Goal: Information Seeking & Learning: Learn about a topic

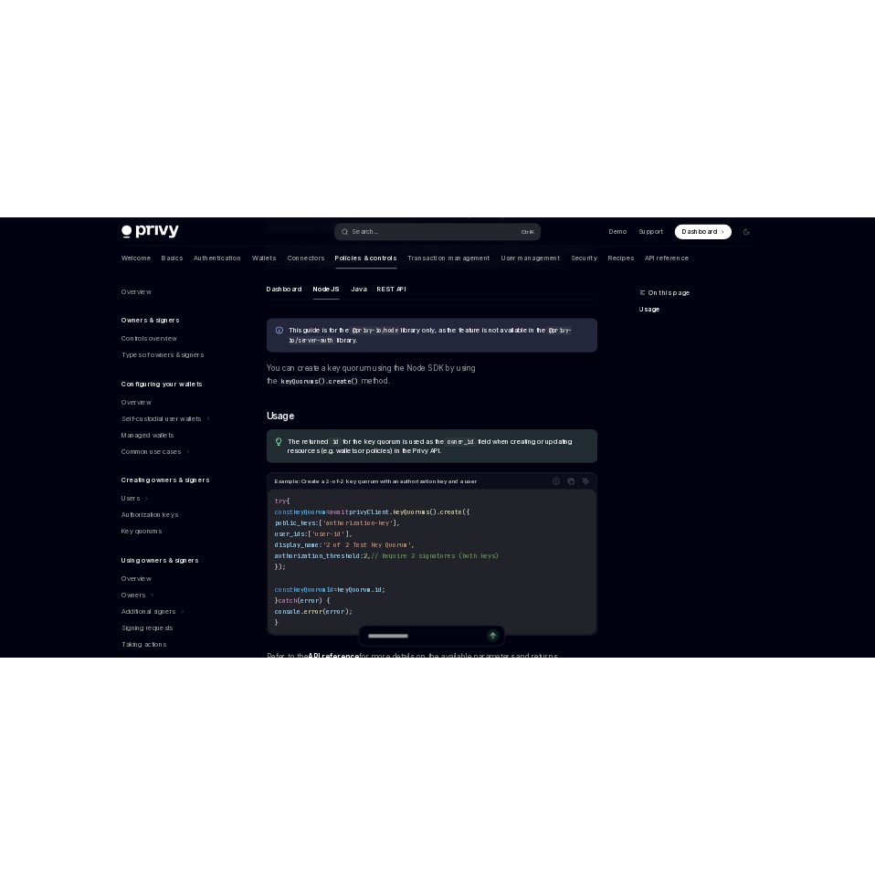
scroll to position [411, 0]
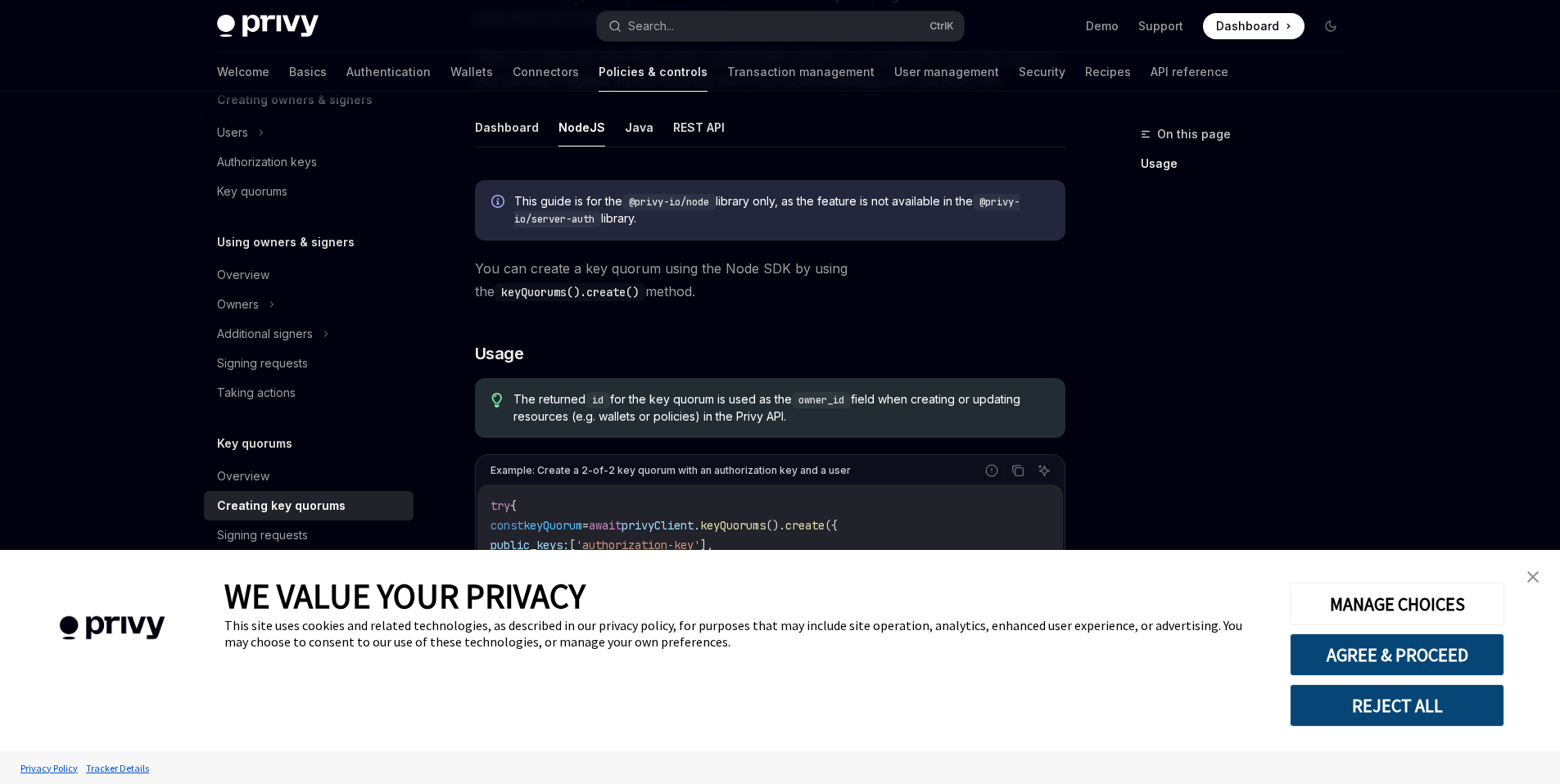
click at [1538, 572] on img "close banner" at bounding box center [1532, 576] width 12 height 12
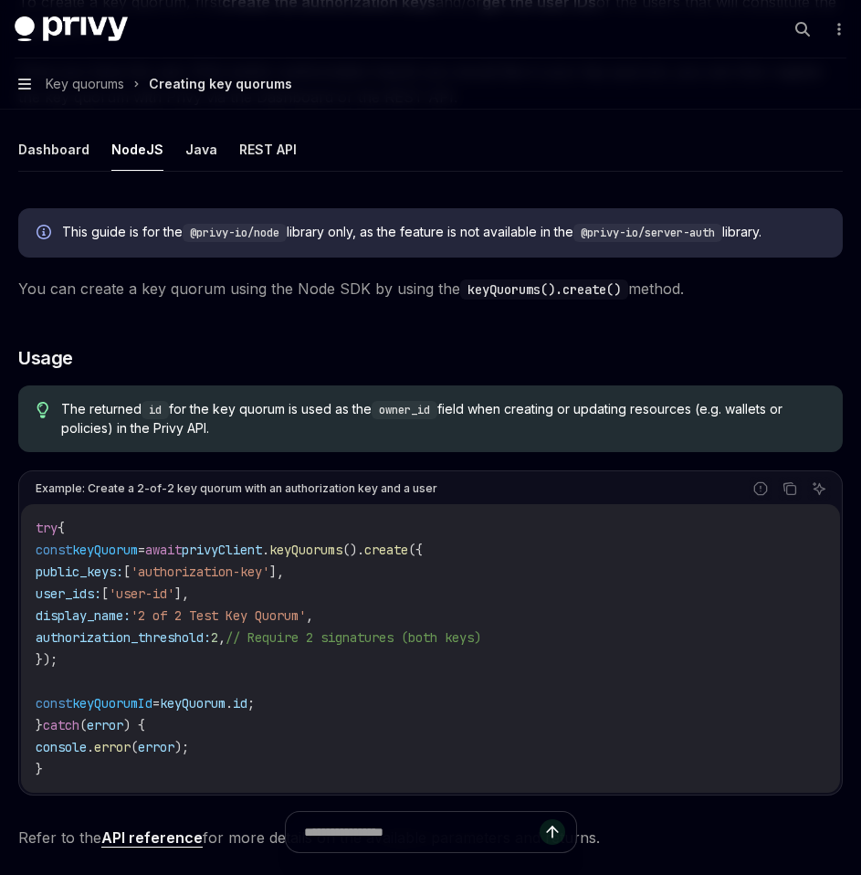
click at [24, 90] on icon "button" at bounding box center [24, 84] width 13 height 15
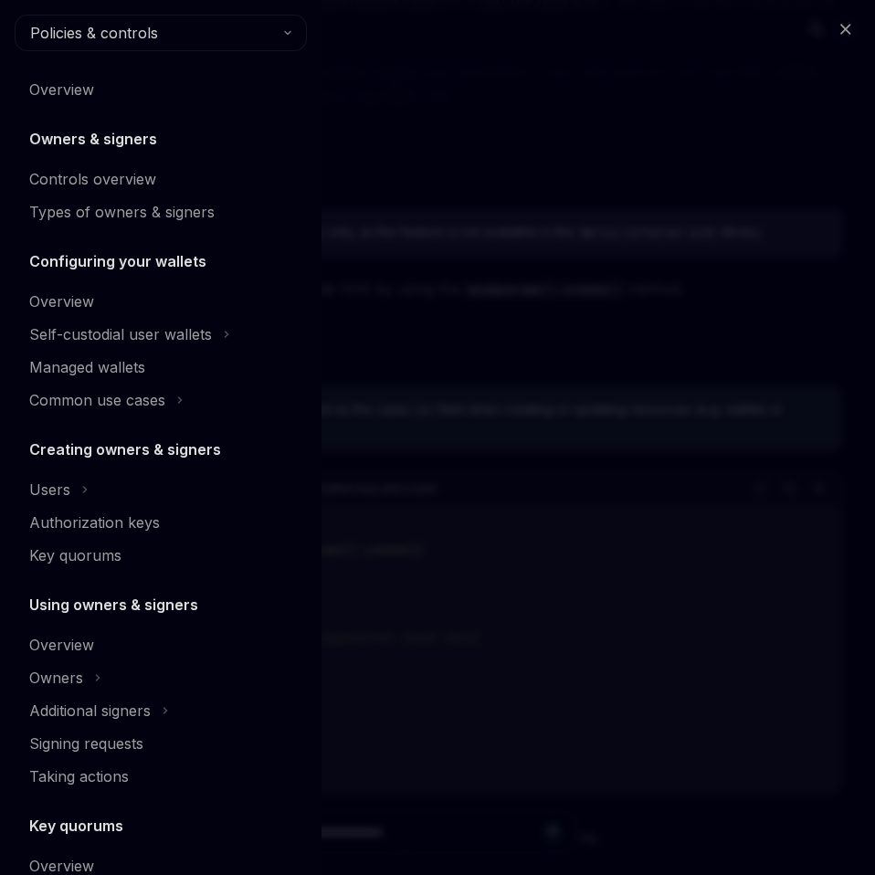
scroll to position [338, 0]
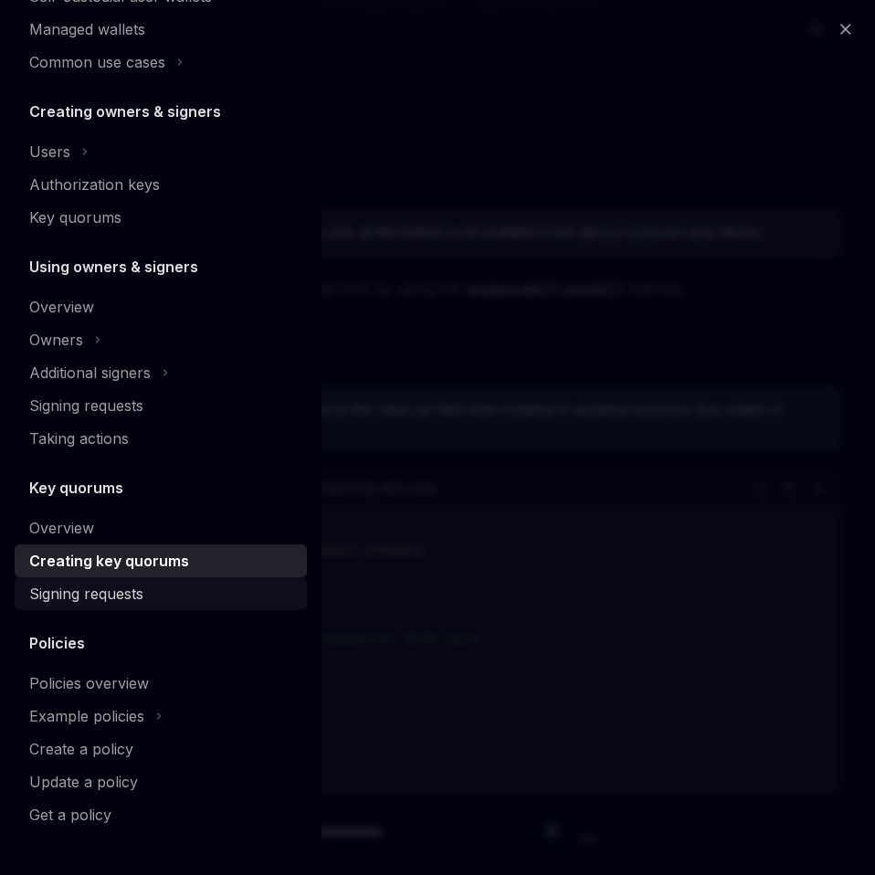
click at [100, 588] on div "Signing requests" at bounding box center [86, 594] width 114 height 22
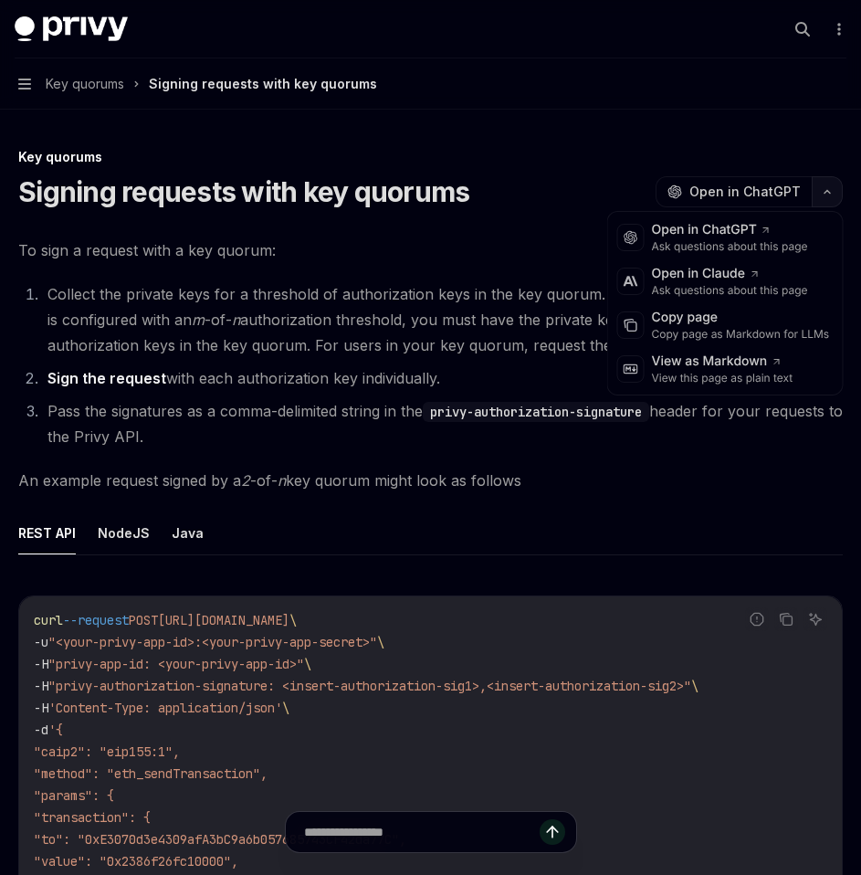
click at [826, 192] on icon "button" at bounding box center [827, 192] width 5 height 3
click at [711, 316] on div "Copy page" at bounding box center [741, 318] width 178 height 18
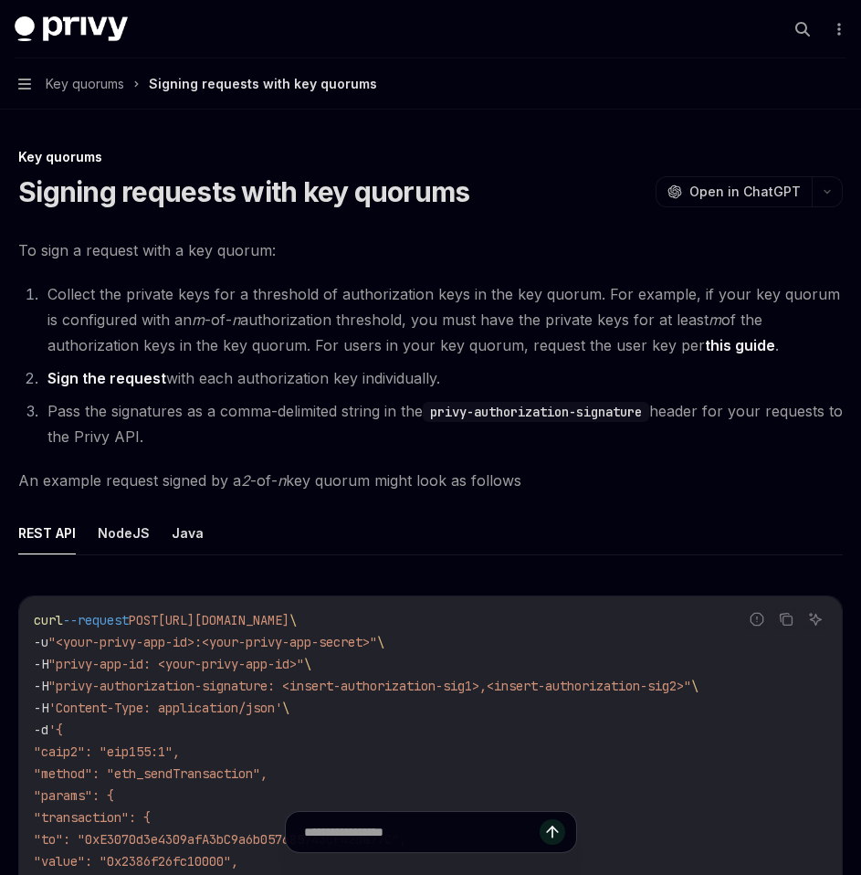
click at [31, 83] on button "Navigation Key quorums Signing requests with key quorums" at bounding box center [430, 83] width 861 height 51
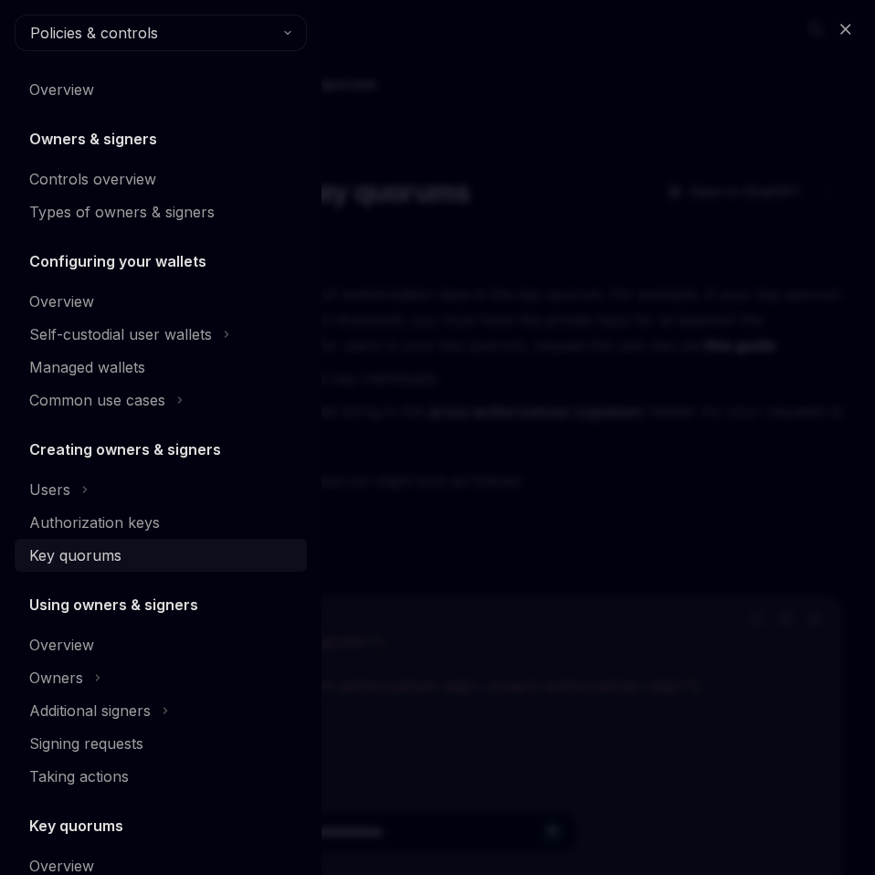
scroll to position [338, 0]
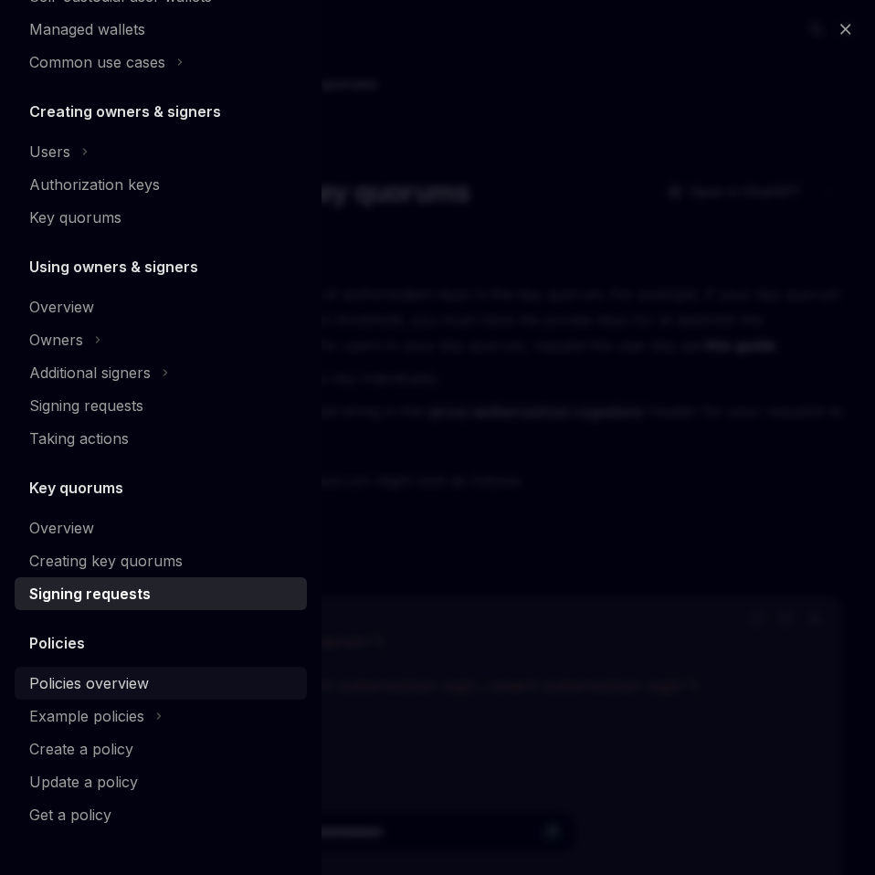
click at [78, 683] on div "Policies overview" at bounding box center [89, 683] width 120 height 22
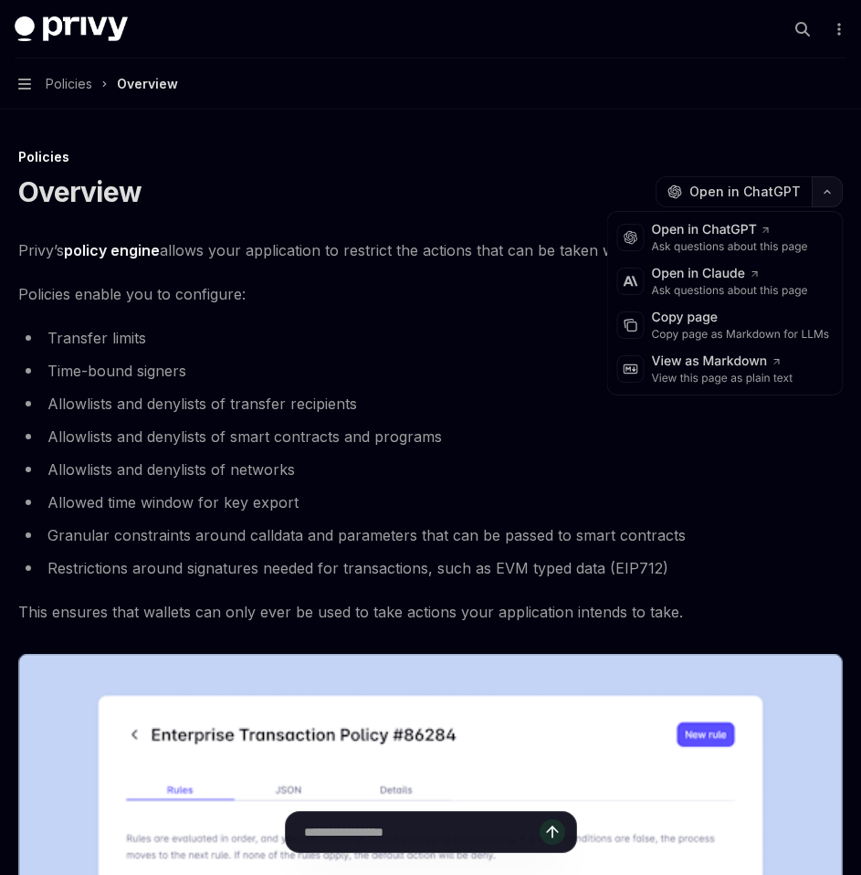
click at [834, 200] on button "button" at bounding box center [827, 191] width 31 height 31
click at [727, 323] on div "Copy page" at bounding box center [741, 318] width 178 height 18
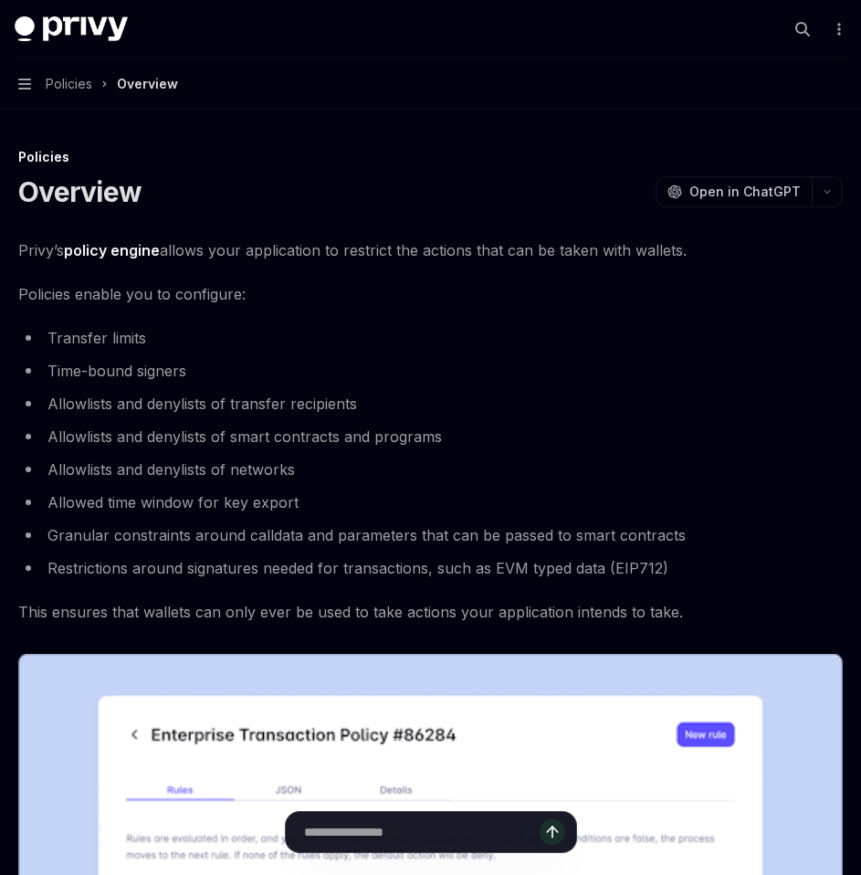
click at [22, 76] on button "Navigation Policies Overview" at bounding box center [430, 83] width 861 height 51
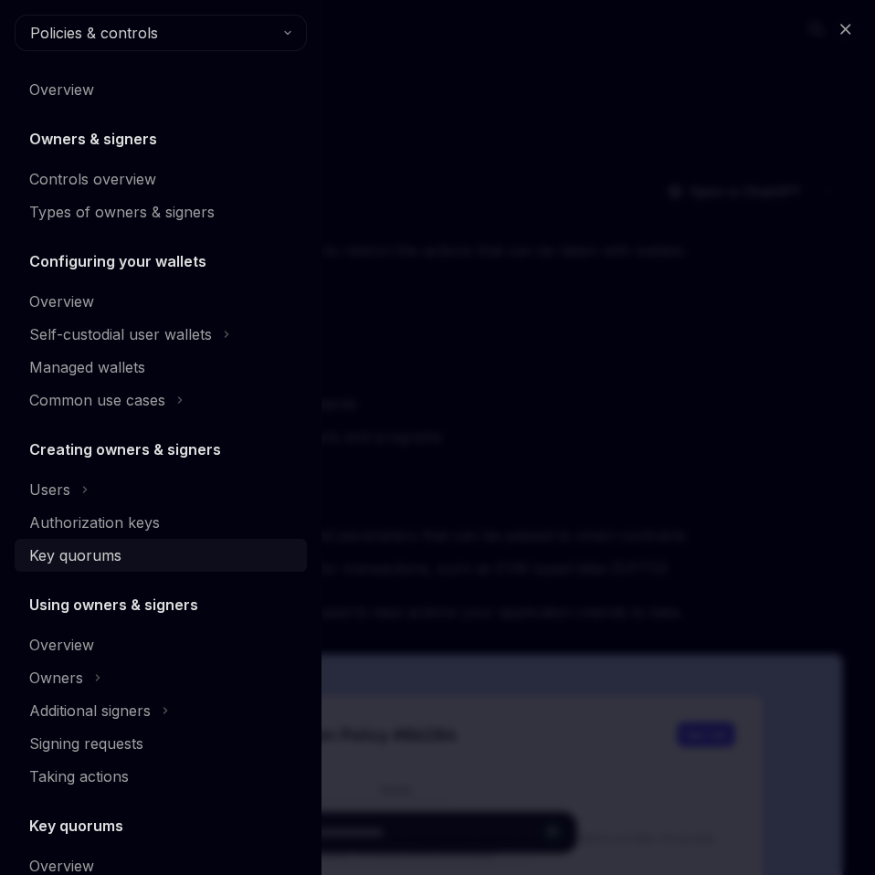
scroll to position [338, 0]
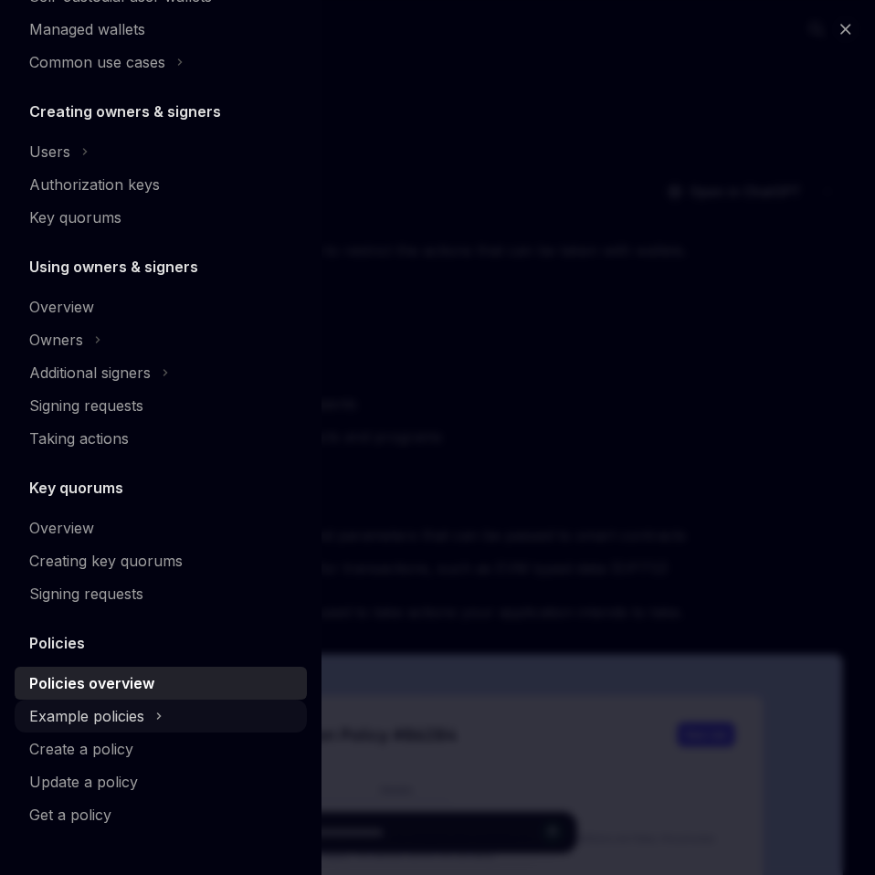
click at [91, 713] on div "Example policies" at bounding box center [86, 716] width 115 height 22
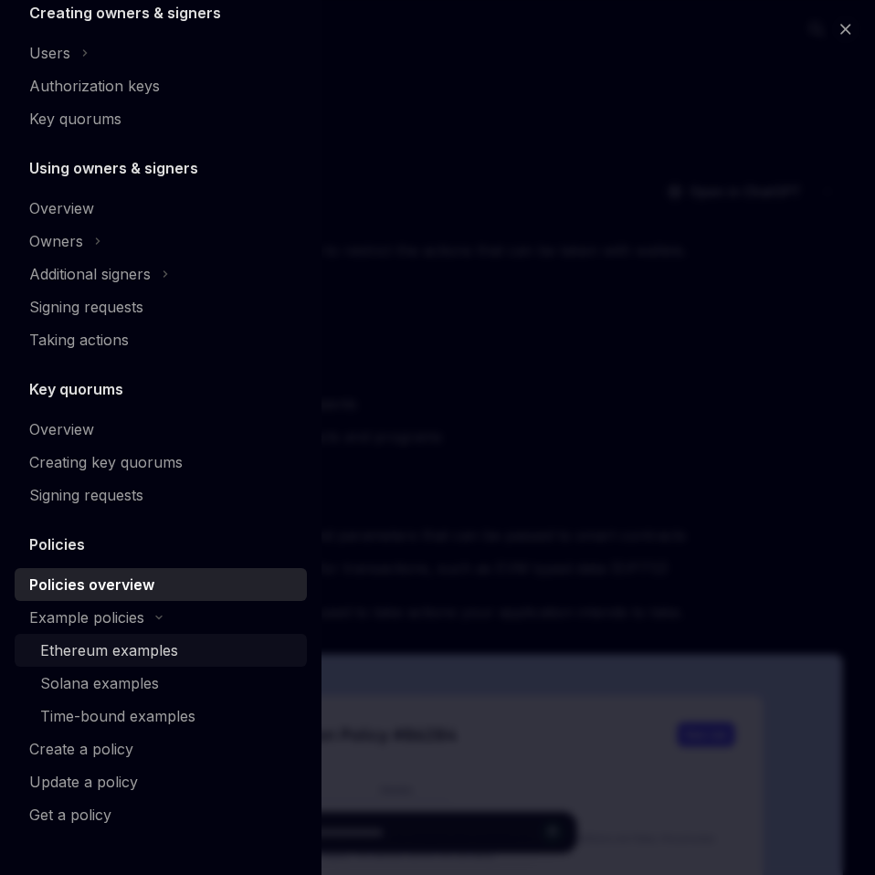
click at [90, 664] on link "Ethereum examples" at bounding box center [161, 650] width 292 height 33
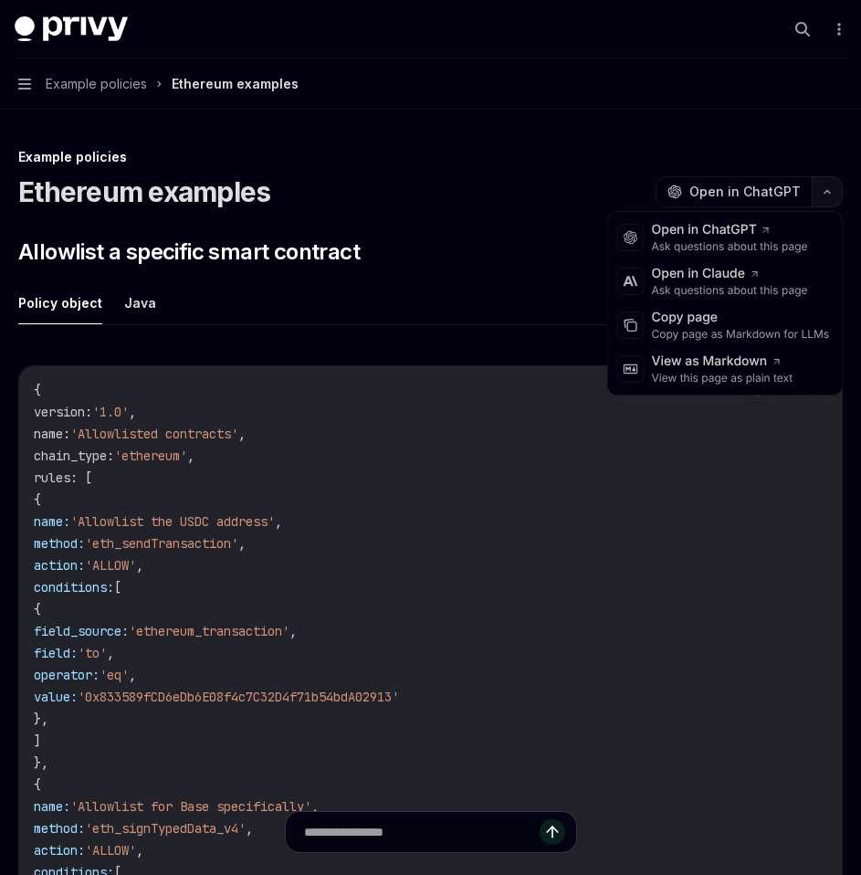
click at [822, 205] on button "button" at bounding box center [827, 191] width 31 height 31
click at [701, 325] on div "Copy page" at bounding box center [741, 318] width 178 height 18
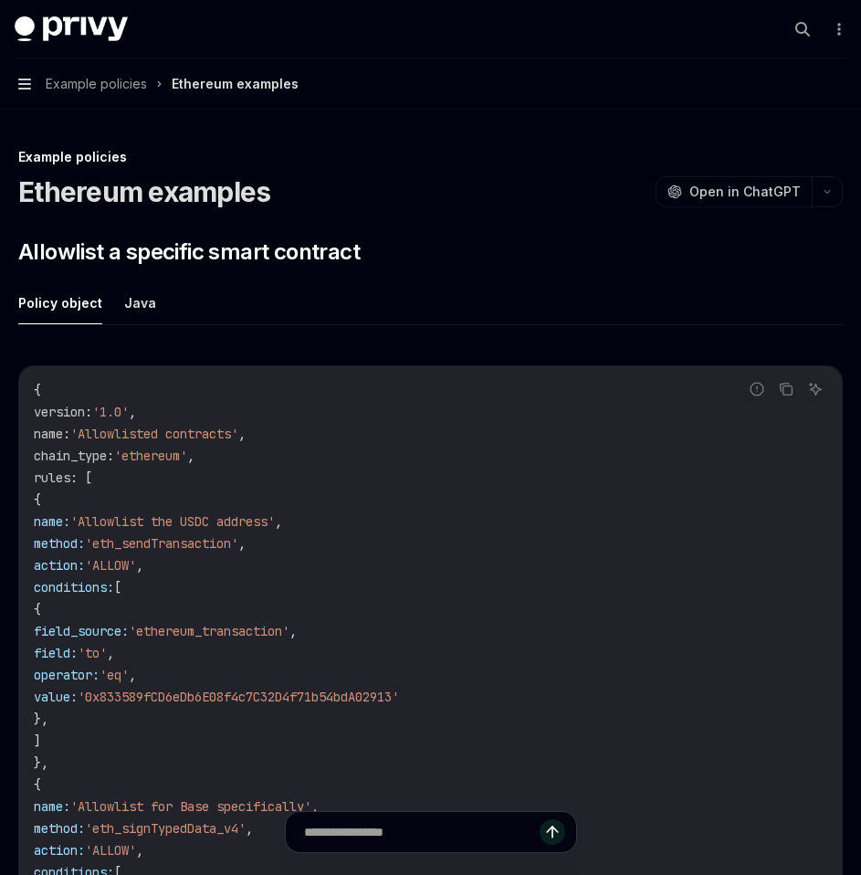
click at [25, 87] on icon "button" at bounding box center [24, 84] width 13 height 15
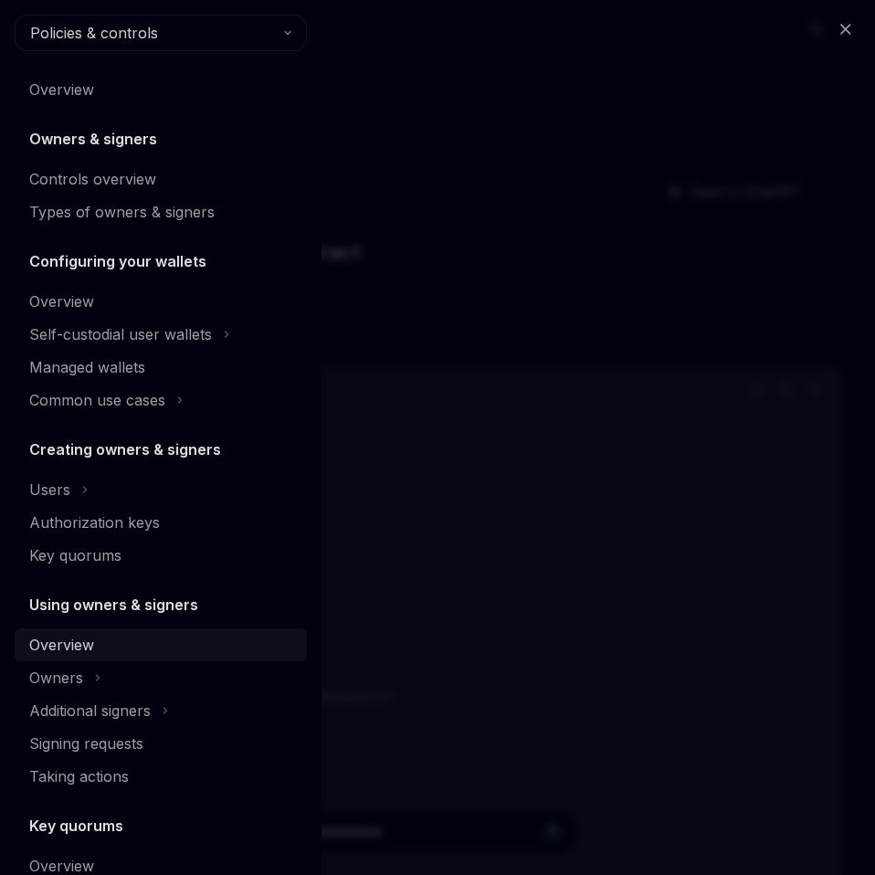
scroll to position [437, 0]
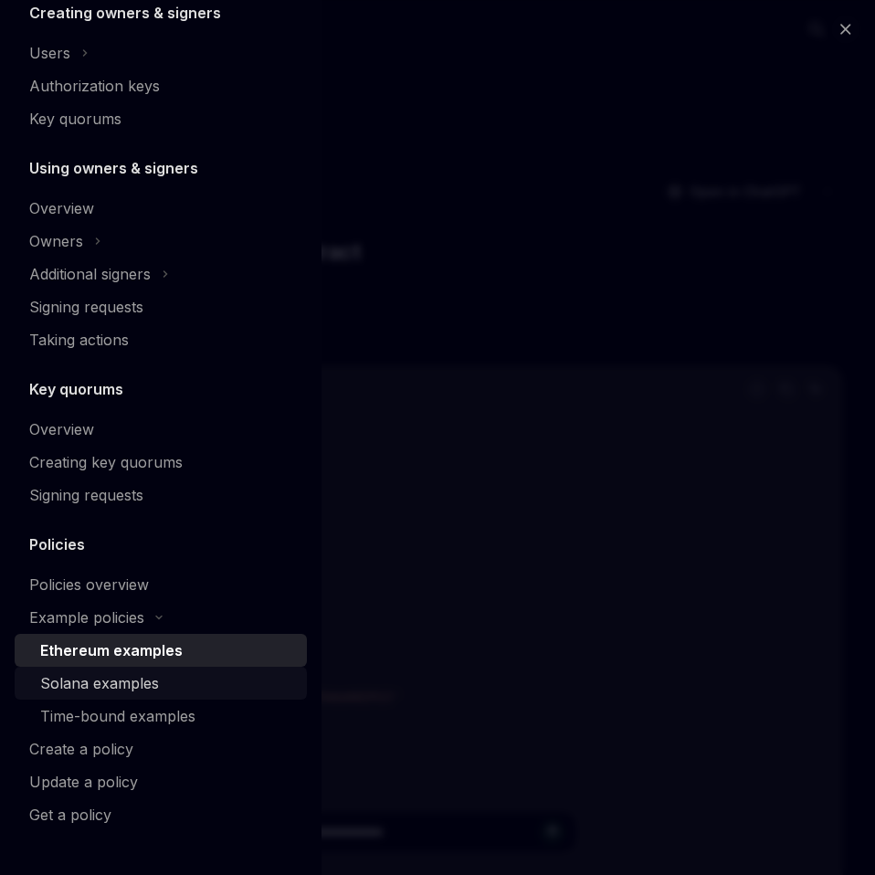
click at [103, 692] on div "Solana examples" at bounding box center [99, 683] width 119 height 22
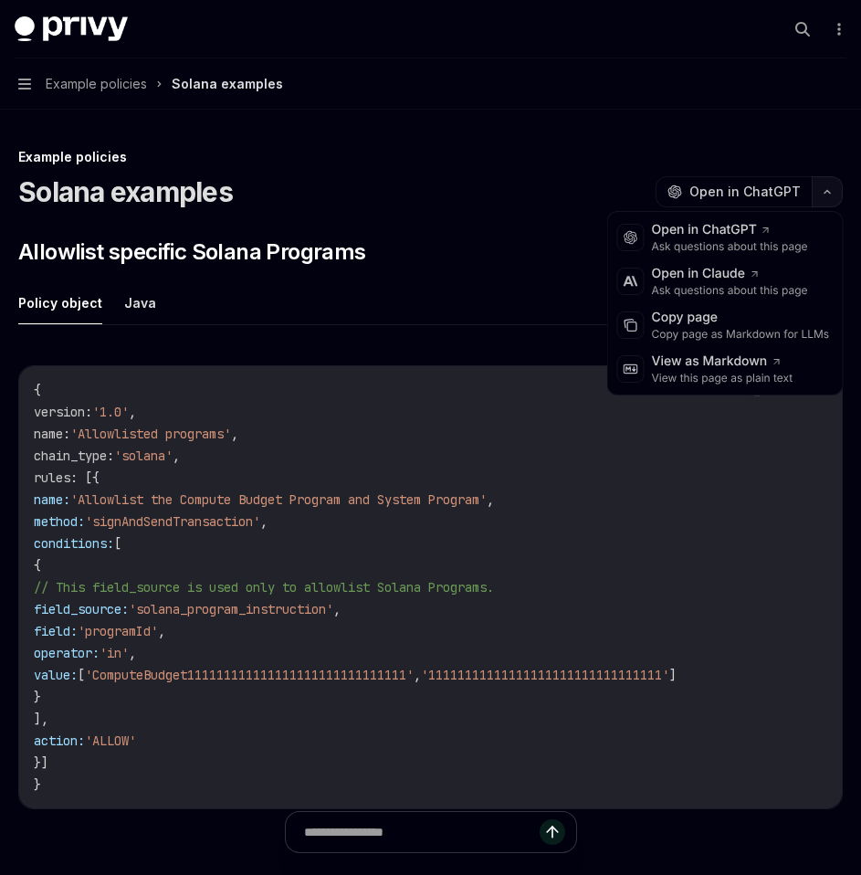
click at [829, 192] on icon "button" at bounding box center [827, 192] width 5 height 3
click at [719, 327] on div "Copy page as Markdown for LLMs" at bounding box center [741, 334] width 178 height 15
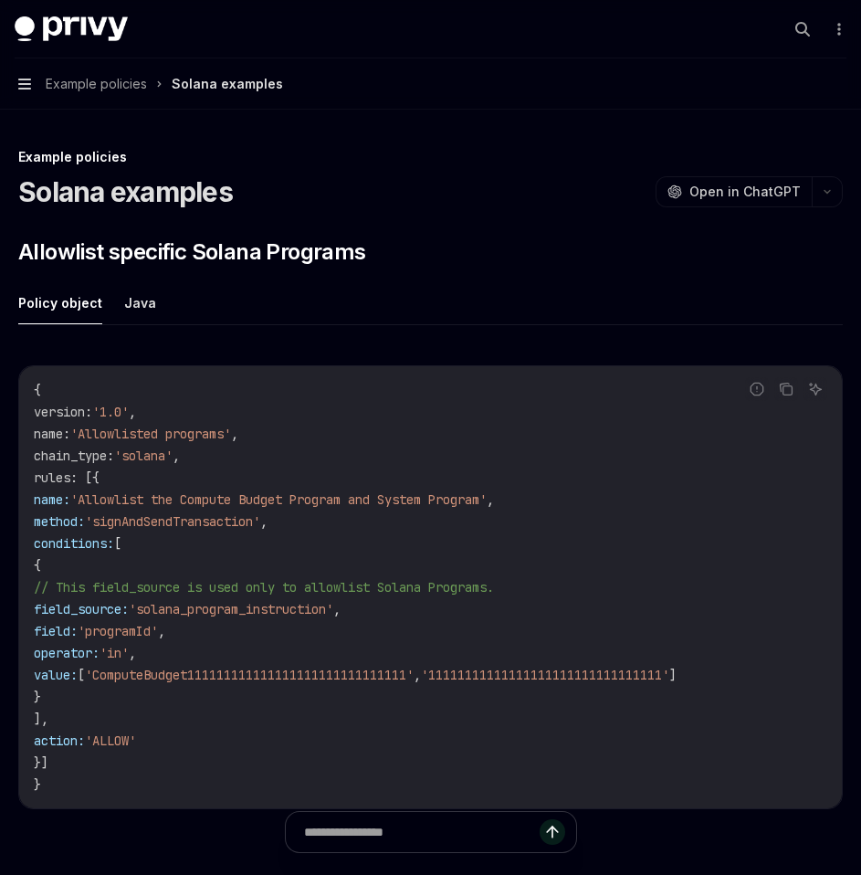
click at [25, 83] on icon "button" at bounding box center [24, 84] width 13 height 11
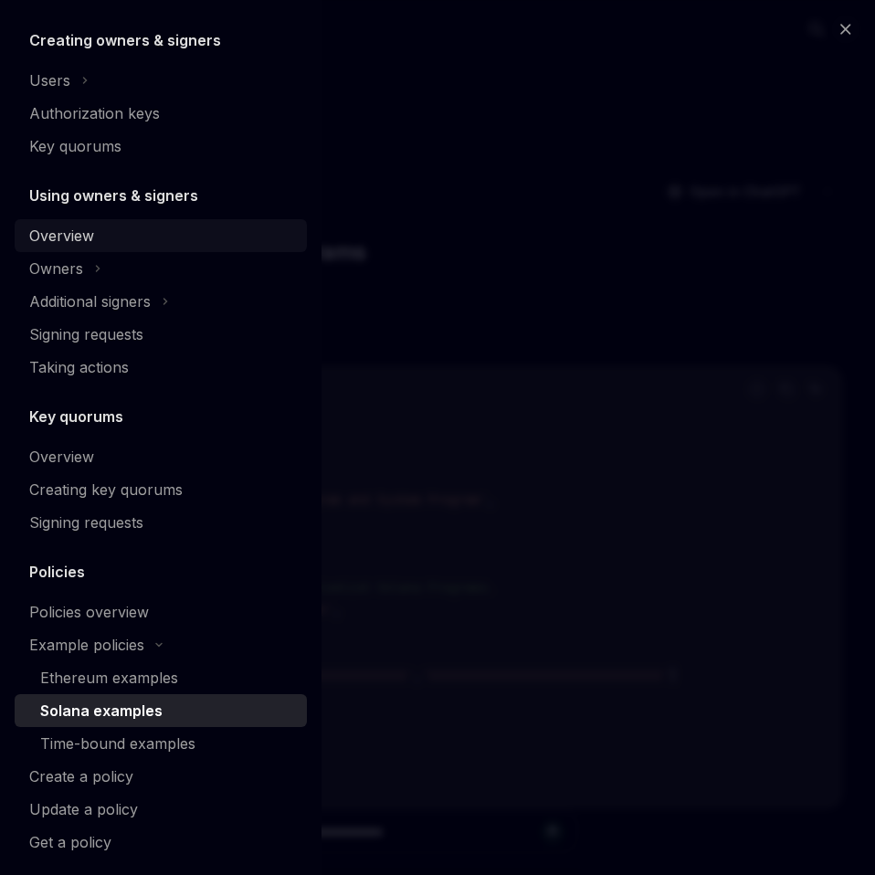
scroll to position [437, 0]
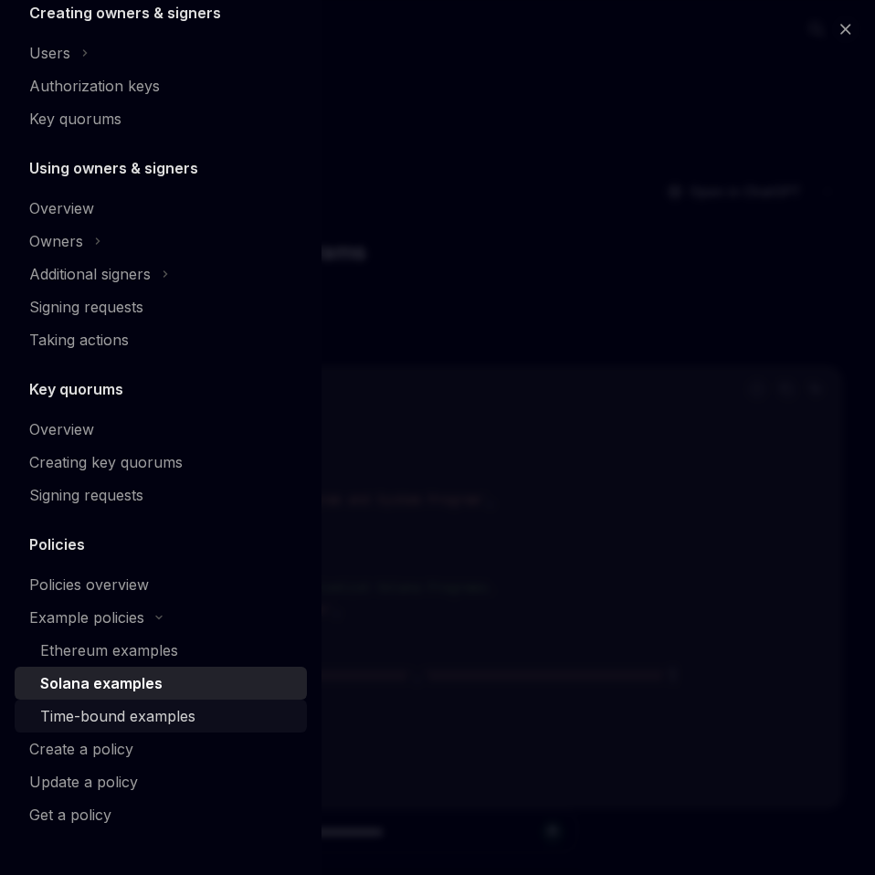
click at [138, 711] on div "Time-bound examples" at bounding box center [117, 716] width 155 height 22
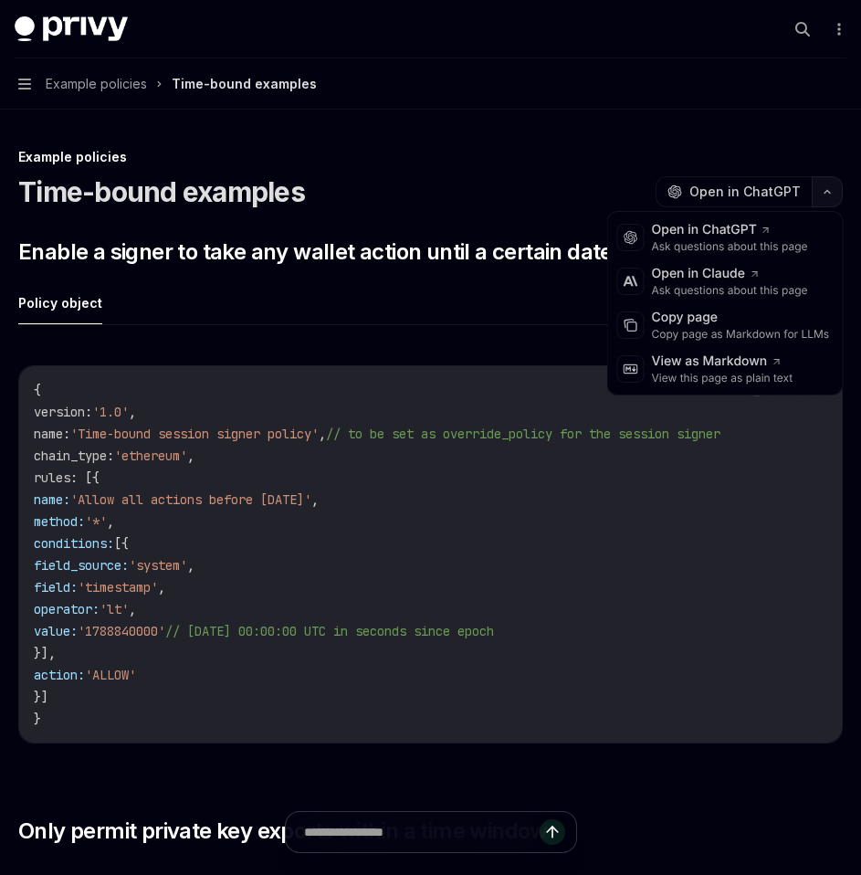
click at [832, 183] on button "button" at bounding box center [827, 191] width 31 height 31
click at [705, 340] on div "Copy page as Markdown for LLMs" at bounding box center [741, 334] width 178 height 15
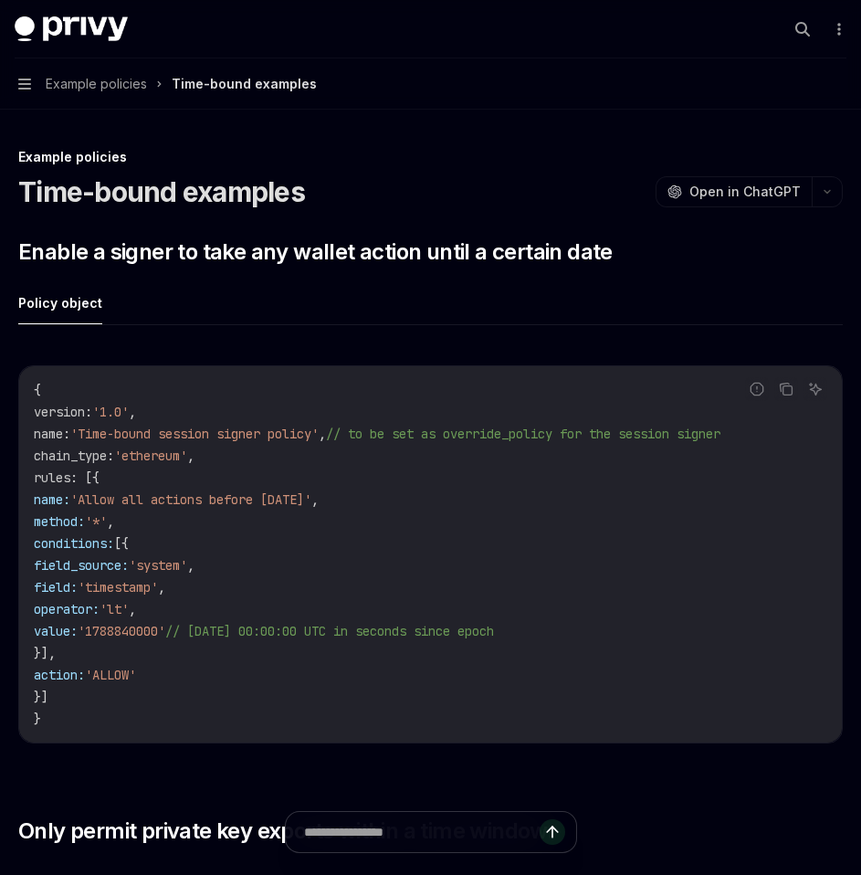
click at [29, 97] on button "Navigation Example policies Time-bound examples" at bounding box center [430, 83] width 861 height 51
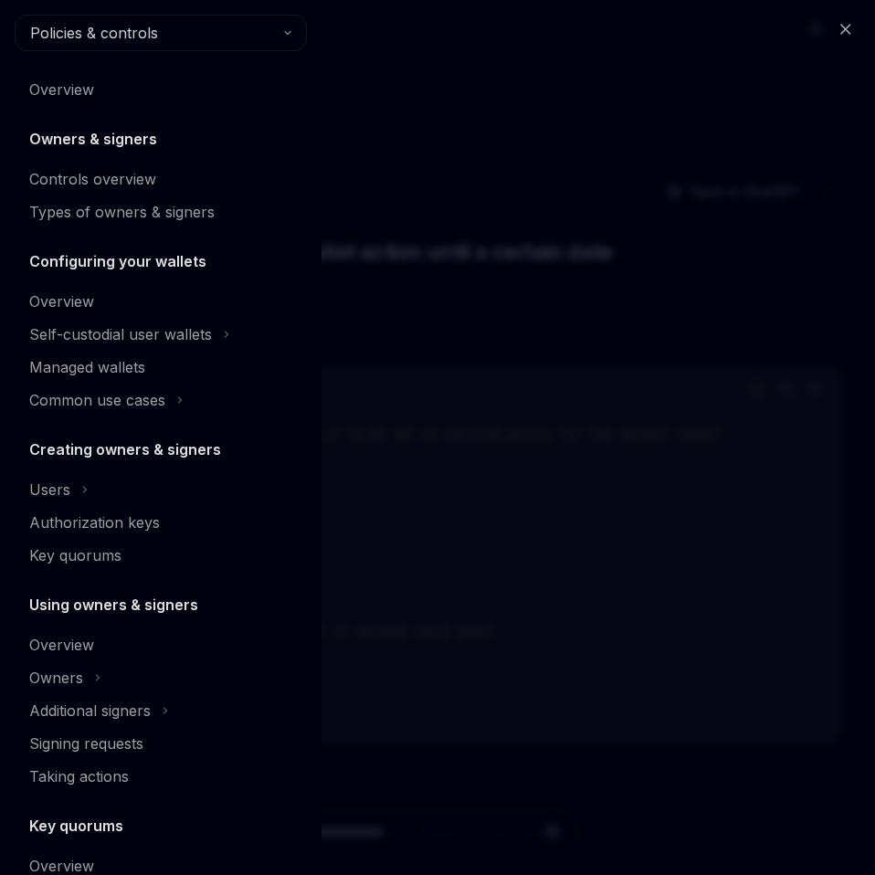
scroll to position [437, 0]
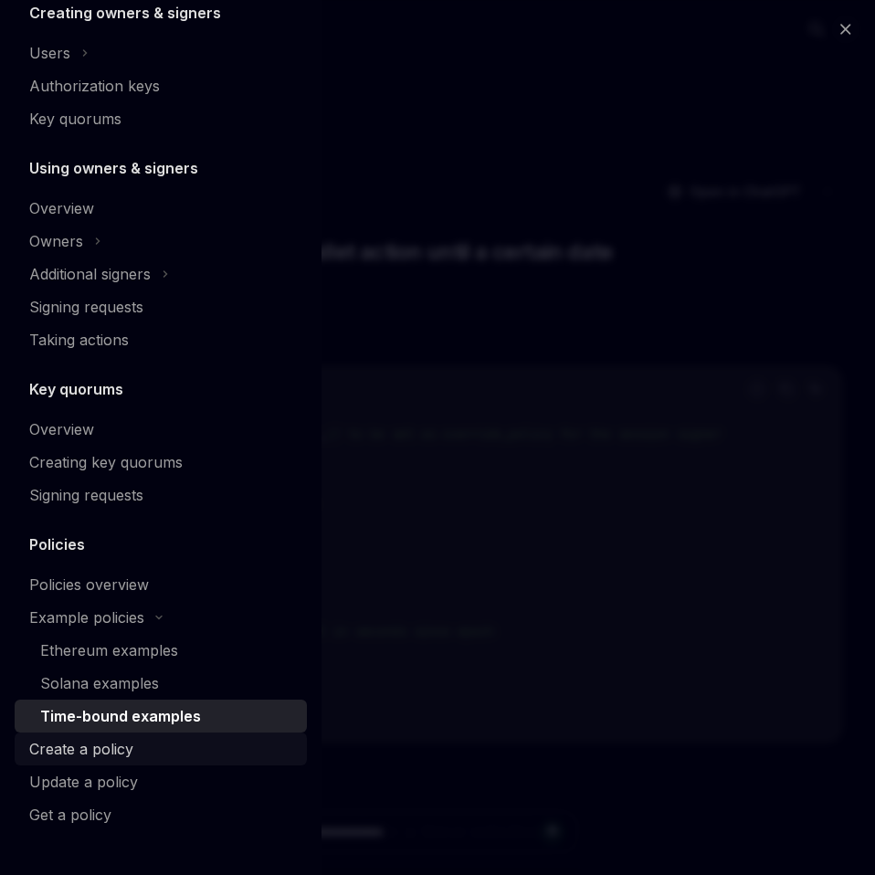
click at [112, 746] on div "Create a policy" at bounding box center [81, 749] width 104 height 22
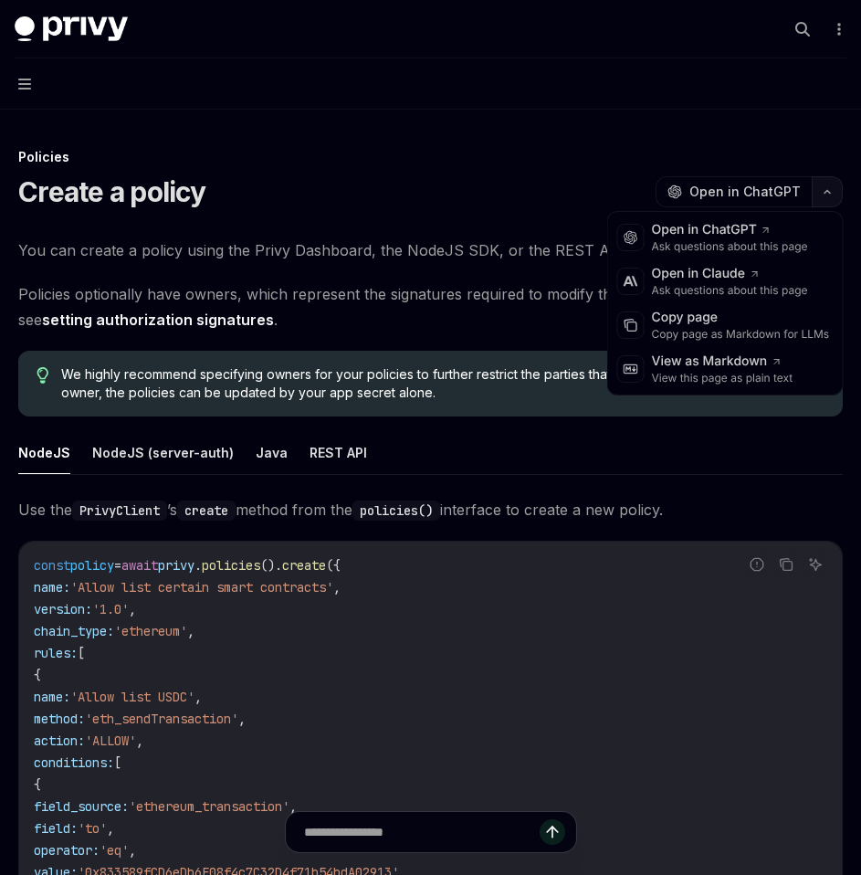
click at [834, 191] on icon "button" at bounding box center [827, 191] width 22 height 7
click at [698, 330] on div "Copy page as Markdown for LLMs" at bounding box center [741, 334] width 178 height 15
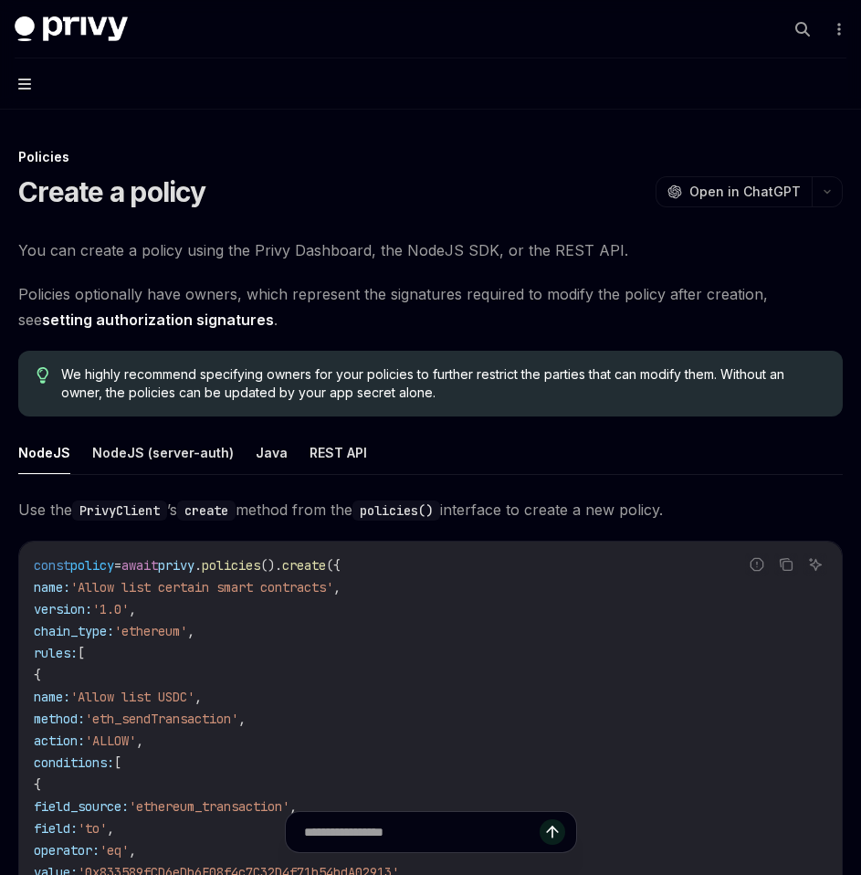
click at [27, 85] on icon "button" at bounding box center [24, 84] width 13 height 11
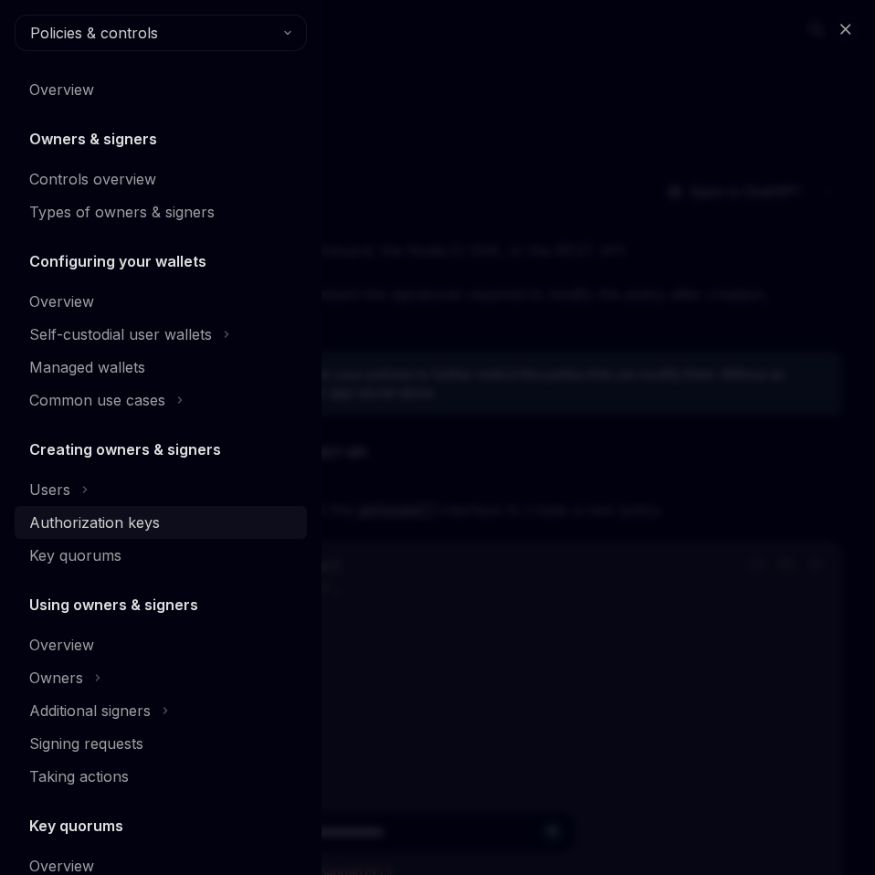
scroll to position [338, 0]
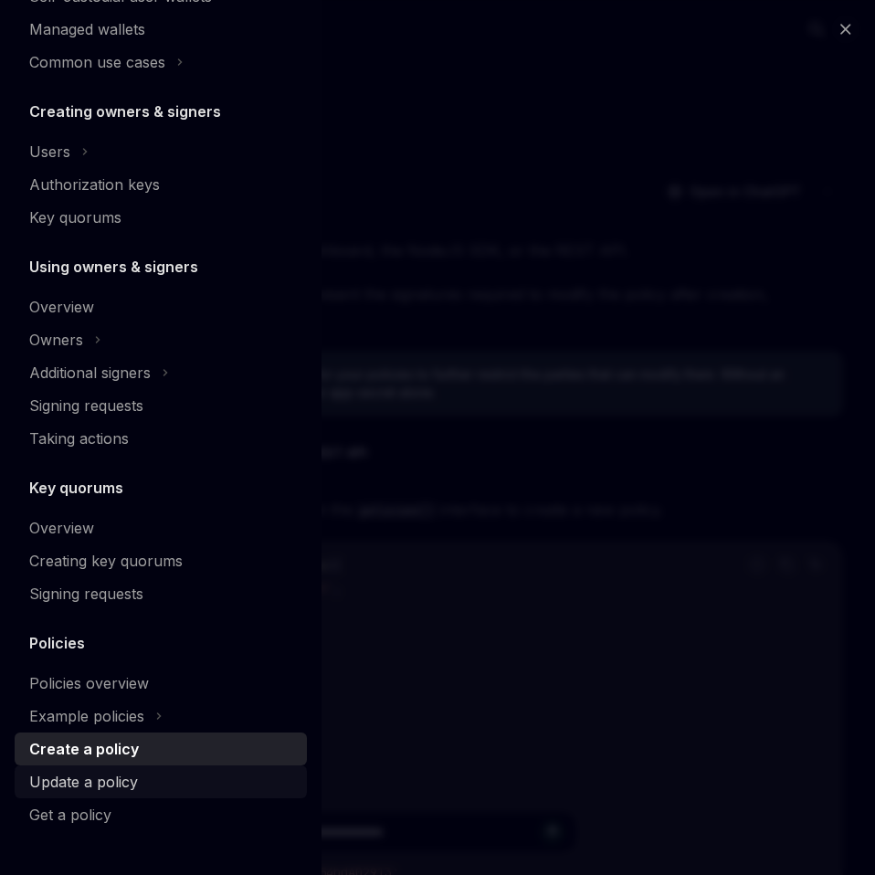
click at [102, 771] on div "Update a policy" at bounding box center [83, 782] width 109 height 22
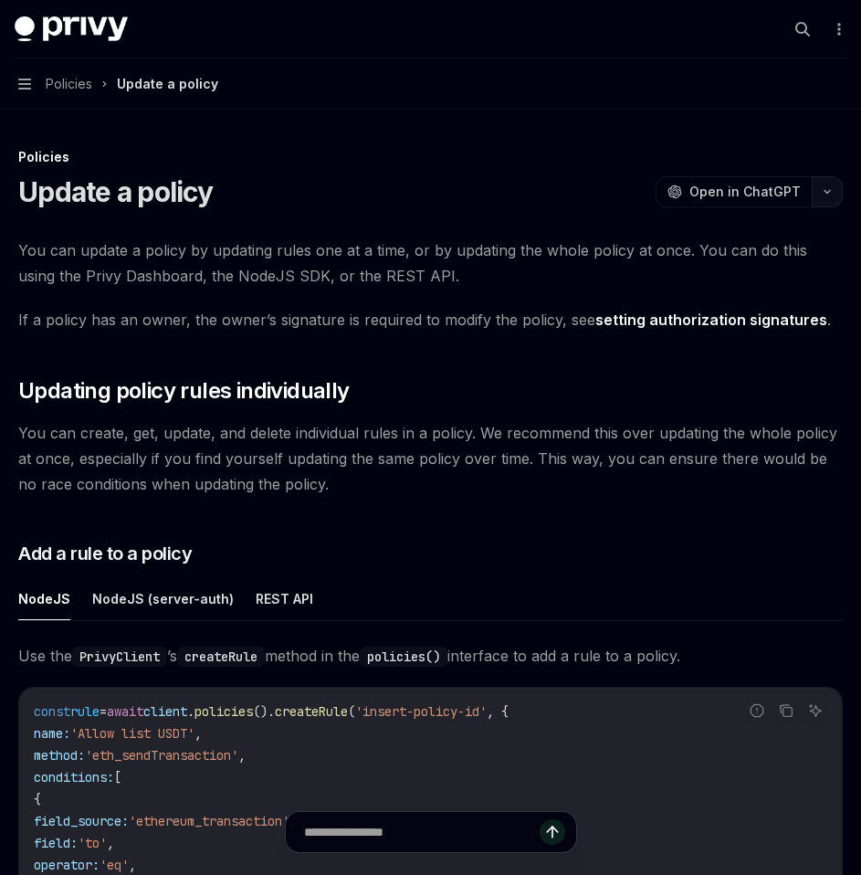
click at [832, 202] on button "button" at bounding box center [827, 191] width 31 height 31
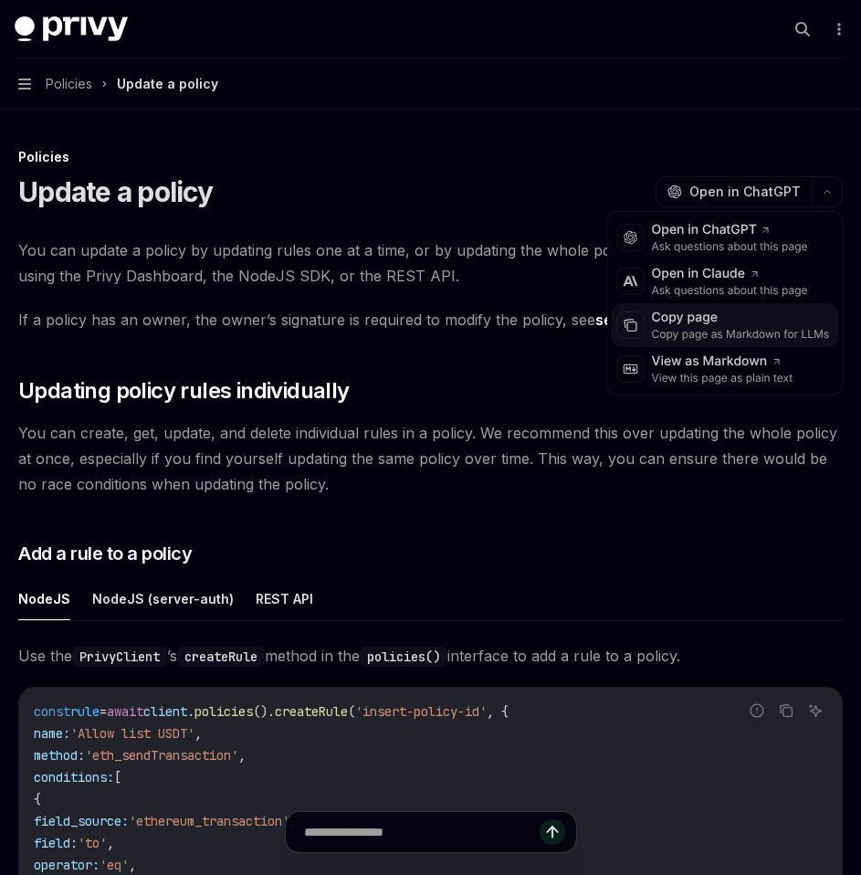
click at [721, 322] on div "Copy page" at bounding box center [741, 318] width 178 height 18
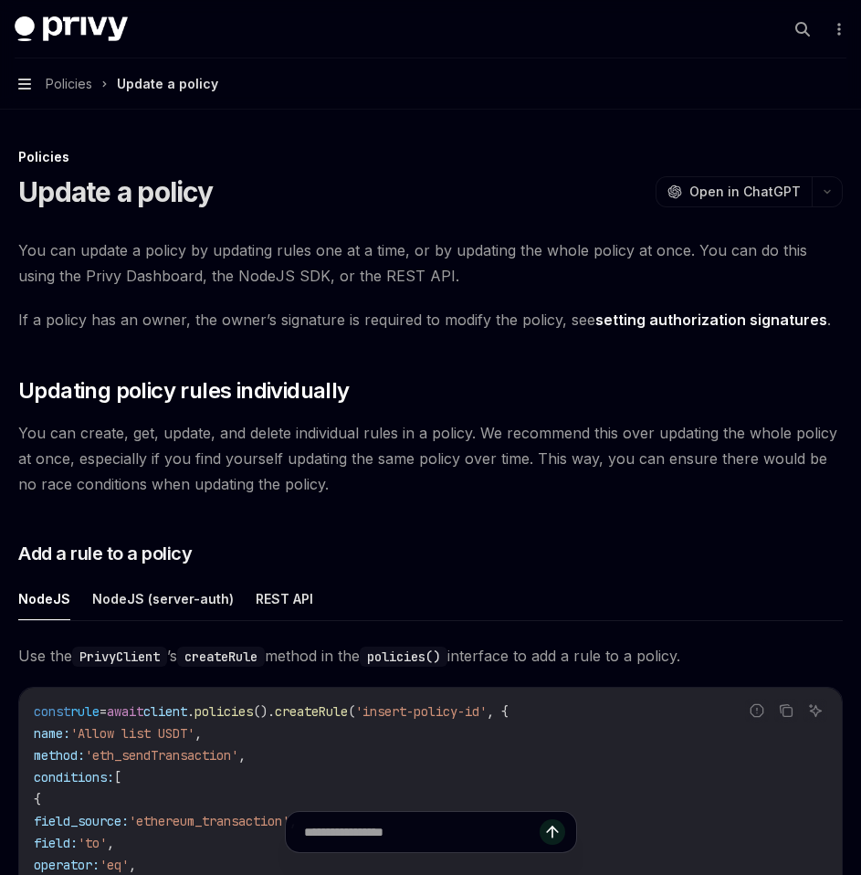
click at [22, 81] on icon "button" at bounding box center [24, 84] width 13 height 15
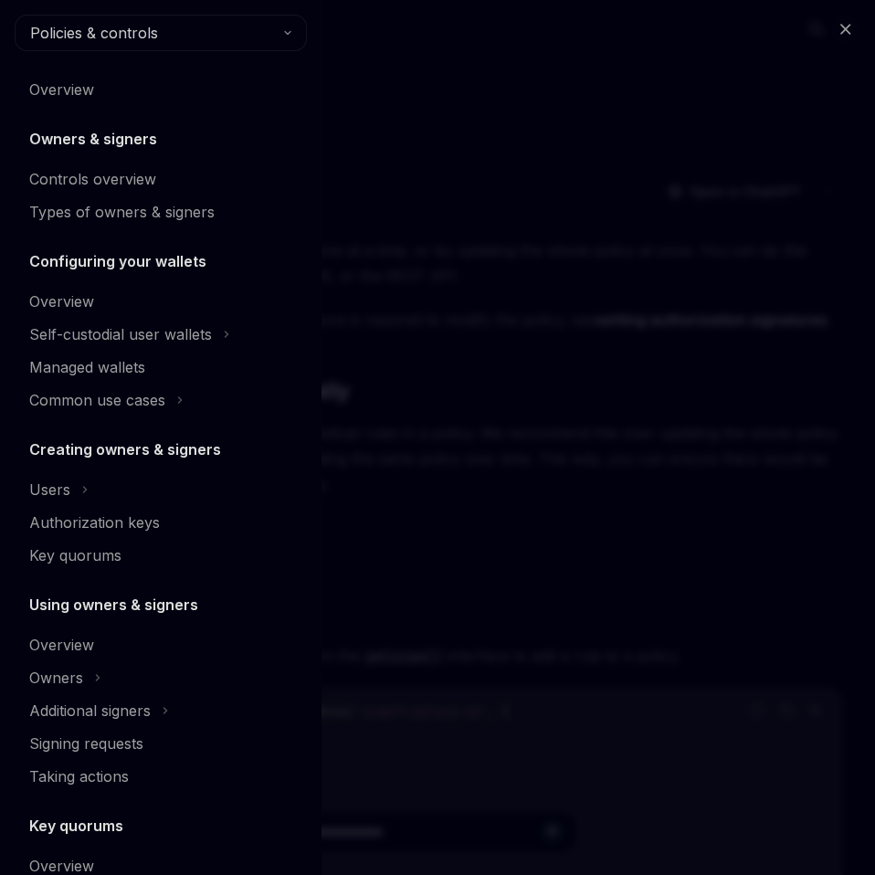
scroll to position [338, 0]
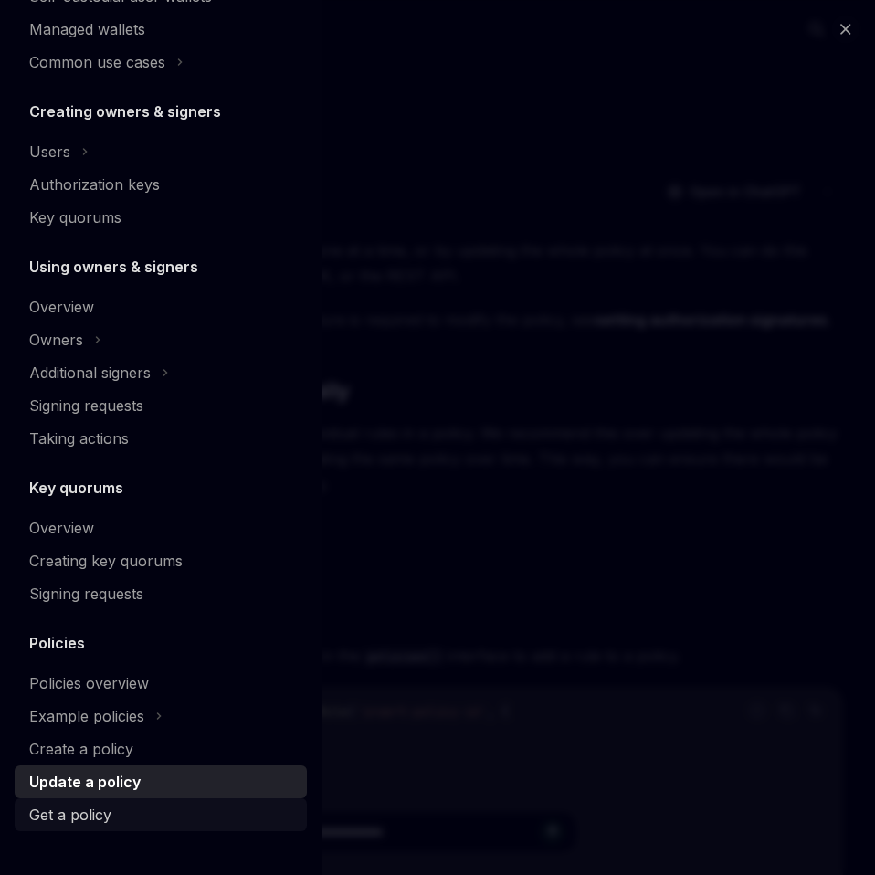
click at [106, 820] on div "Get a policy" at bounding box center [70, 815] width 82 height 22
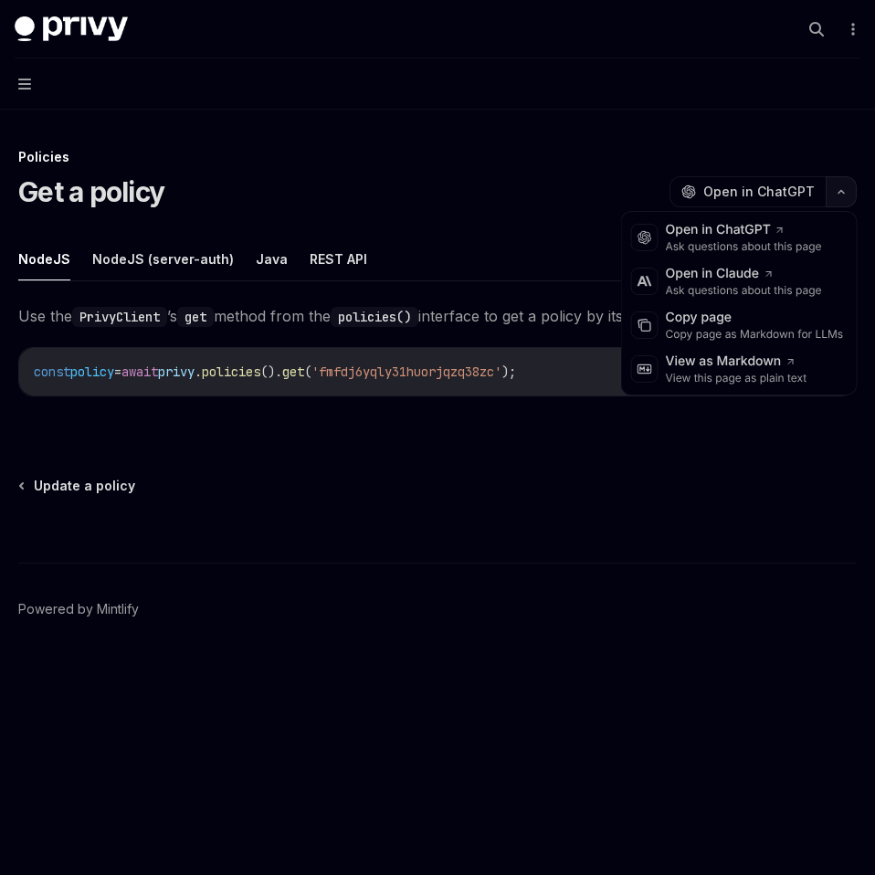
click at [856, 191] on button "button" at bounding box center [841, 191] width 31 height 31
click at [724, 339] on div "Copy page as Markdown for LLMs" at bounding box center [755, 334] width 178 height 15
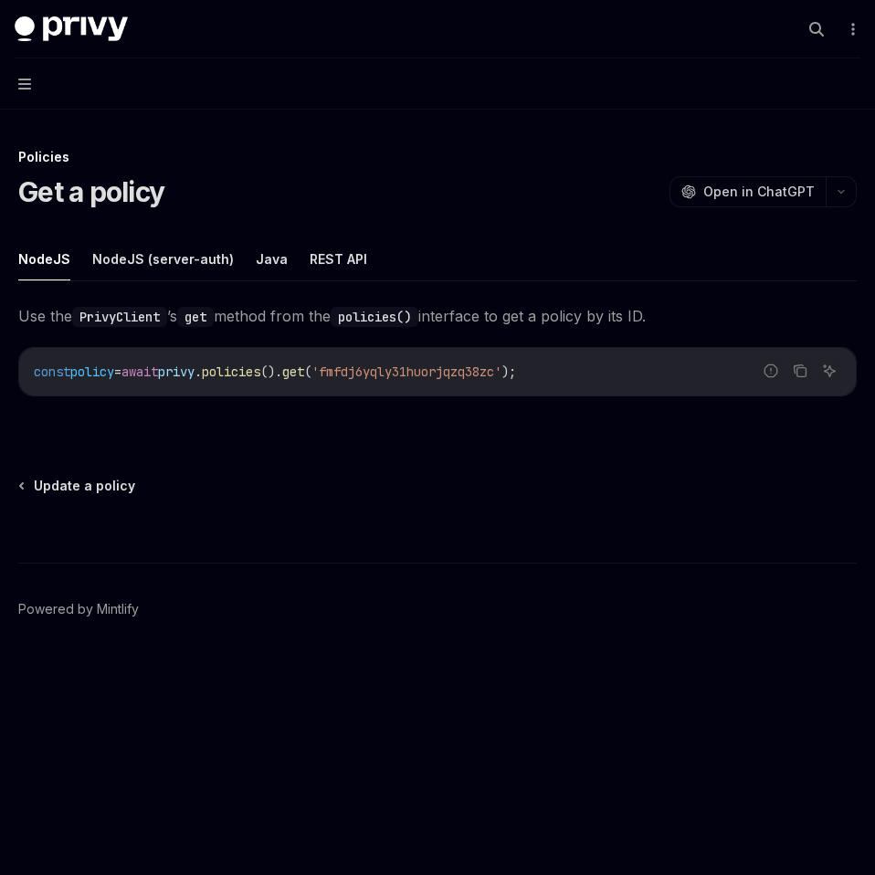
click at [32, 90] on button "Navigation" at bounding box center [437, 83] width 875 height 51
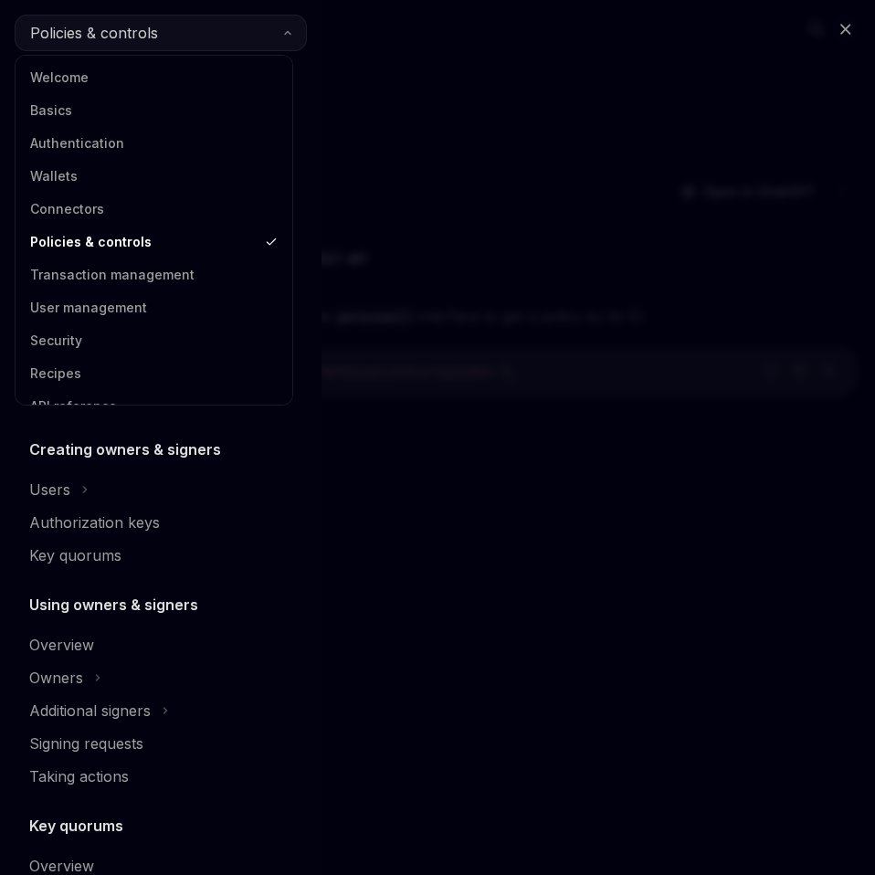
click at [194, 42] on button "Policies & controls" at bounding box center [161, 33] width 292 height 37
click at [125, 278] on link "Transaction management" at bounding box center [154, 274] width 266 height 33
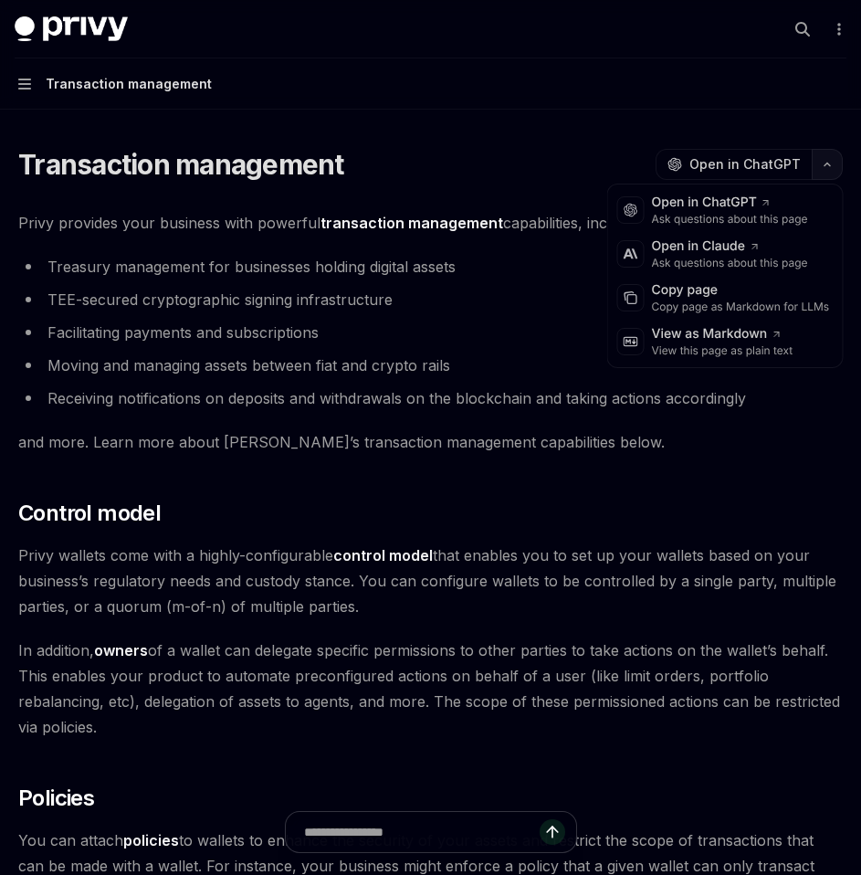
click at [827, 170] on button "button" at bounding box center [827, 164] width 31 height 31
click at [727, 294] on div "Copy page" at bounding box center [741, 290] width 178 height 18
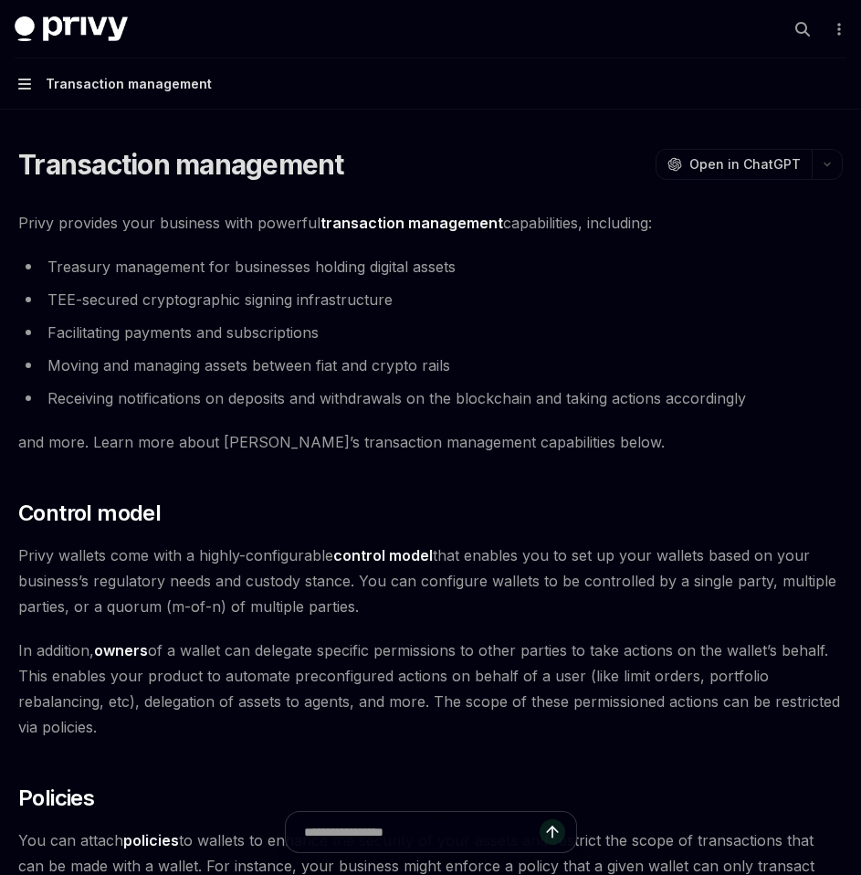
click at [19, 85] on icon "button" at bounding box center [24, 84] width 13 height 15
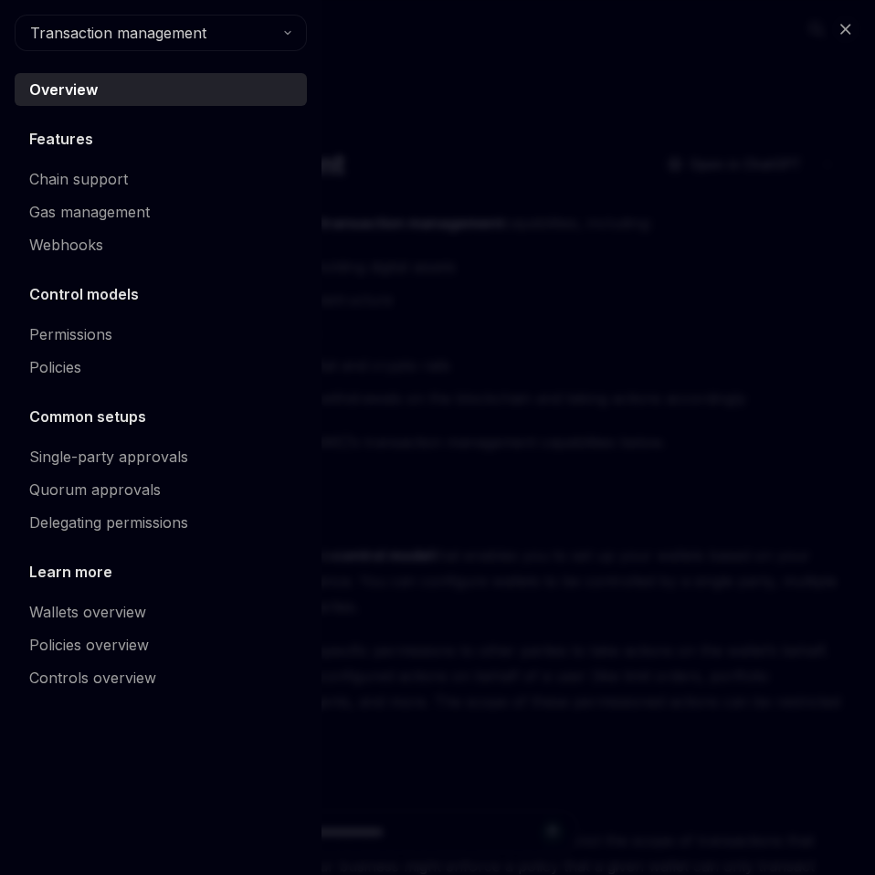
click at [447, 319] on div "Close navigation Transaction management Overview Features Chain support Gas man…" at bounding box center [437, 437] width 875 height 875
type textarea "*"
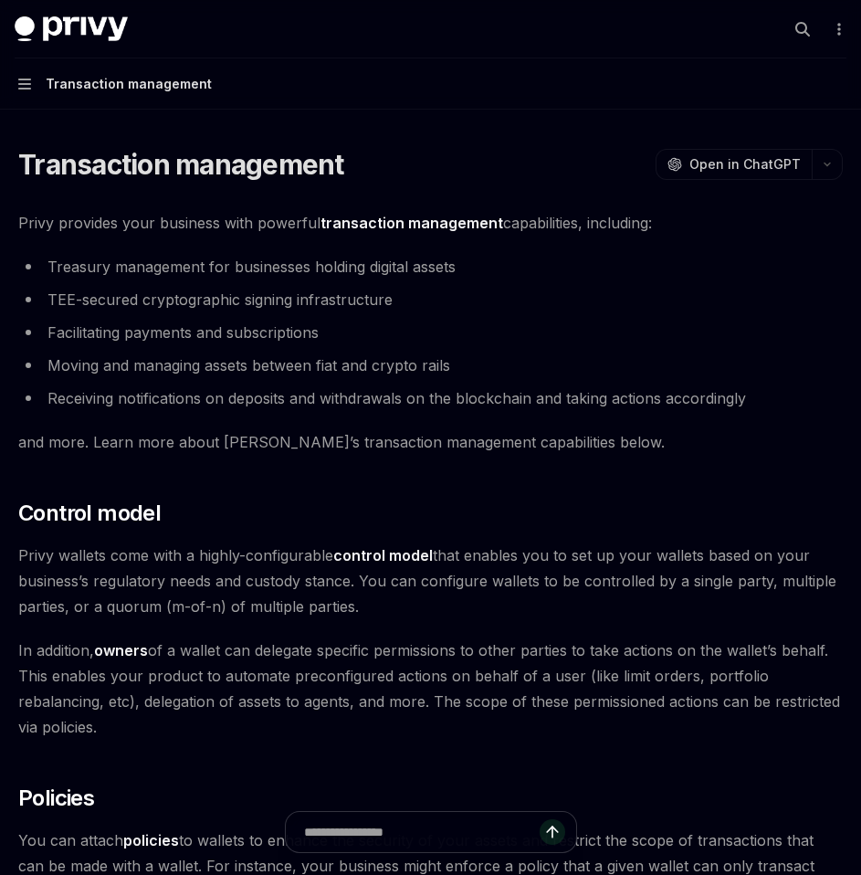
click at [0, 58] on button "Navigation Transaction management" at bounding box center [430, 83] width 861 height 51
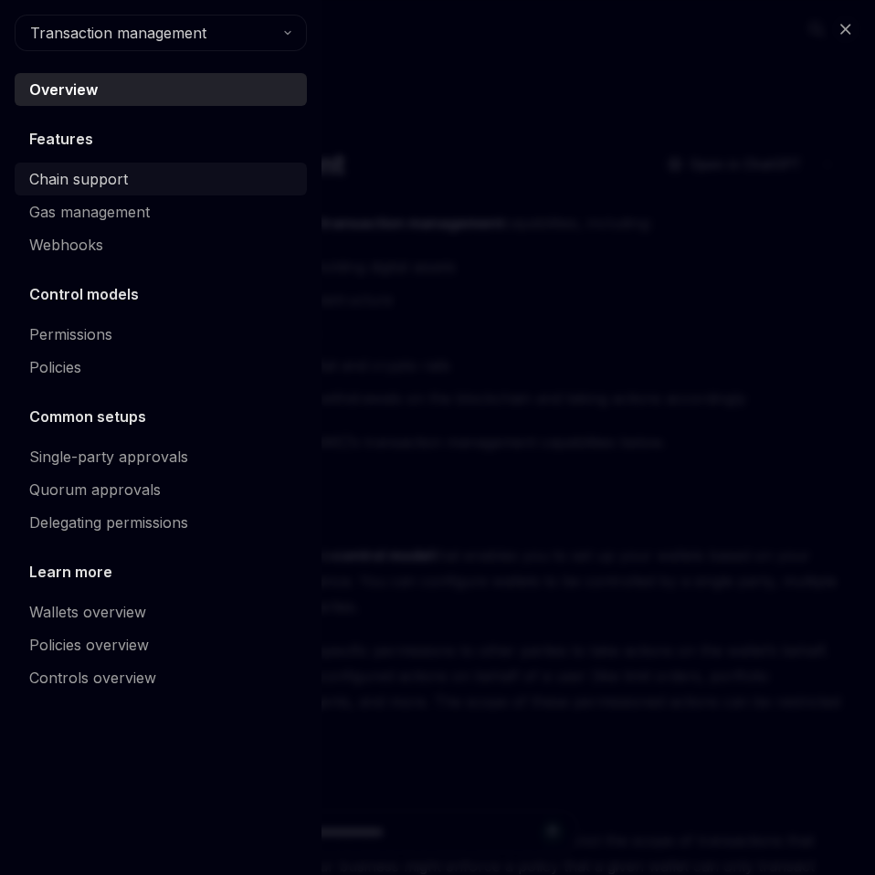
click at [89, 192] on link "Chain support" at bounding box center [161, 179] width 292 height 33
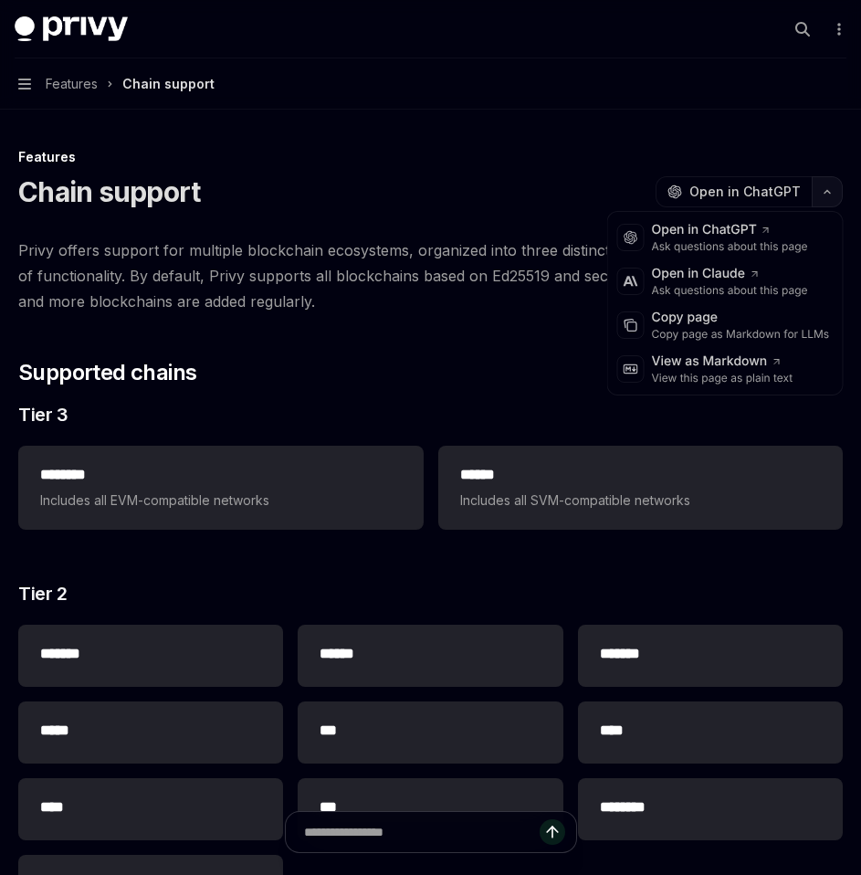
click at [827, 187] on button "button" at bounding box center [827, 191] width 31 height 31
click at [723, 323] on div "Copy page" at bounding box center [741, 318] width 178 height 18
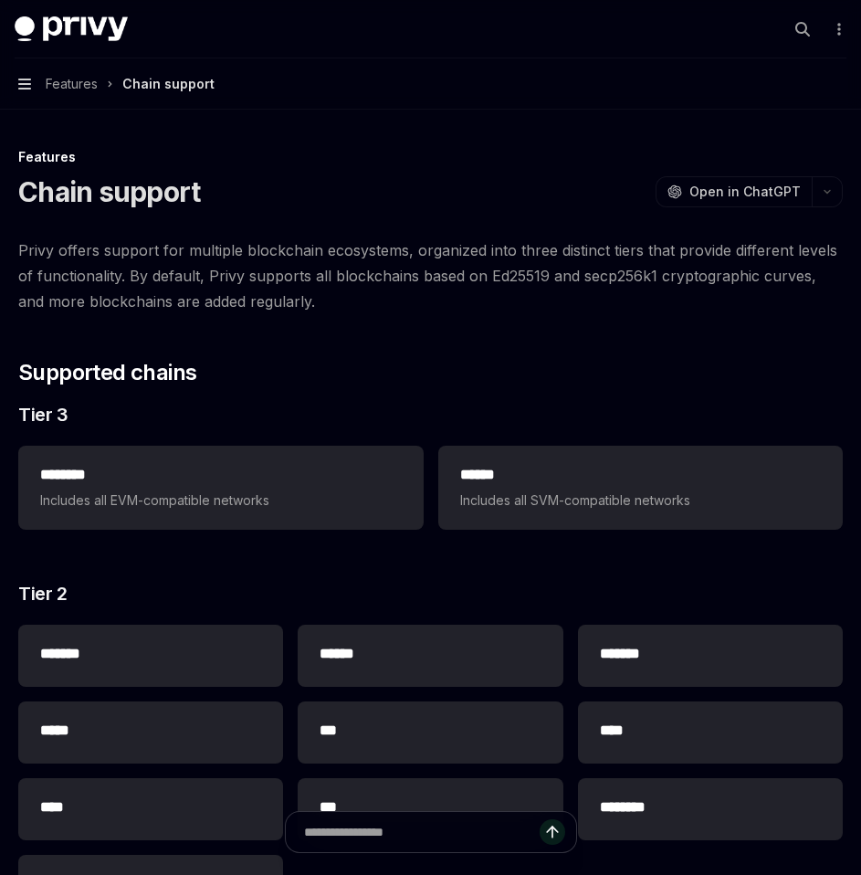
click at [24, 84] on icon "button" at bounding box center [24, 84] width 13 height 11
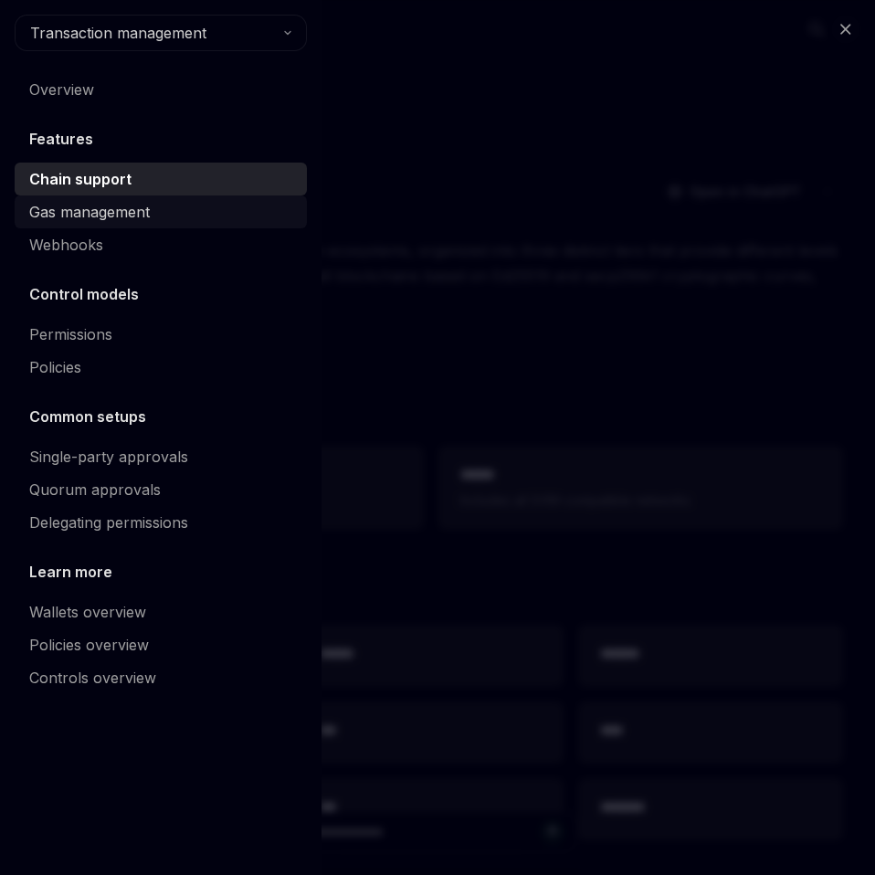
click at [90, 217] on div "Gas management" at bounding box center [89, 212] width 121 height 22
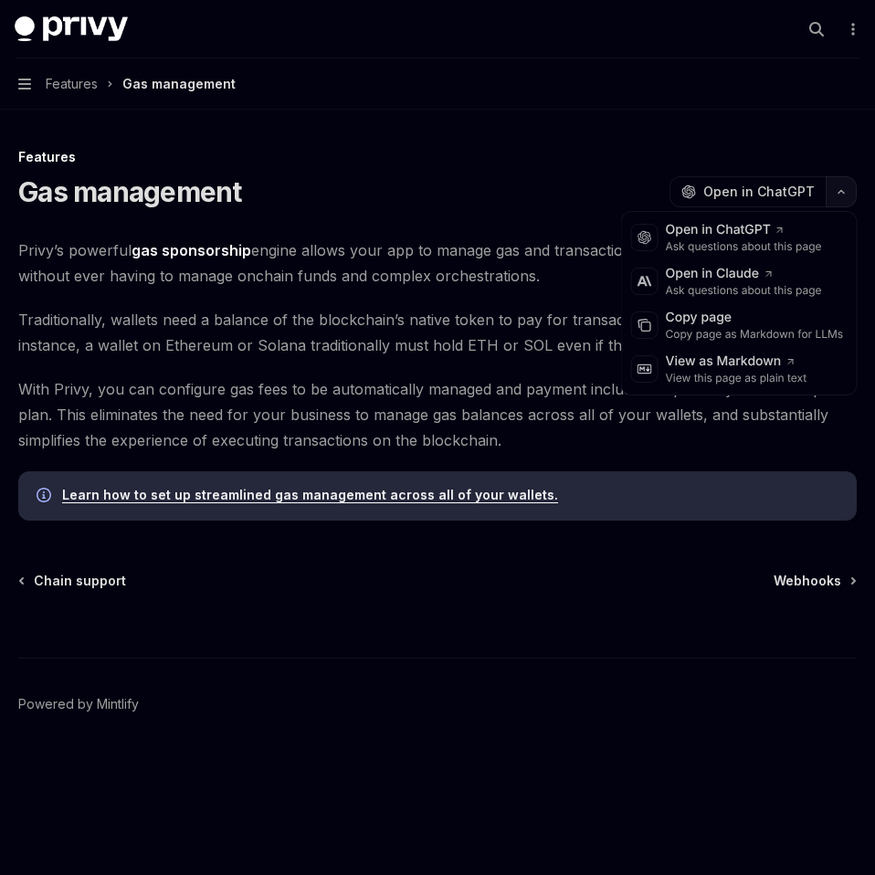
click at [856, 197] on button "button" at bounding box center [841, 191] width 31 height 31
click at [741, 328] on div "Copy page as Markdown for LLMs" at bounding box center [755, 334] width 178 height 15
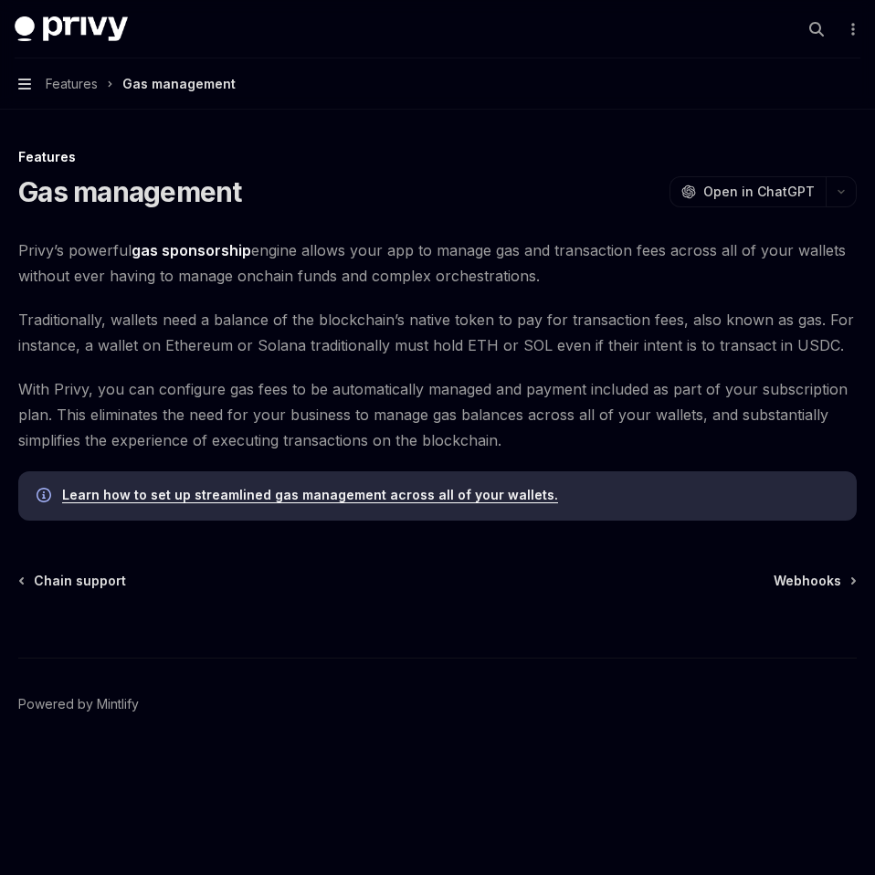
click at [26, 87] on icon "button" at bounding box center [24, 84] width 13 height 15
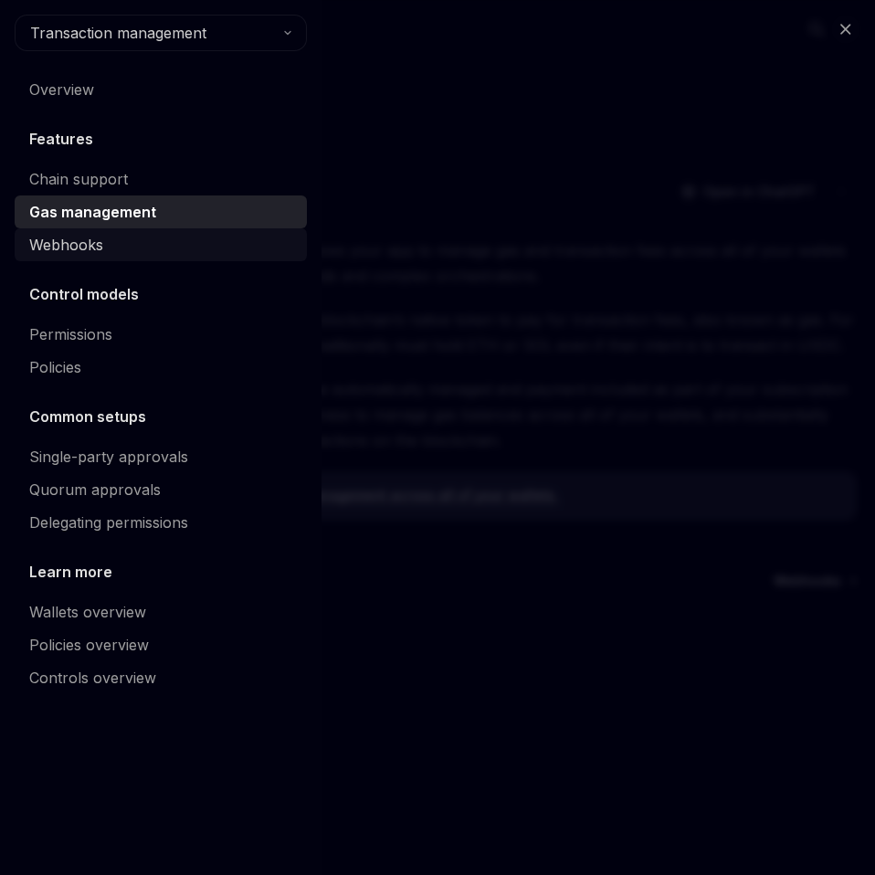
click at [44, 240] on div "Webhooks" at bounding box center [66, 245] width 74 height 22
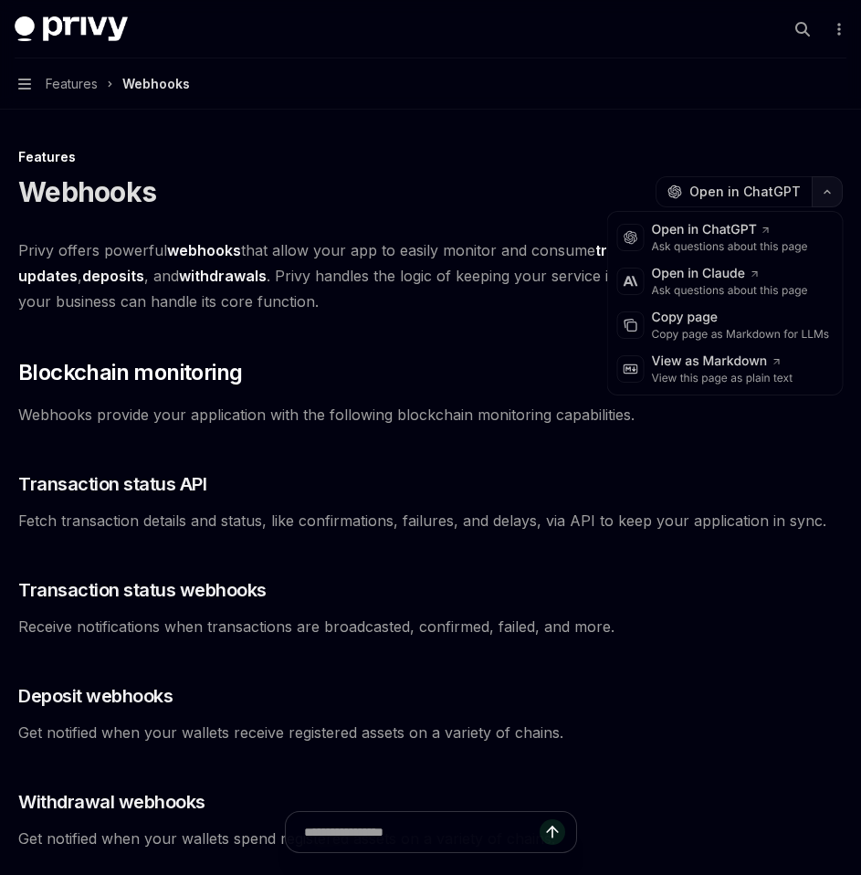
click at [830, 199] on button "button" at bounding box center [827, 191] width 31 height 31
click at [718, 338] on div "Copy page as Markdown for LLMs" at bounding box center [741, 334] width 178 height 15
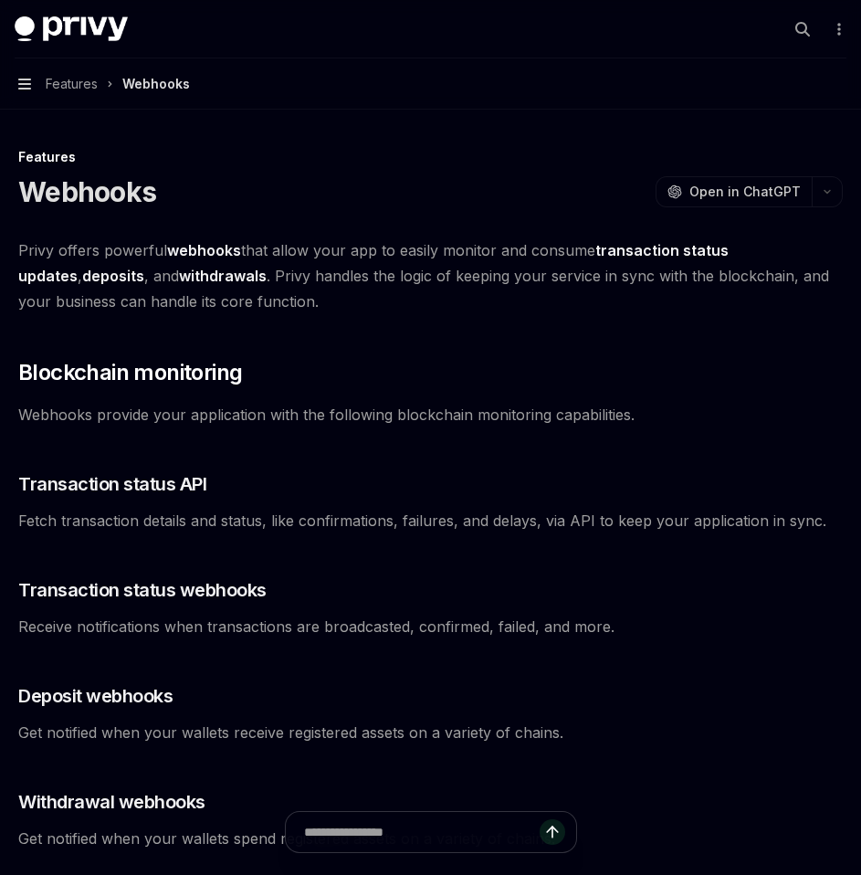
click at [25, 87] on icon "button" at bounding box center [24, 84] width 13 height 15
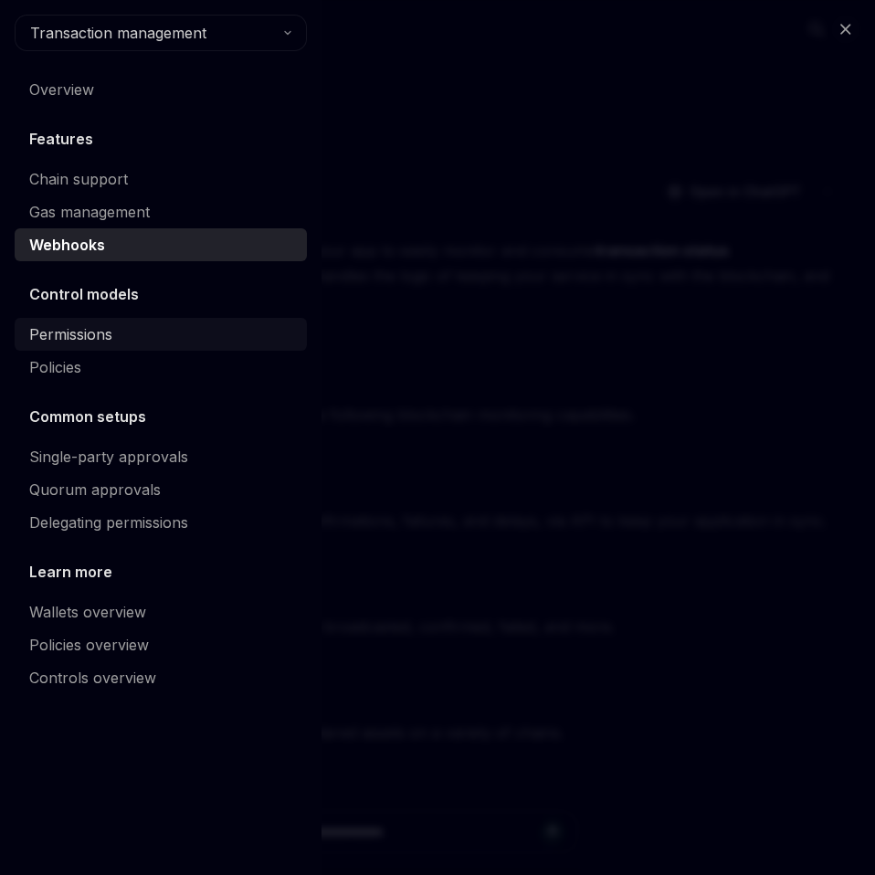
click at [92, 346] on link "Permissions" at bounding box center [161, 334] width 292 height 33
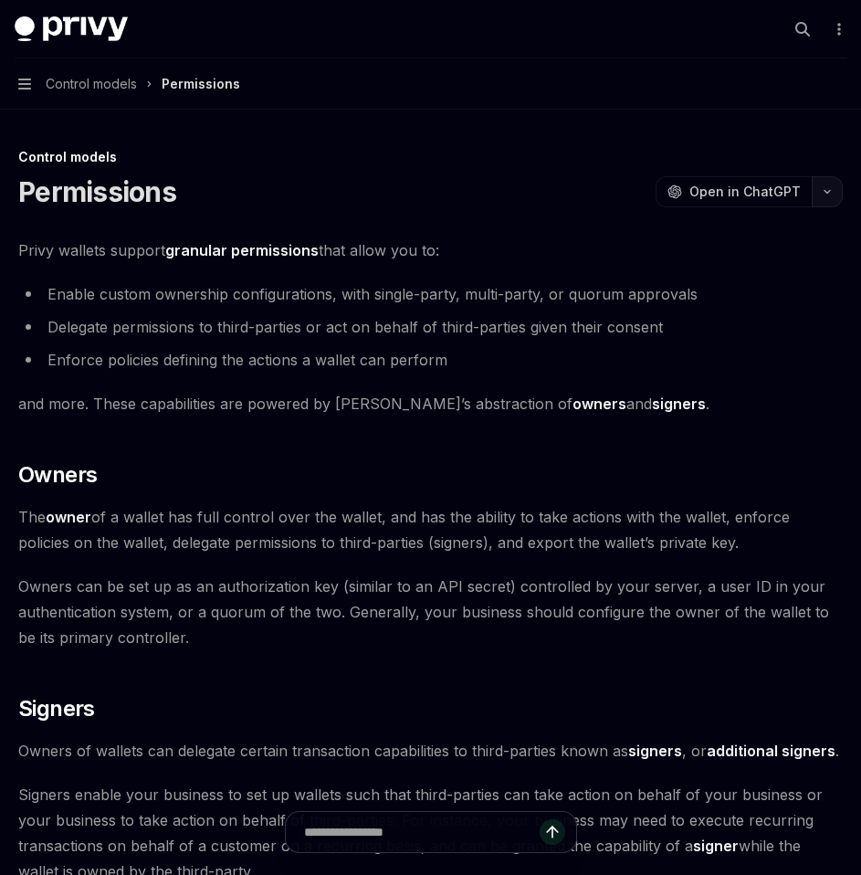
click at [823, 205] on button "button" at bounding box center [827, 191] width 31 height 31
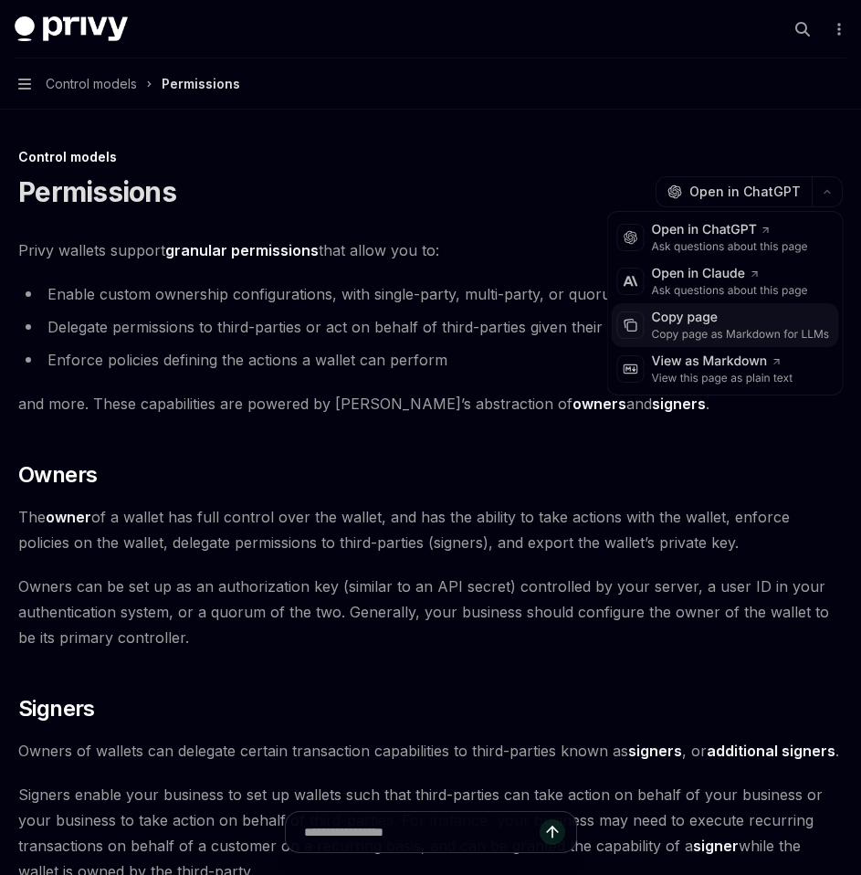
click at [720, 330] on div "Copy page as Markdown for LLMs" at bounding box center [741, 334] width 178 height 15
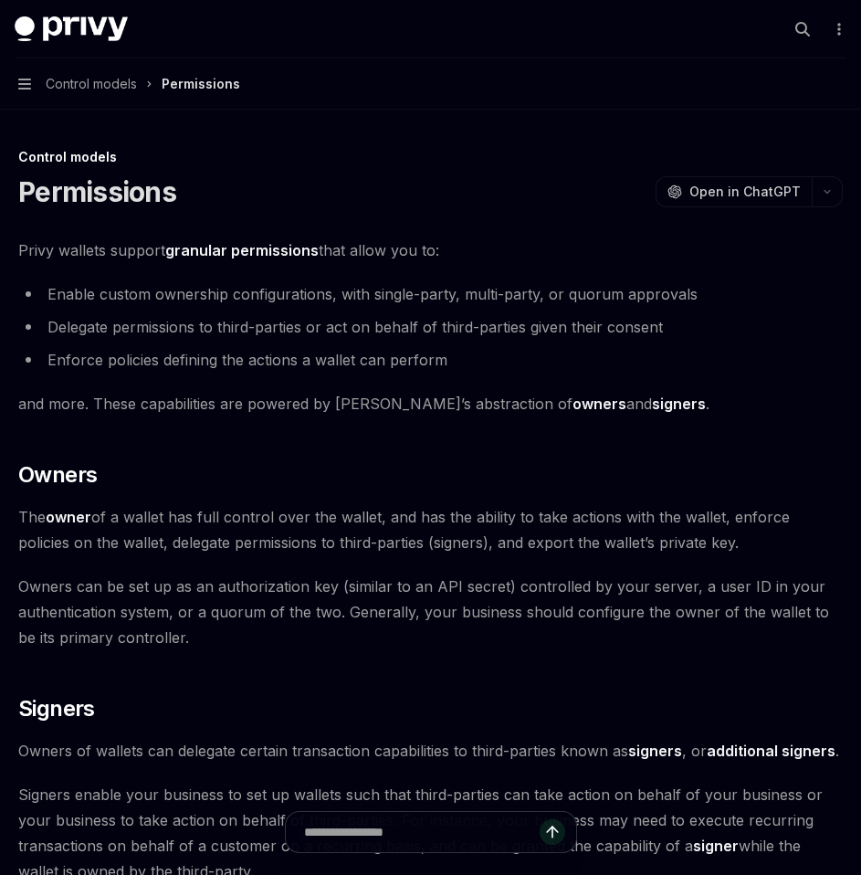
click at [28, 76] on button "Navigation Control models Permissions" at bounding box center [430, 83] width 861 height 51
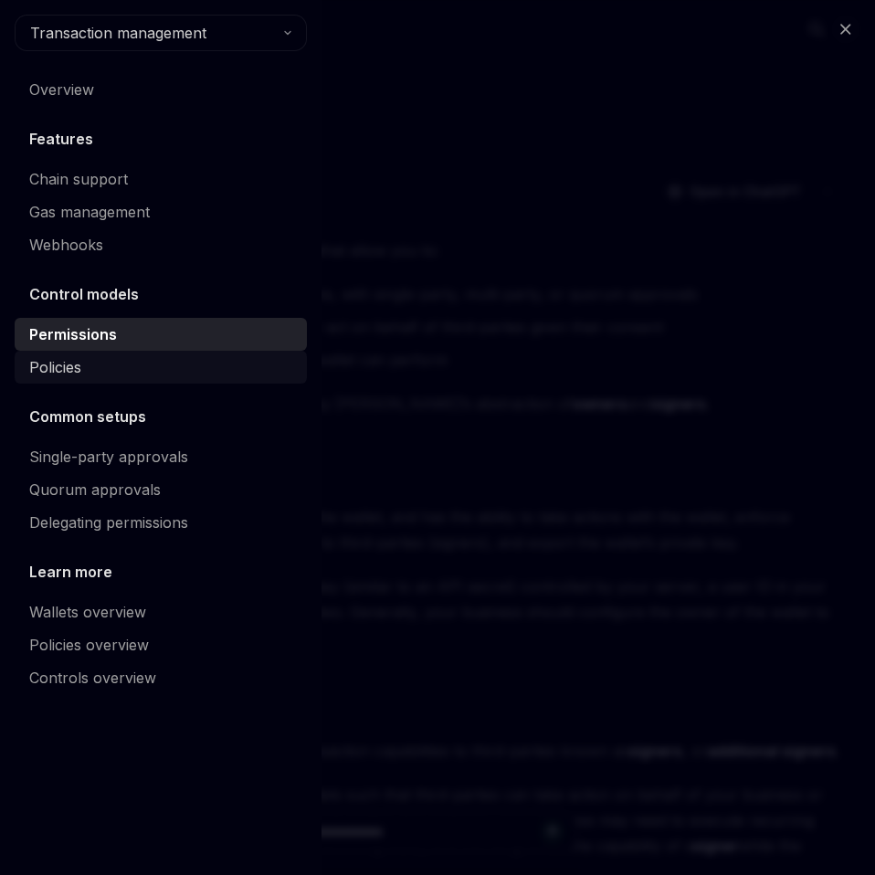
click at [90, 368] on div "Policies" at bounding box center [162, 367] width 267 height 22
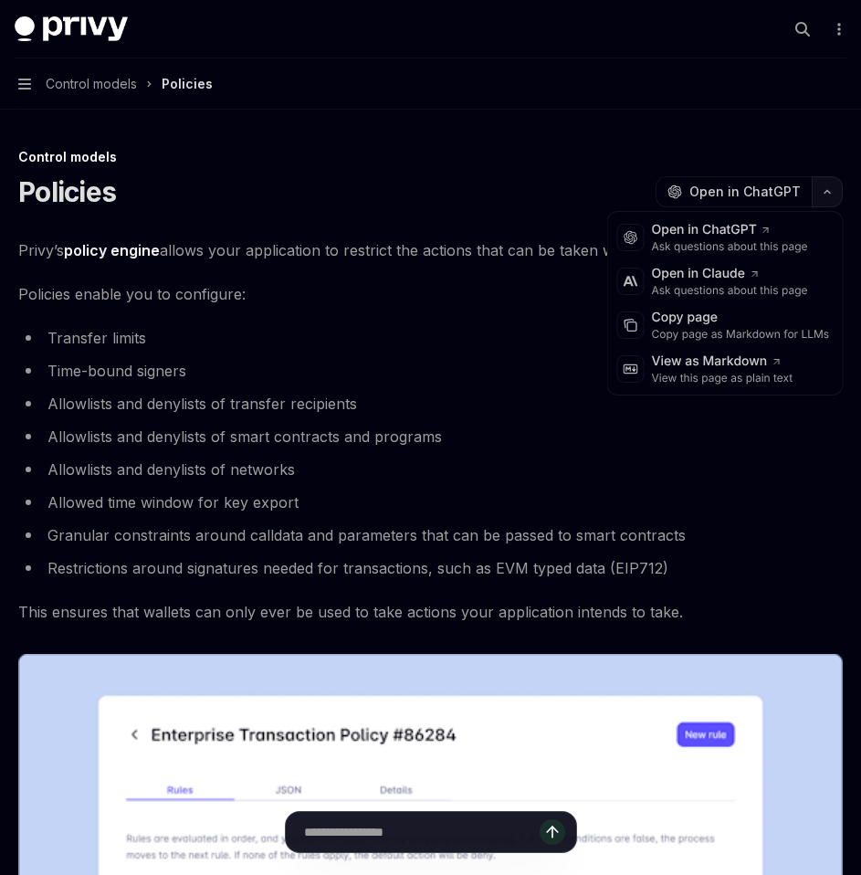
click at [822, 199] on button "button" at bounding box center [827, 191] width 31 height 31
click at [700, 331] on div "Copy page as Markdown for LLMs" at bounding box center [741, 334] width 178 height 15
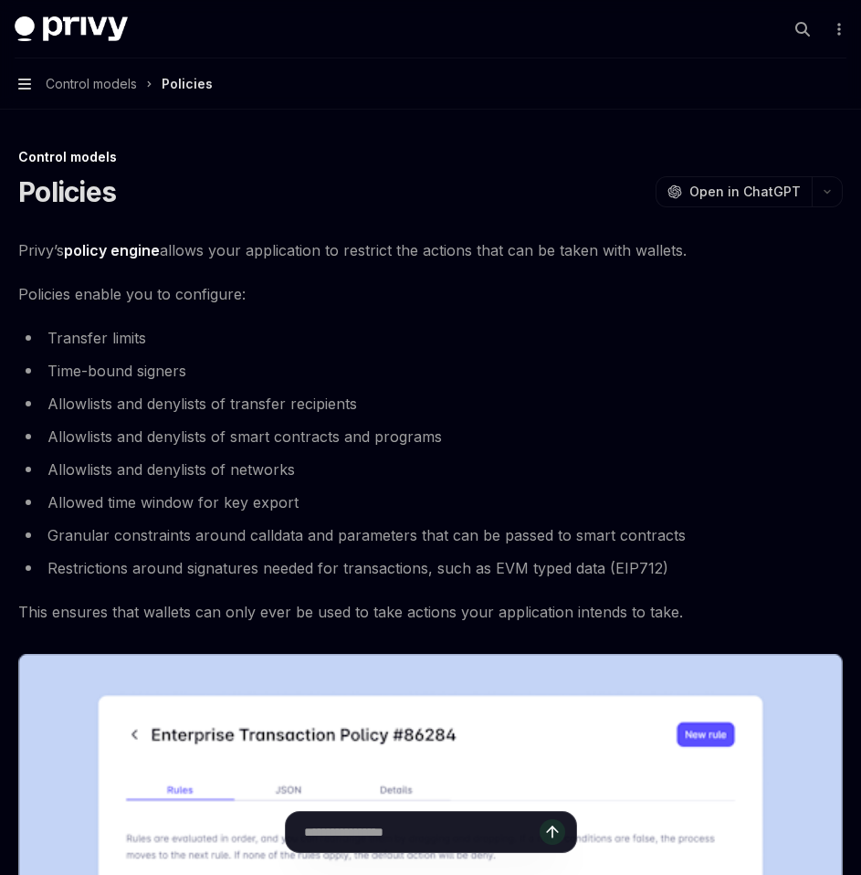
click at [26, 90] on icon "button" at bounding box center [24, 84] width 13 height 15
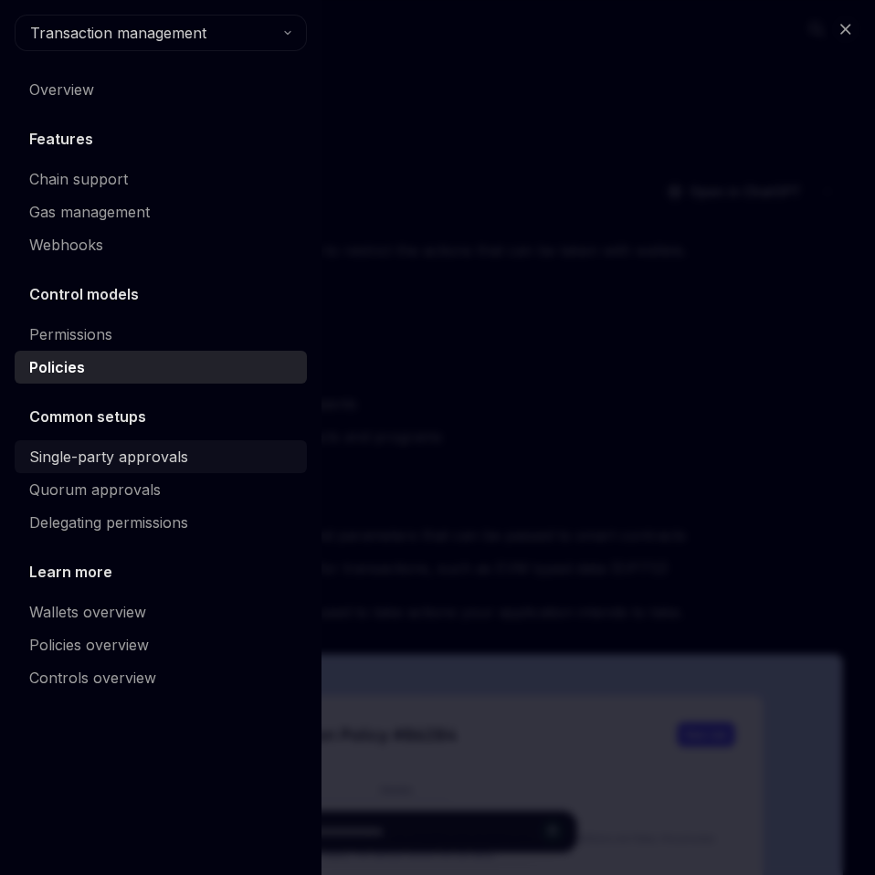
click at [103, 466] on div "Single-party approvals" at bounding box center [108, 457] width 159 height 22
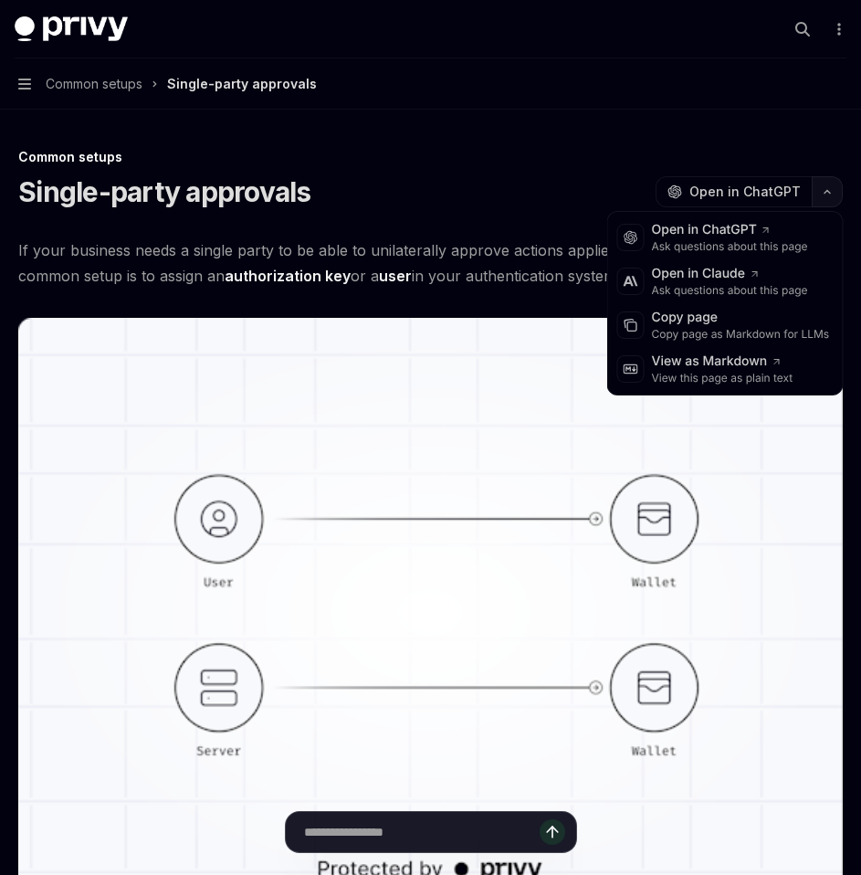
click at [831, 188] on icon "button" at bounding box center [827, 191] width 22 height 7
click at [677, 330] on div "Copy page as Markdown for LLMs" at bounding box center [741, 334] width 178 height 15
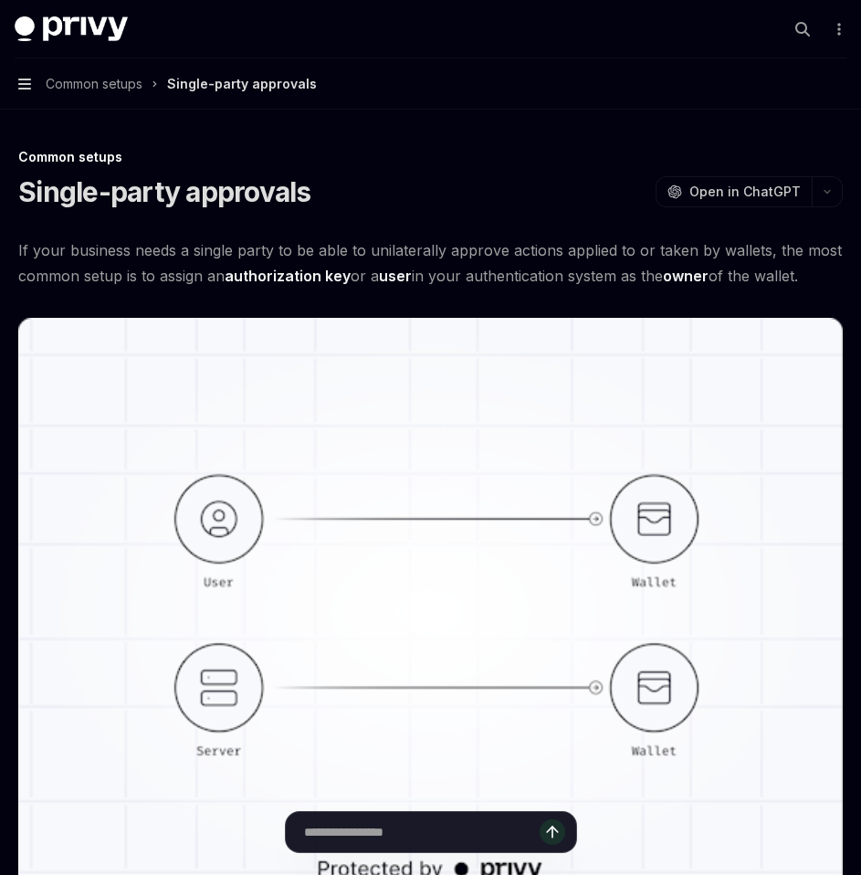
click at [23, 83] on icon "button" at bounding box center [24, 84] width 13 height 11
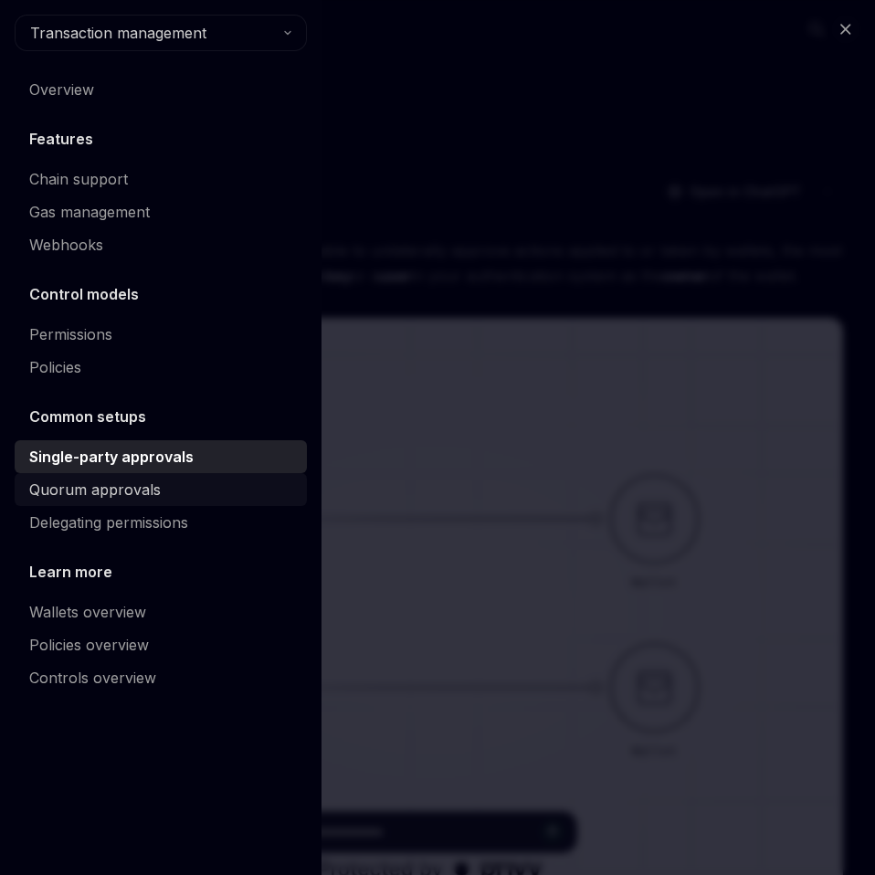
click at [156, 489] on div "Quorum approvals" at bounding box center [162, 490] width 267 height 22
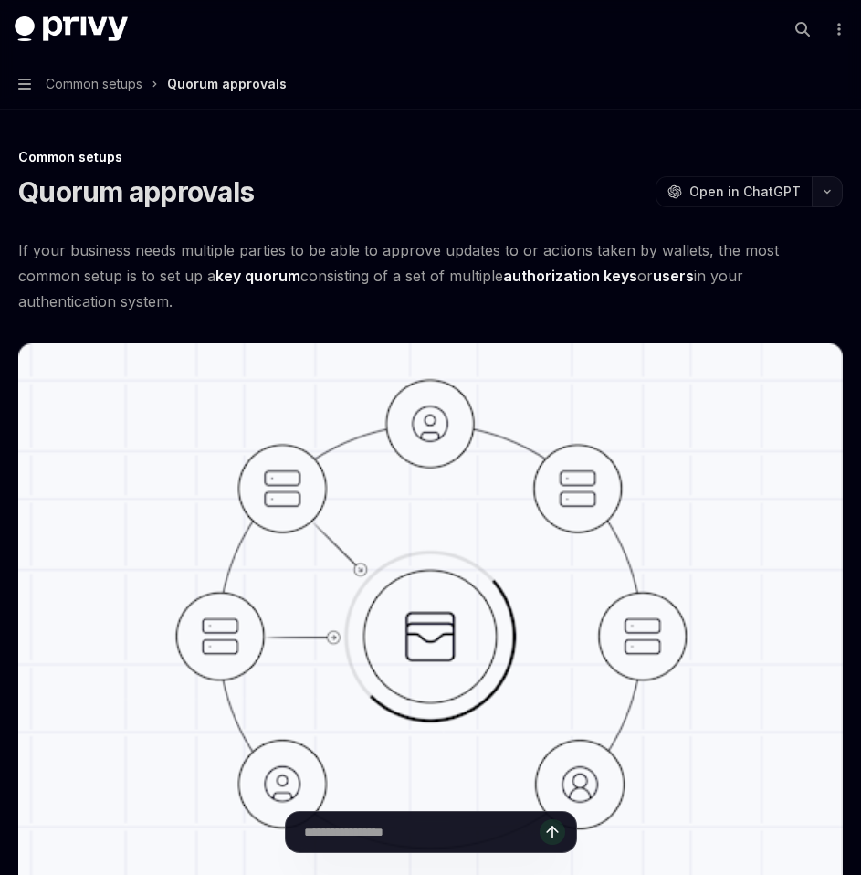
click at [817, 196] on button "button" at bounding box center [827, 191] width 31 height 31
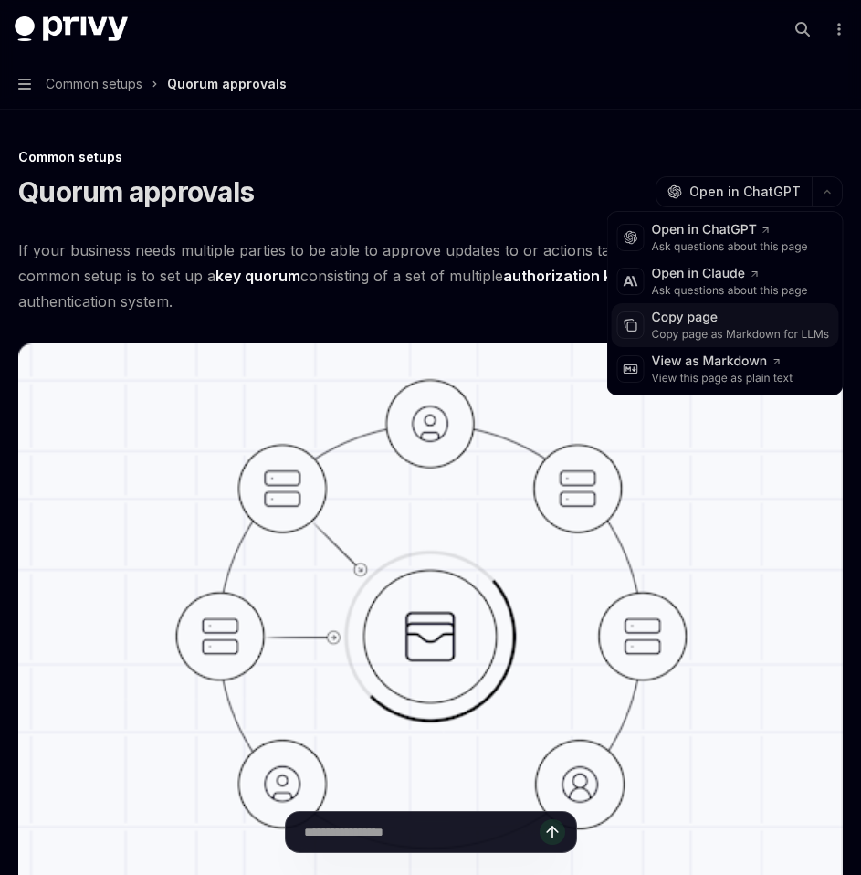
click at [707, 329] on div "Copy page as Markdown for LLMs" at bounding box center [741, 334] width 178 height 15
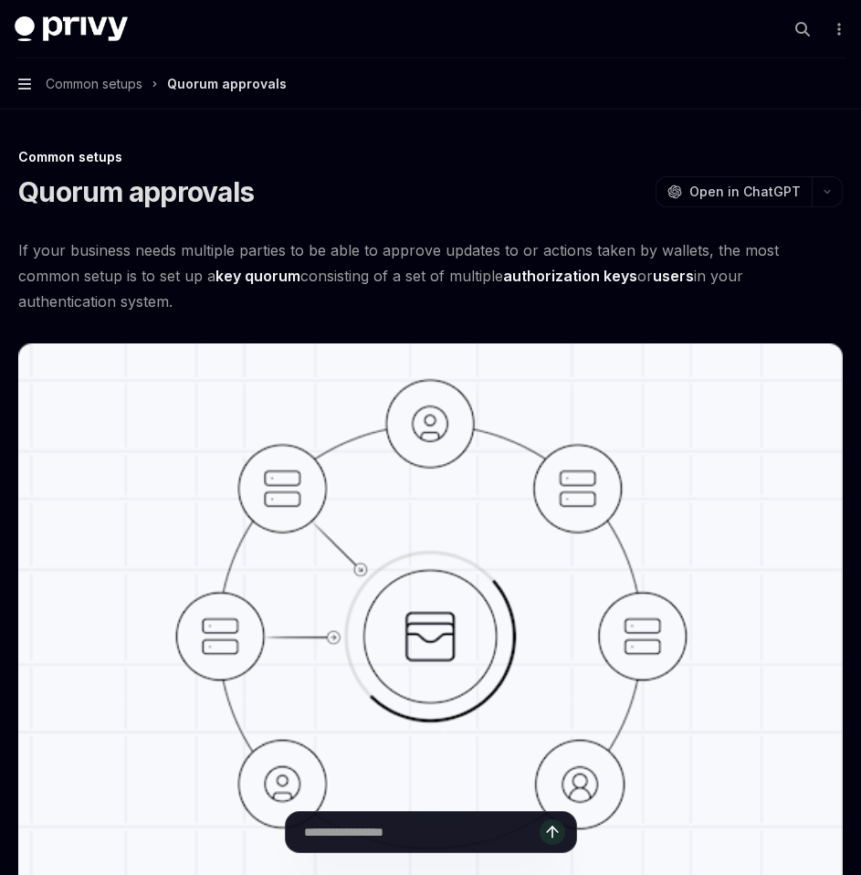
click at [26, 86] on icon "button" at bounding box center [24, 84] width 13 height 15
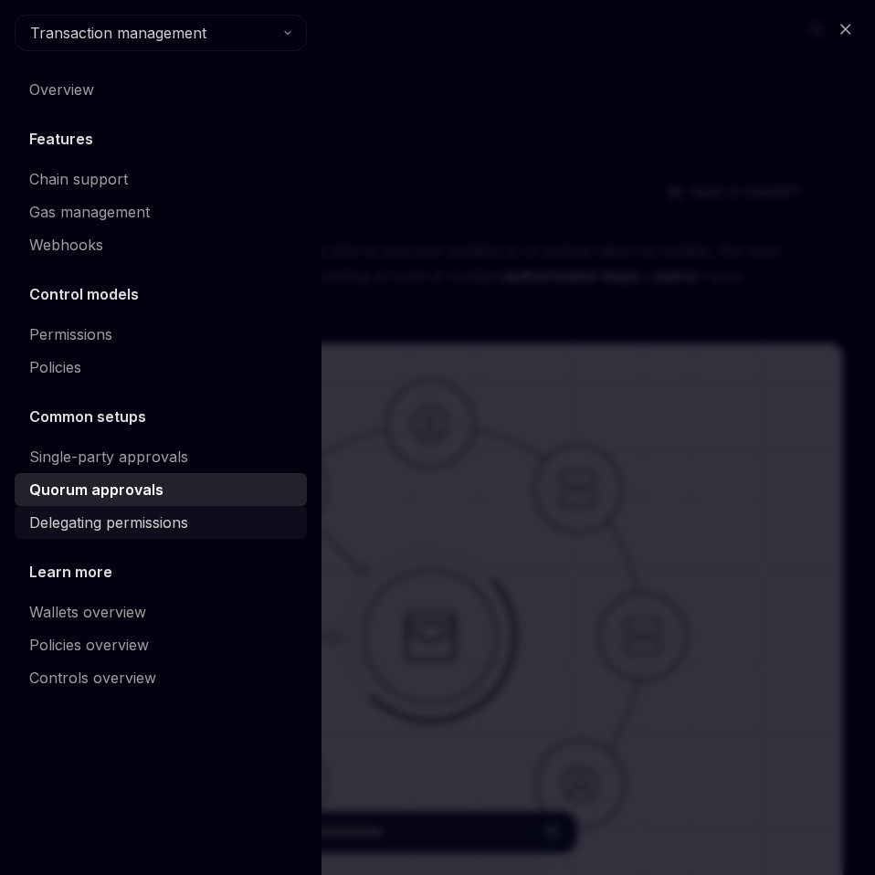
click at [139, 518] on div "Delegating permissions" at bounding box center [108, 522] width 159 height 22
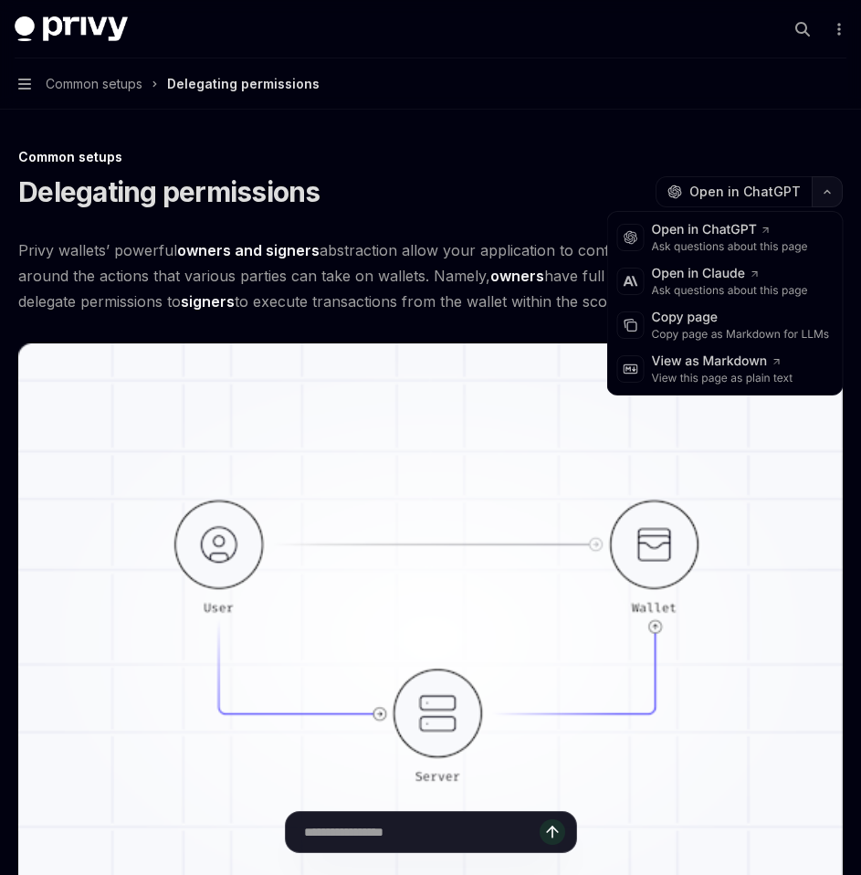
click at [832, 187] on button "button" at bounding box center [827, 191] width 31 height 31
click at [683, 329] on div "Copy page as Markdown for LLMs" at bounding box center [741, 334] width 178 height 15
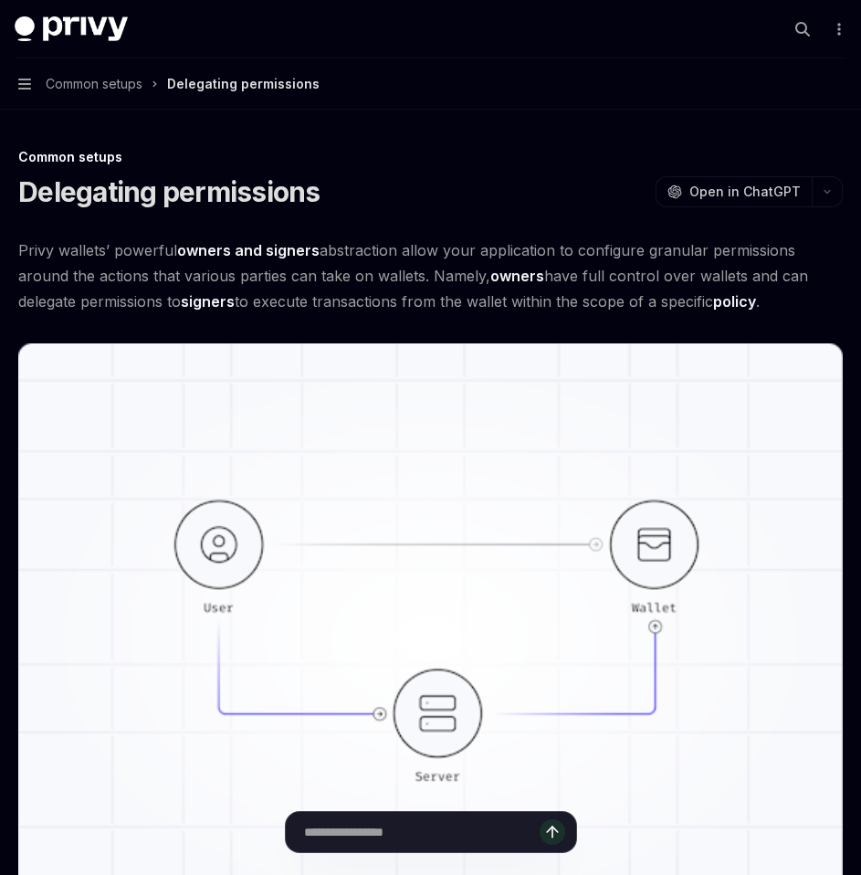
click at [31, 80] on button "Navigation Common setups Delegating permissions" at bounding box center [430, 83] width 861 height 51
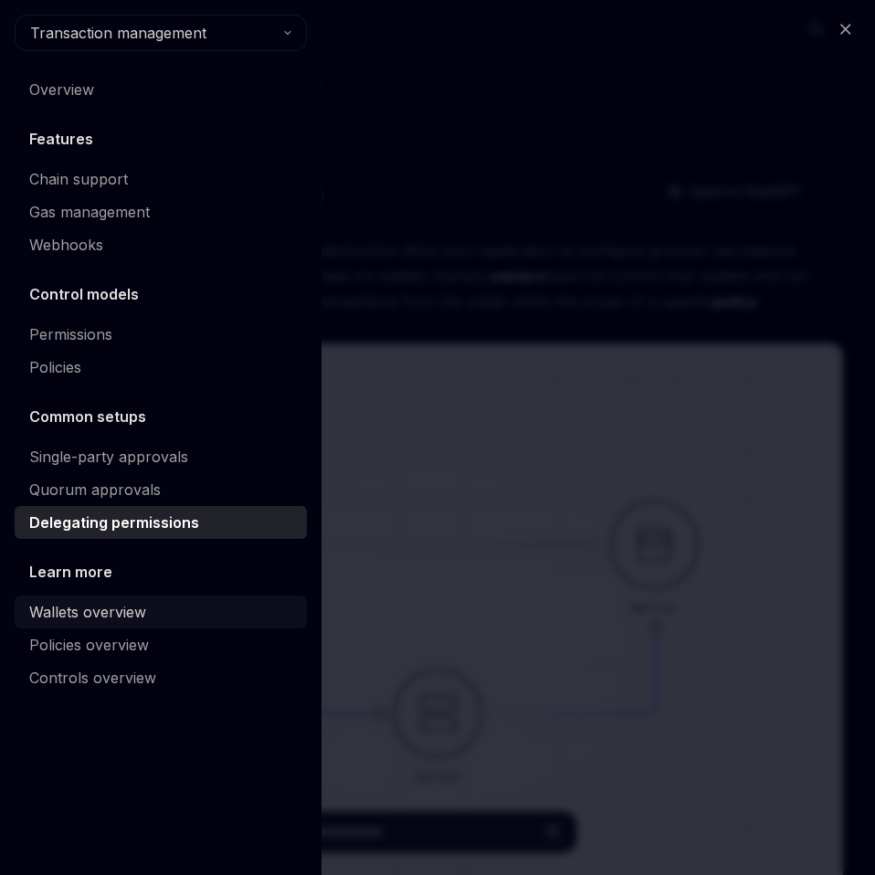
click at [112, 614] on div "Wallets overview" at bounding box center [87, 612] width 117 height 22
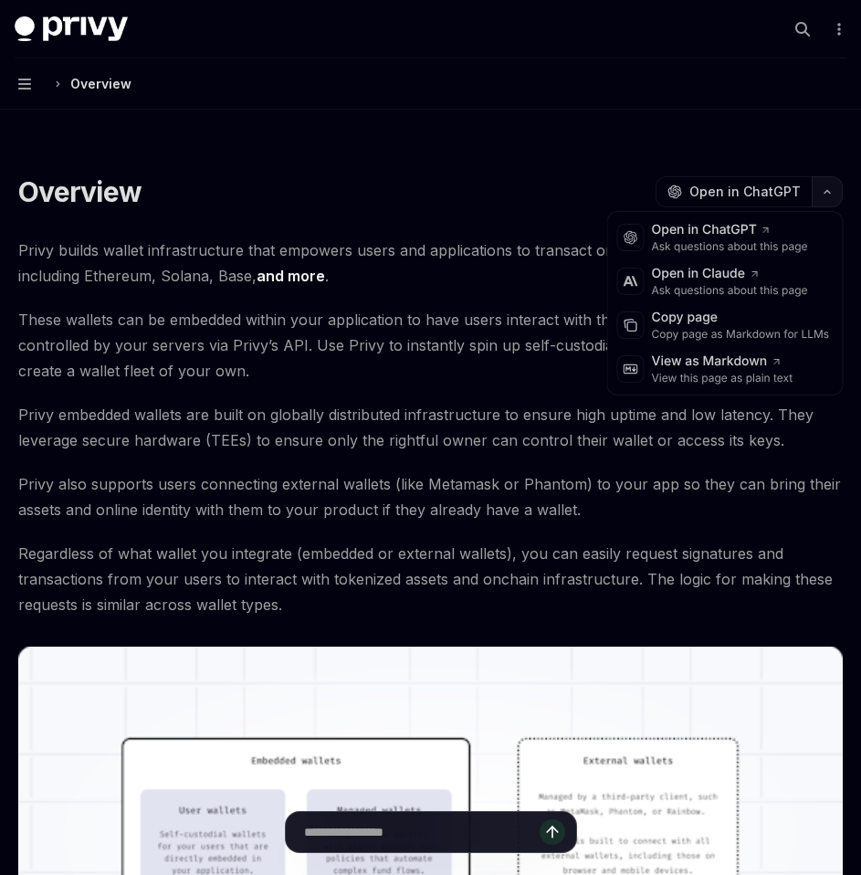
click at [823, 205] on button "button" at bounding box center [827, 191] width 31 height 31
click at [725, 323] on div "Copy page" at bounding box center [741, 318] width 178 height 18
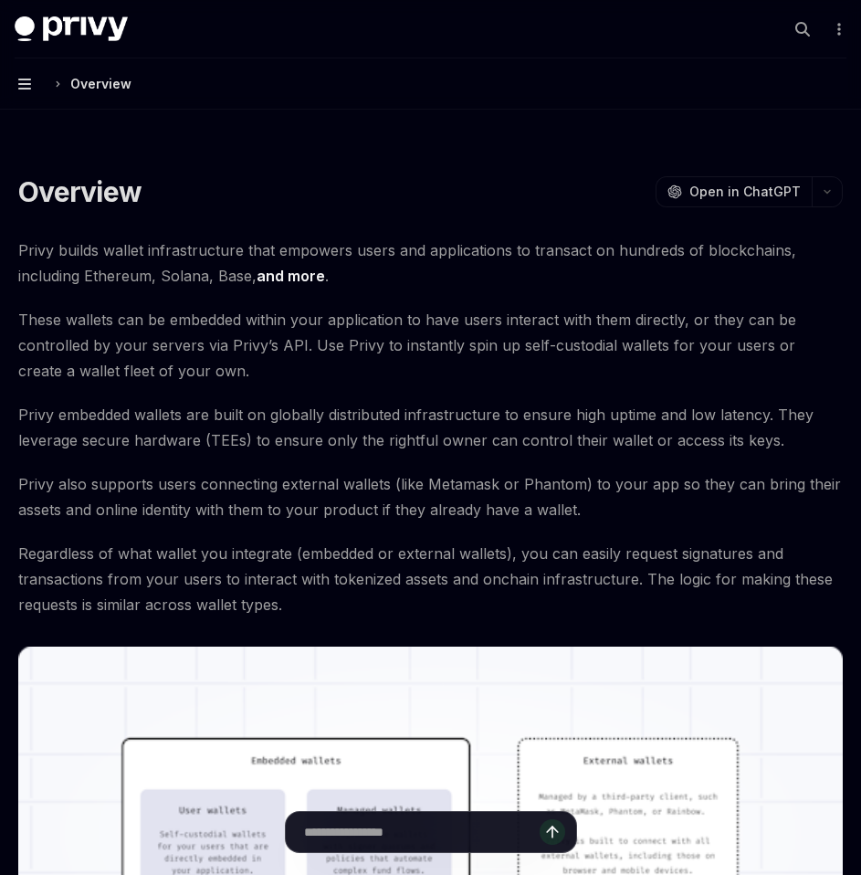
click at [24, 84] on icon "button" at bounding box center [24, 84] width 13 height 11
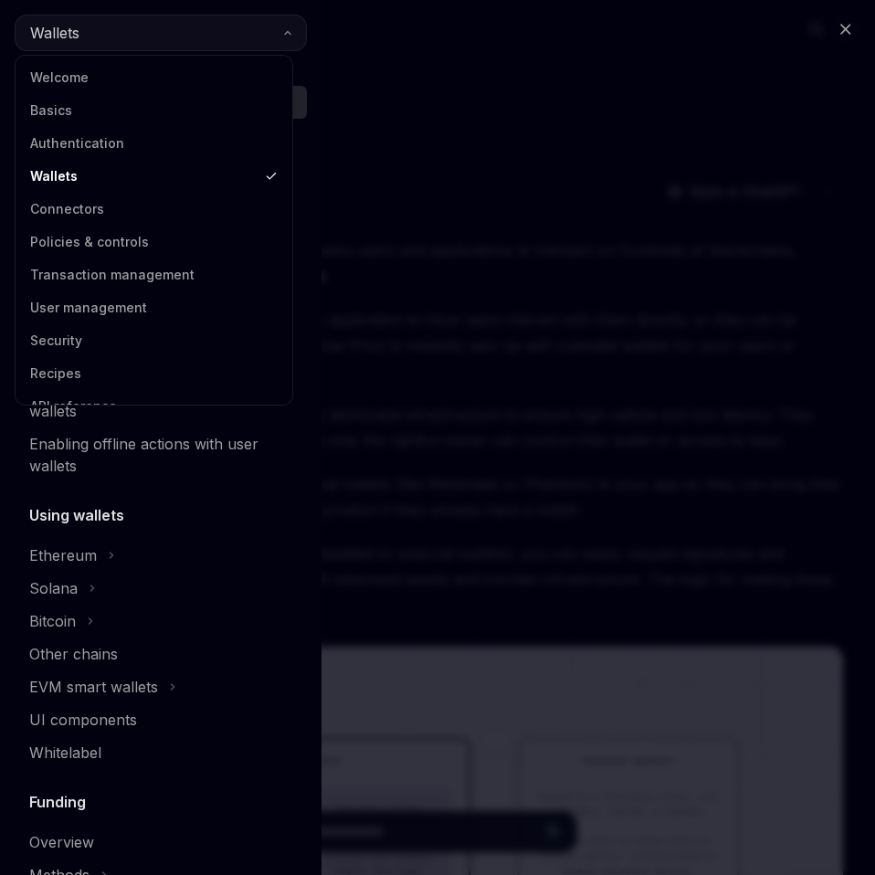
click at [135, 38] on button "Wallets" at bounding box center [161, 33] width 292 height 37
click at [112, 271] on link "Transaction management" at bounding box center [154, 274] width 266 height 33
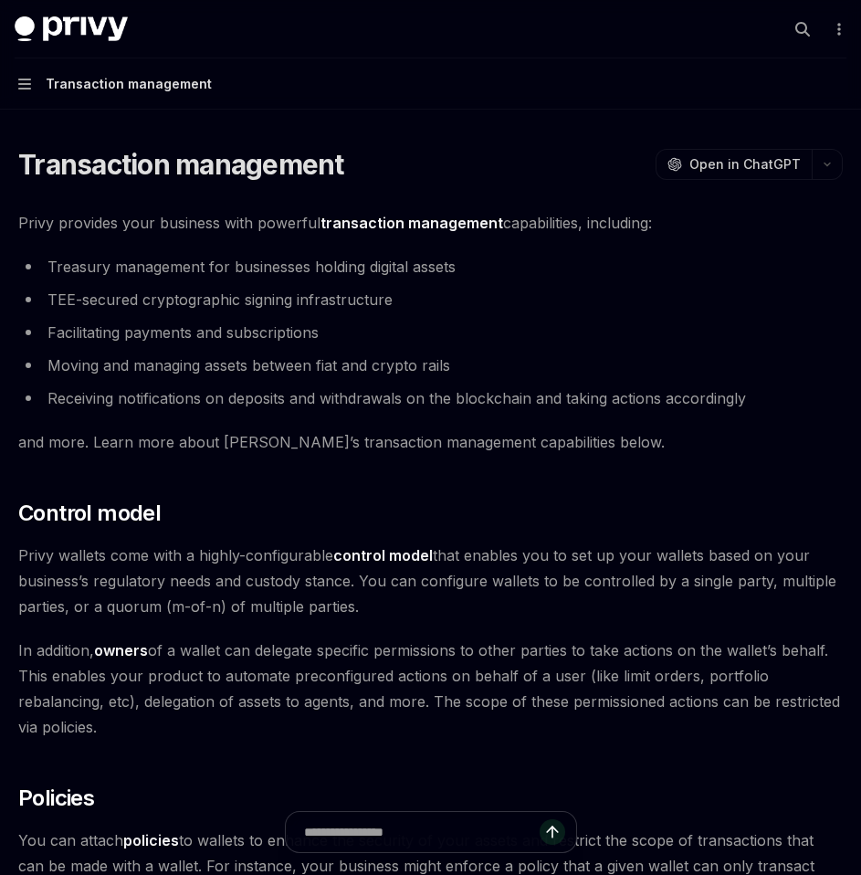
click at [31, 80] on button "Navigation Transaction management" at bounding box center [430, 83] width 861 height 51
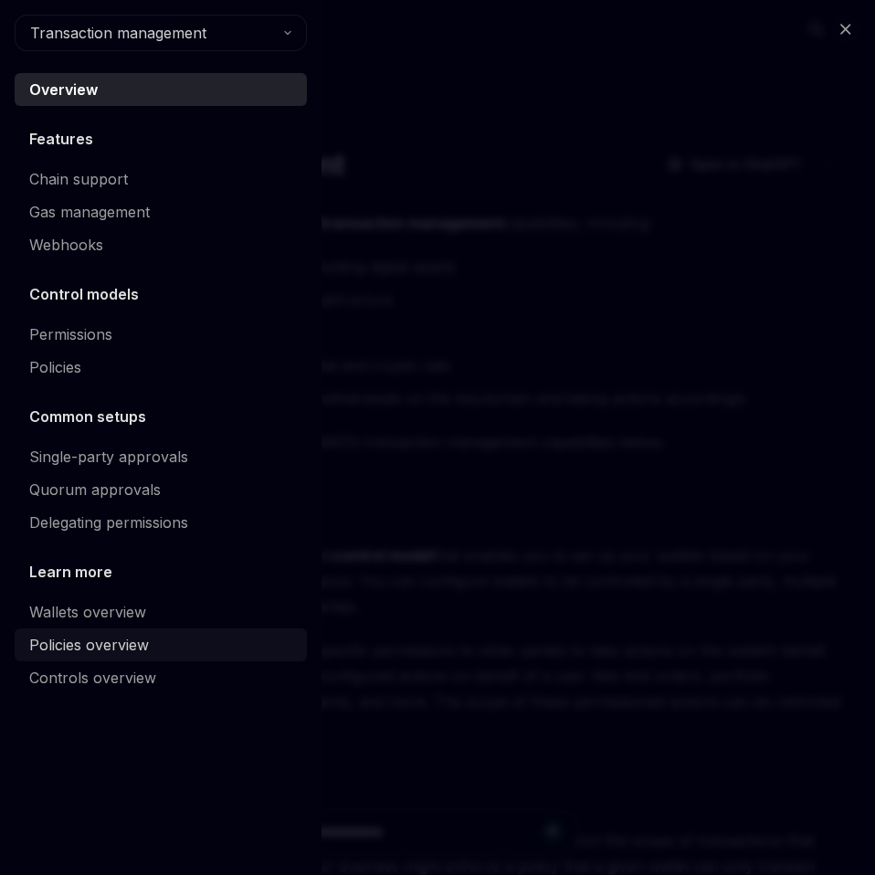
click at [118, 644] on div "Policies overview" at bounding box center [89, 645] width 120 height 22
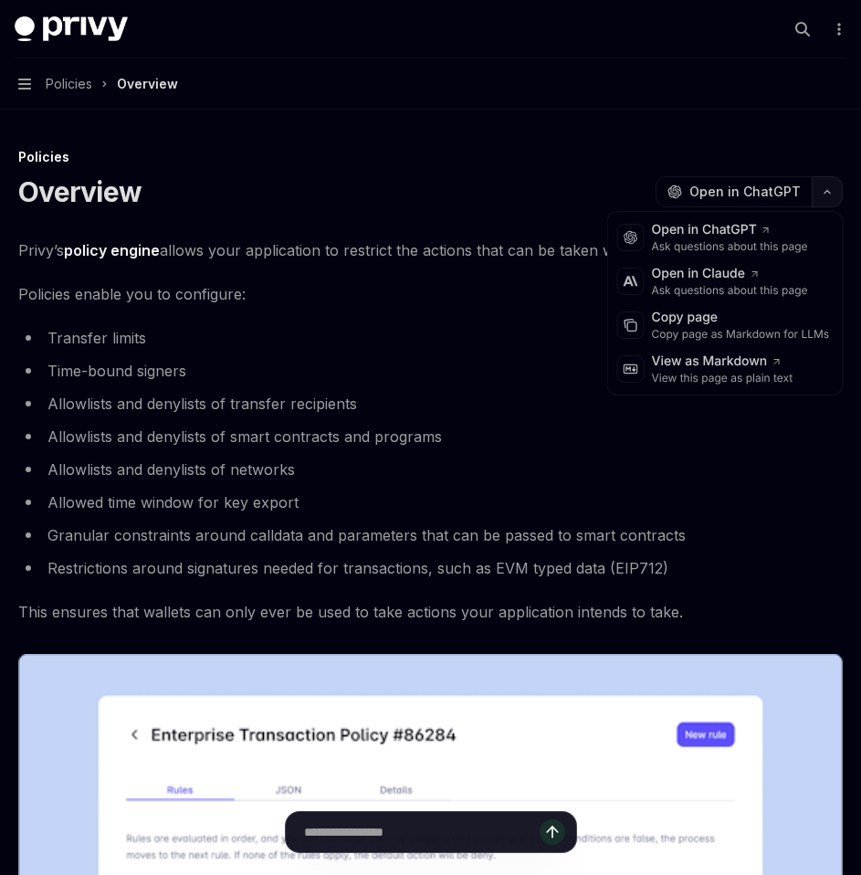
click at [825, 185] on button "button" at bounding box center [827, 191] width 31 height 31
click at [679, 332] on div "Copy page as Markdown for LLMs" at bounding box center [741, 334] width 178 height 15
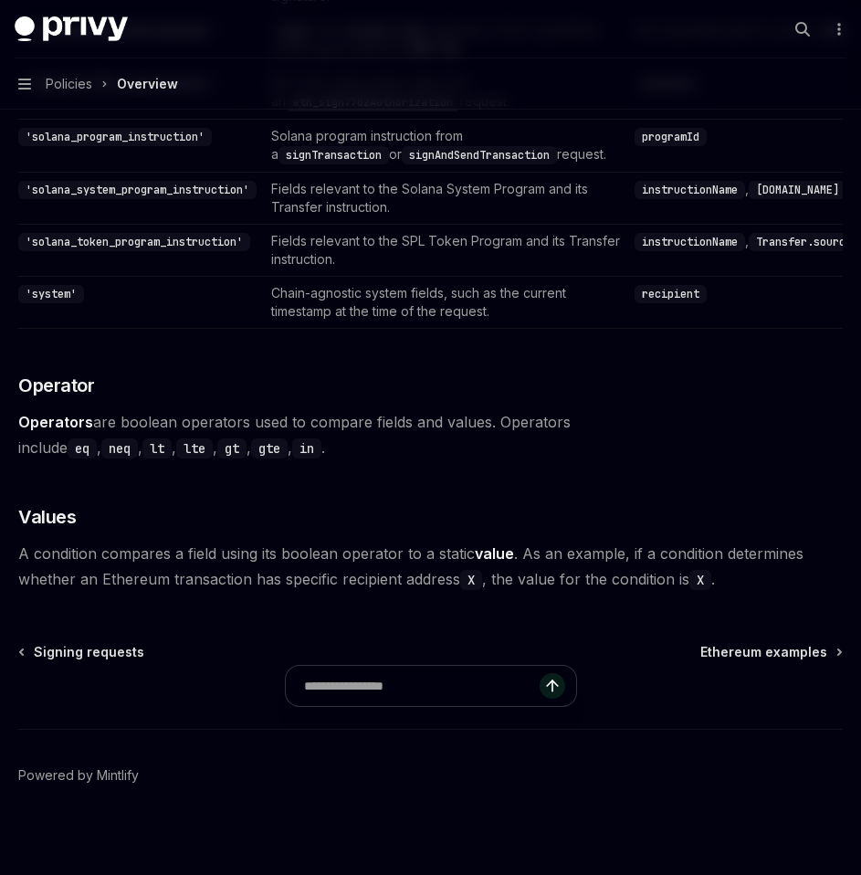
scroll to position [5129, 0]
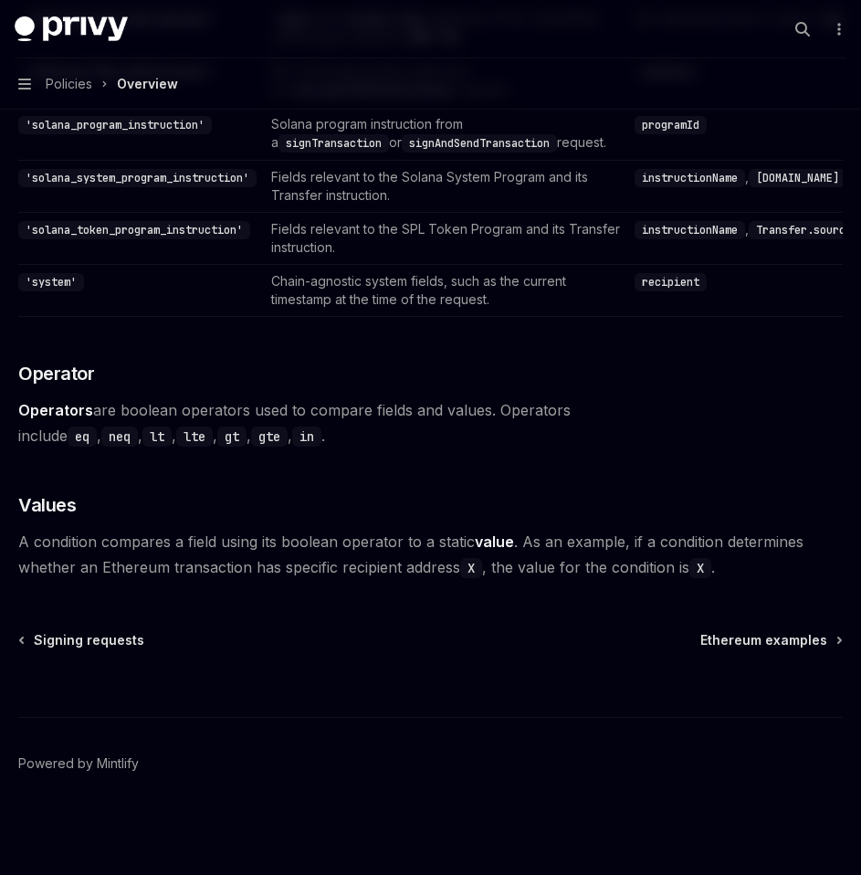
click at [33, 80] on button "Navigation Policies Overview" at bounding box center [430, 83] width 861 height 51
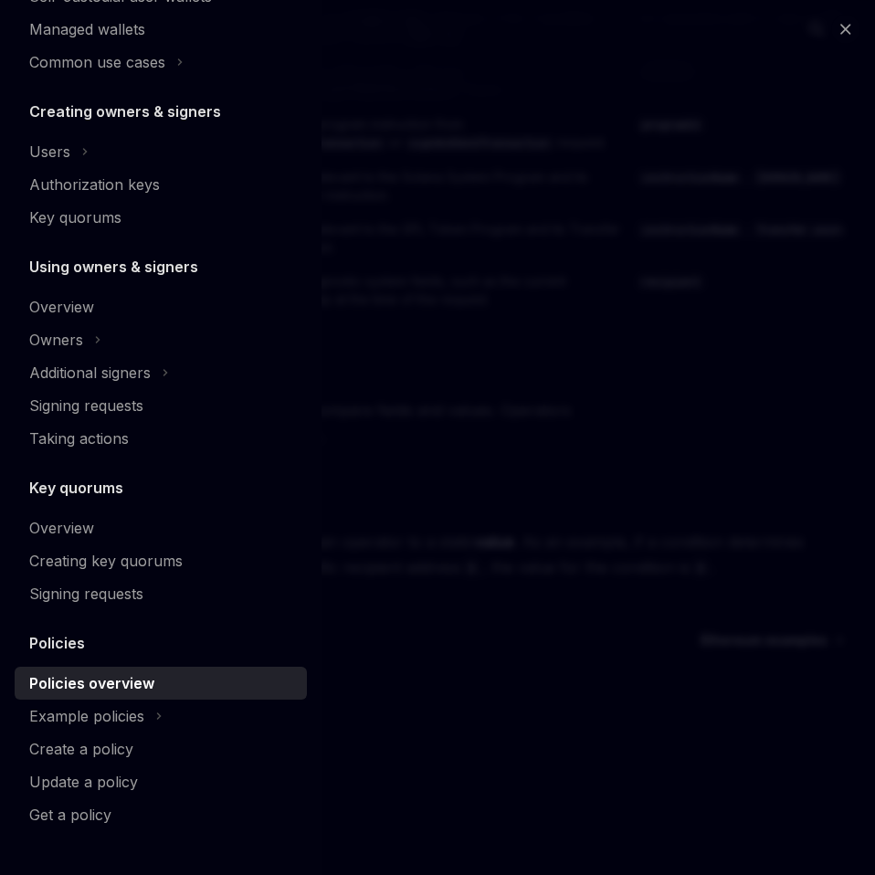
scroll to position [0, 0]
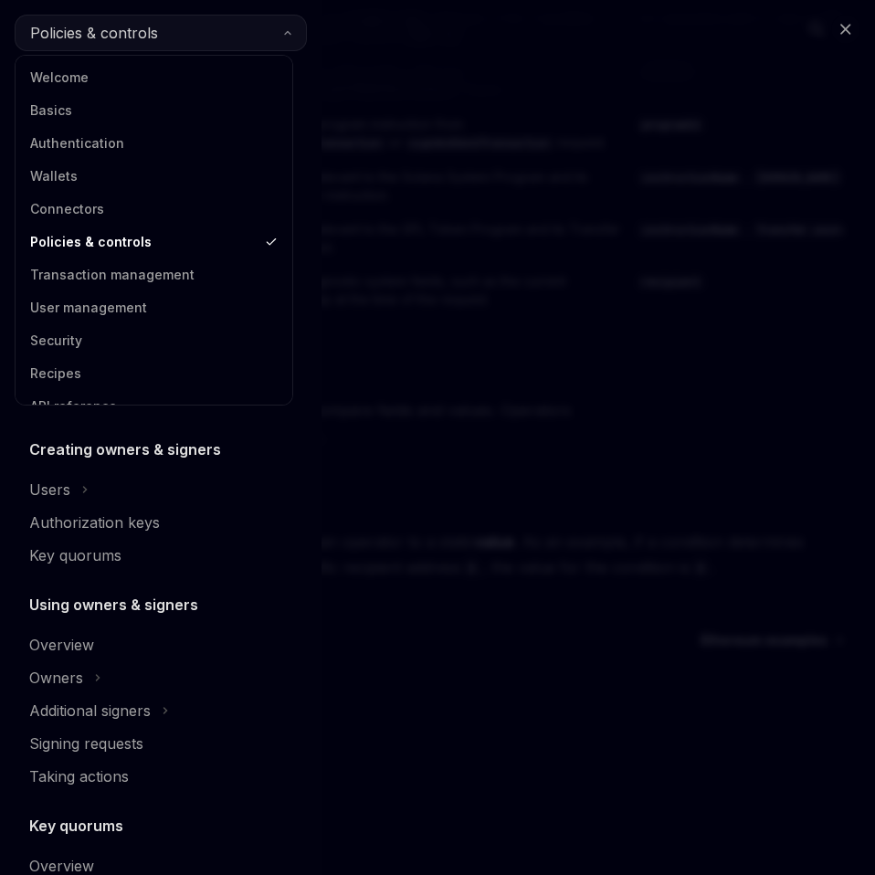
click at [201, 31] on button "Policies & controls" at bounding box center [161, 33] width 292 height 37
click at [149, 279] on link "Transaction management" at bounding box center [154, 274] width 266 height 33
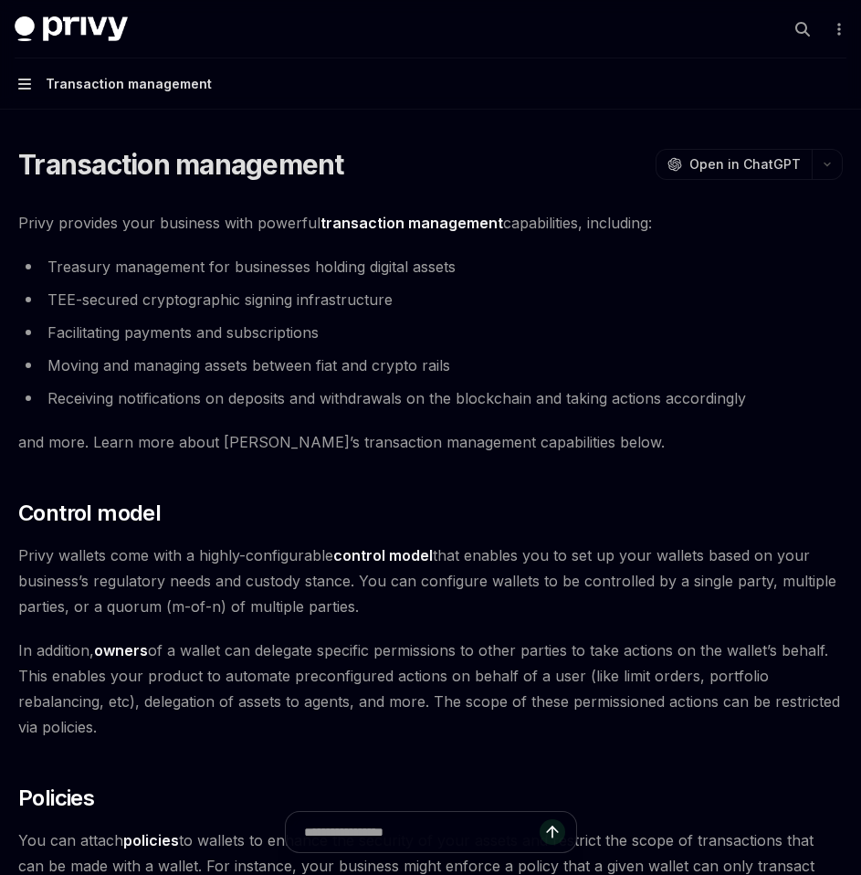
click at [24, 82] on icon "button" at bounding box center [24, 84] width 13 height 15
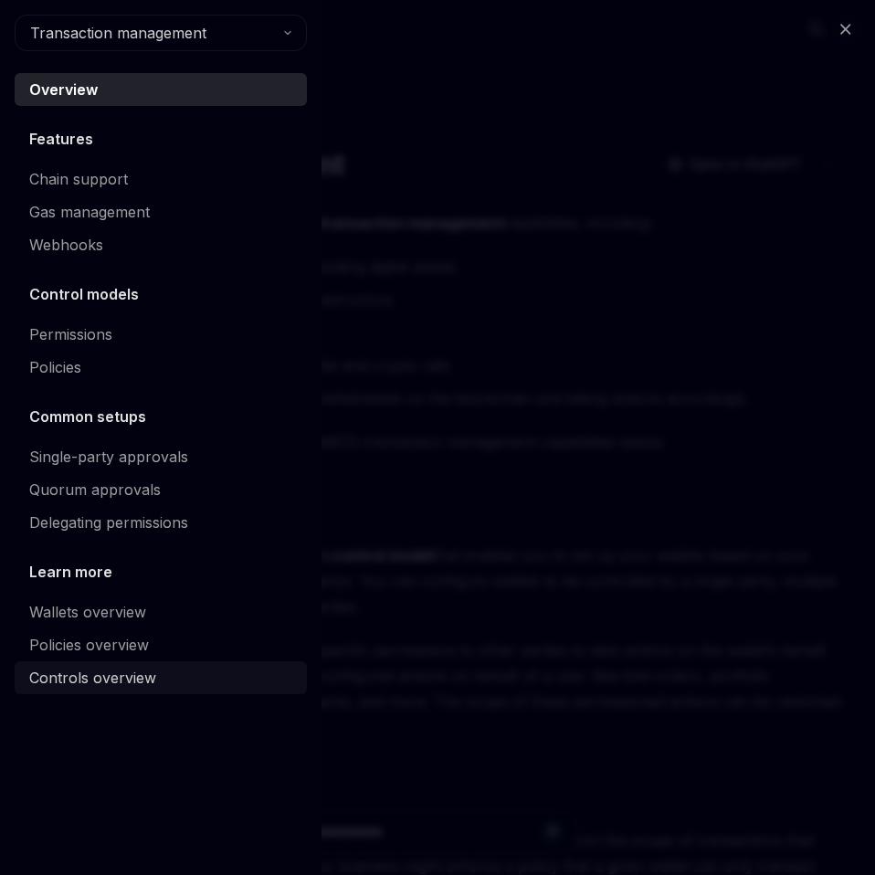
click at [82, 673] on div "Controls overview" at bounding box center [92, 678] width 127 height 22
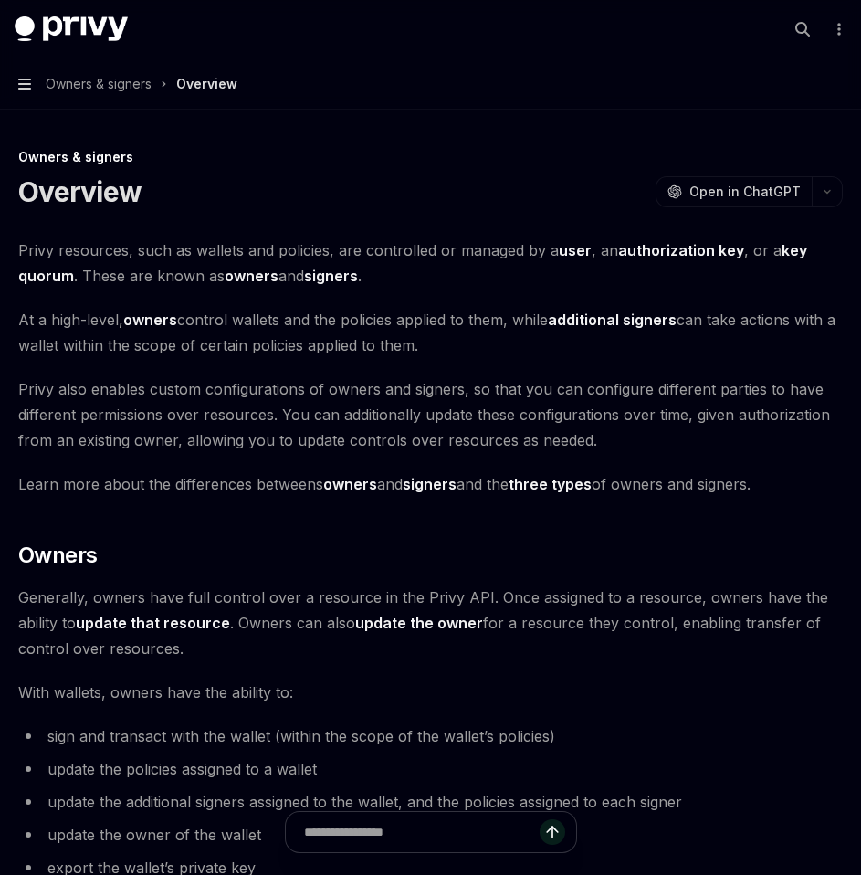
click at [19, 84] on icon "button" at bounding box center [24, 84] width 13 height 11
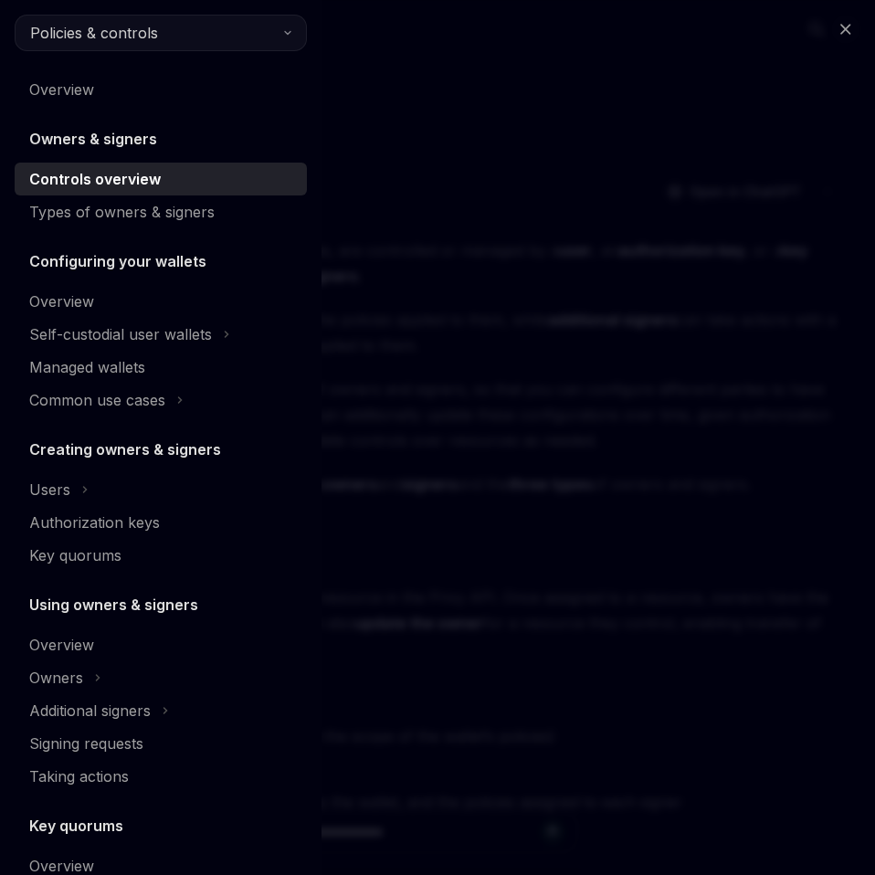
click at [160, 39] on button "Policies & controls" at bounding box center [161, 33] width 292 height 37
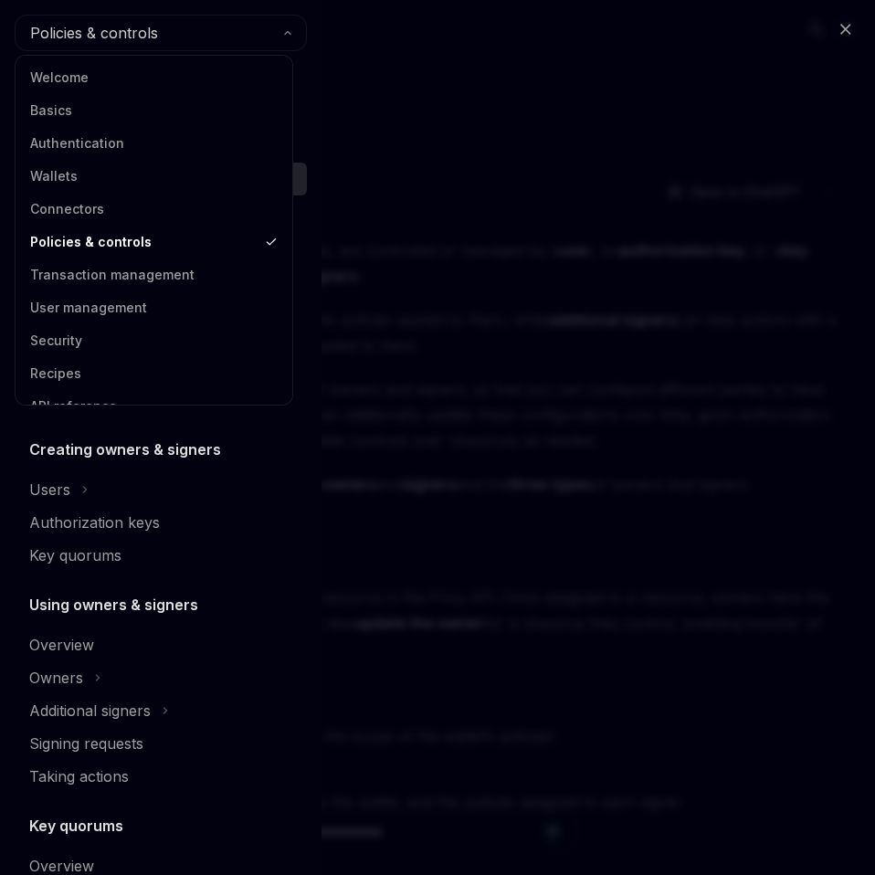
scroll to position [24, 0]
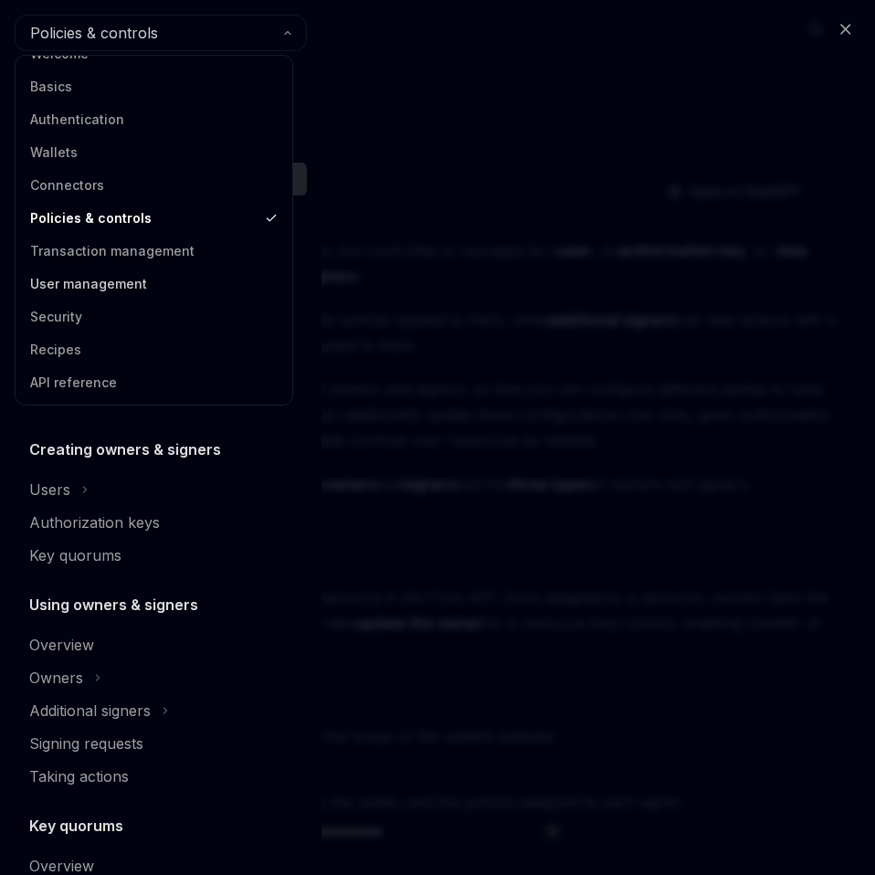
click at [86, 281] on link "User management" at bounding box center [154, 284] width 266 height 33
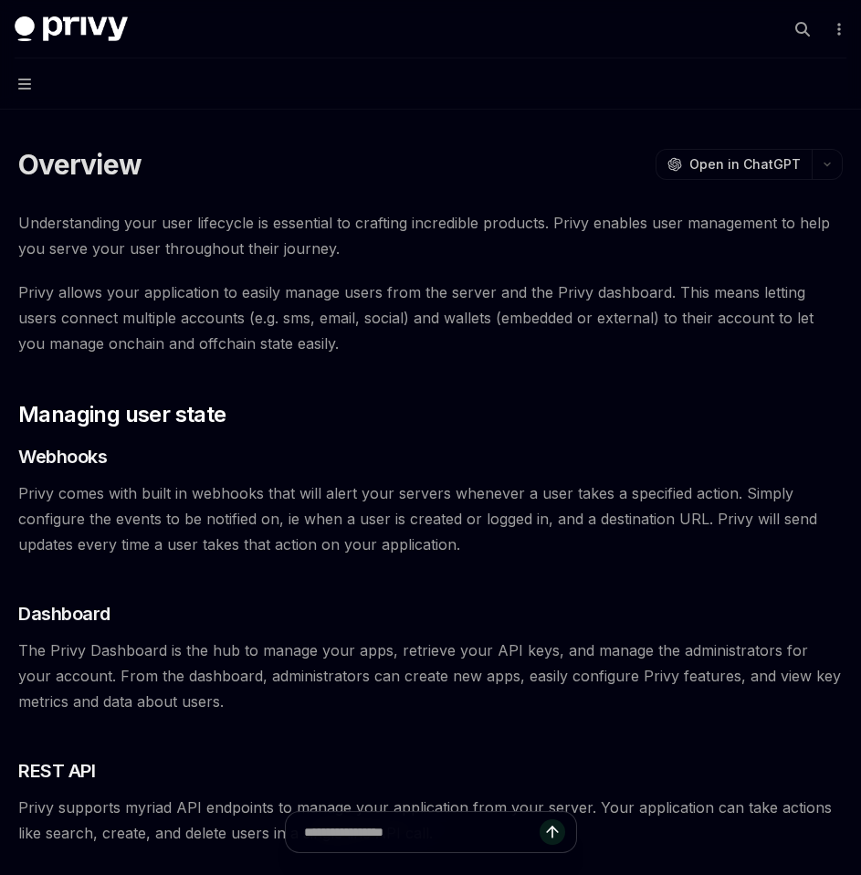
click at [22, 95] on button "Navigation" at bounding box center [430, 83] width 861 height 51
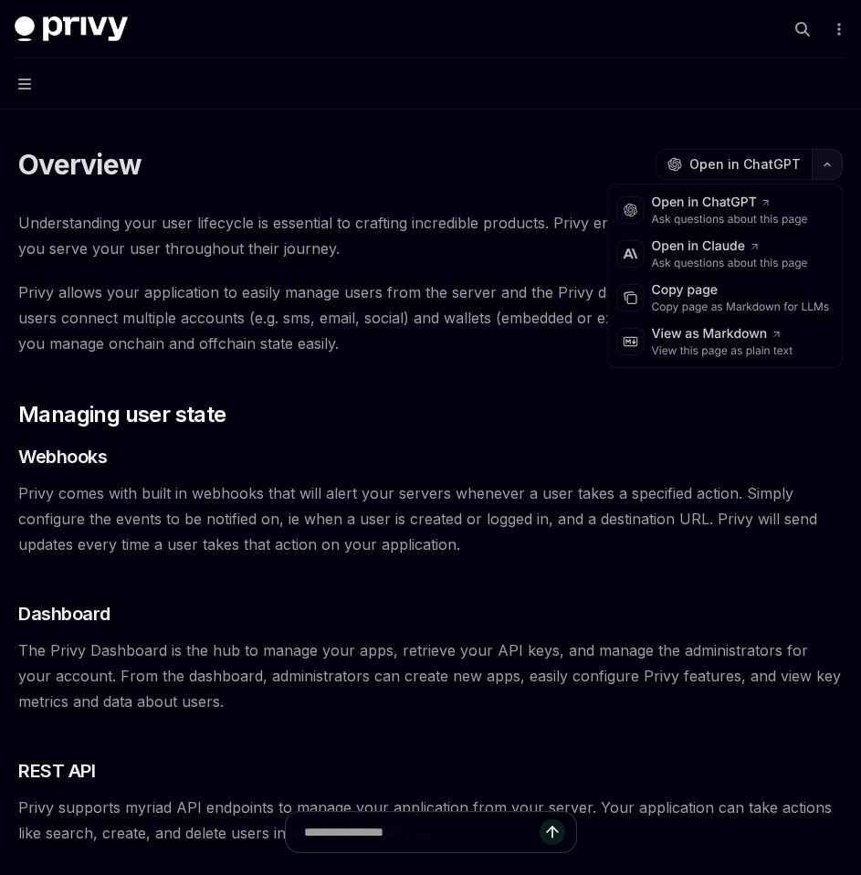
click at [818, 163] on icon "button" at bounding box center [827, 164] width 22 height 7
click at [695, 303] on div "Copy page as Markdown for LLMs" at bounding box center [741, 307] width 178 height 15
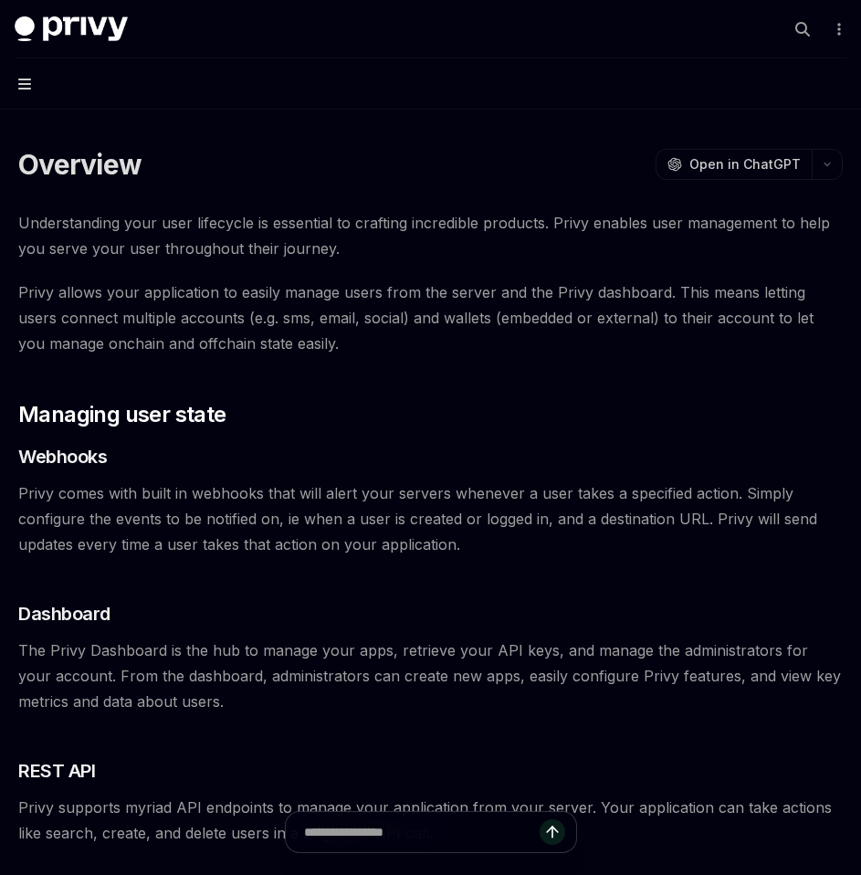
click at [30, 88] on icon "button" at bounding box center [24, 84] width 13 height 11
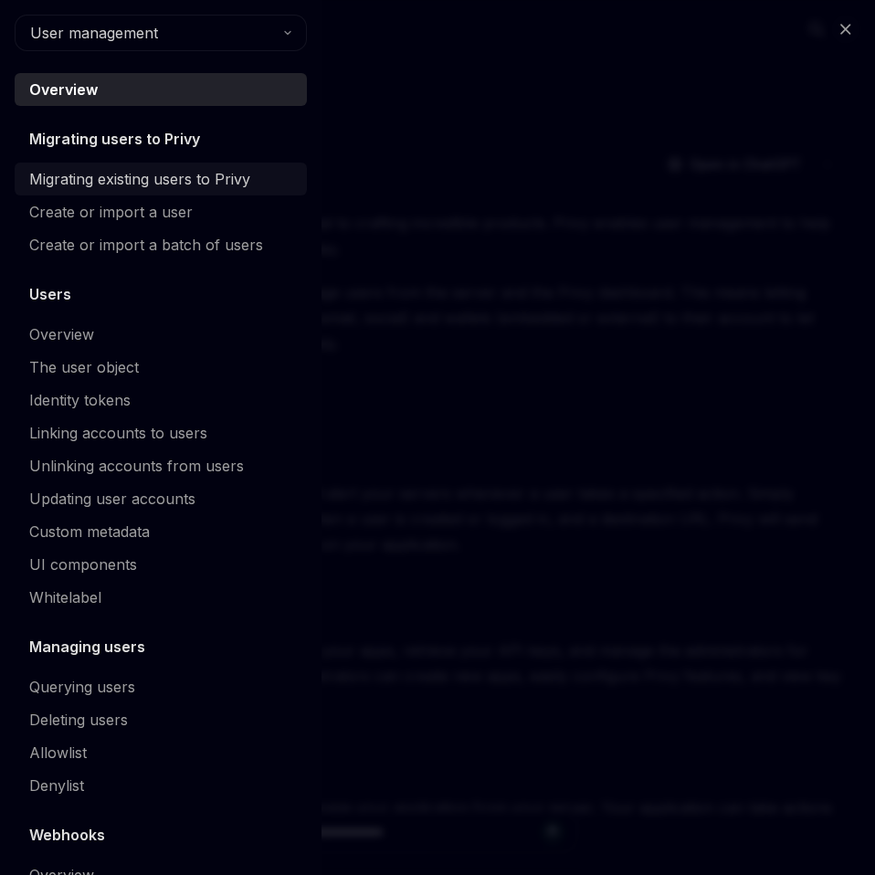
click at [129, 175] on div "Migrating existing users to Privy" at bounding box center [139, 179] width 221 height 22
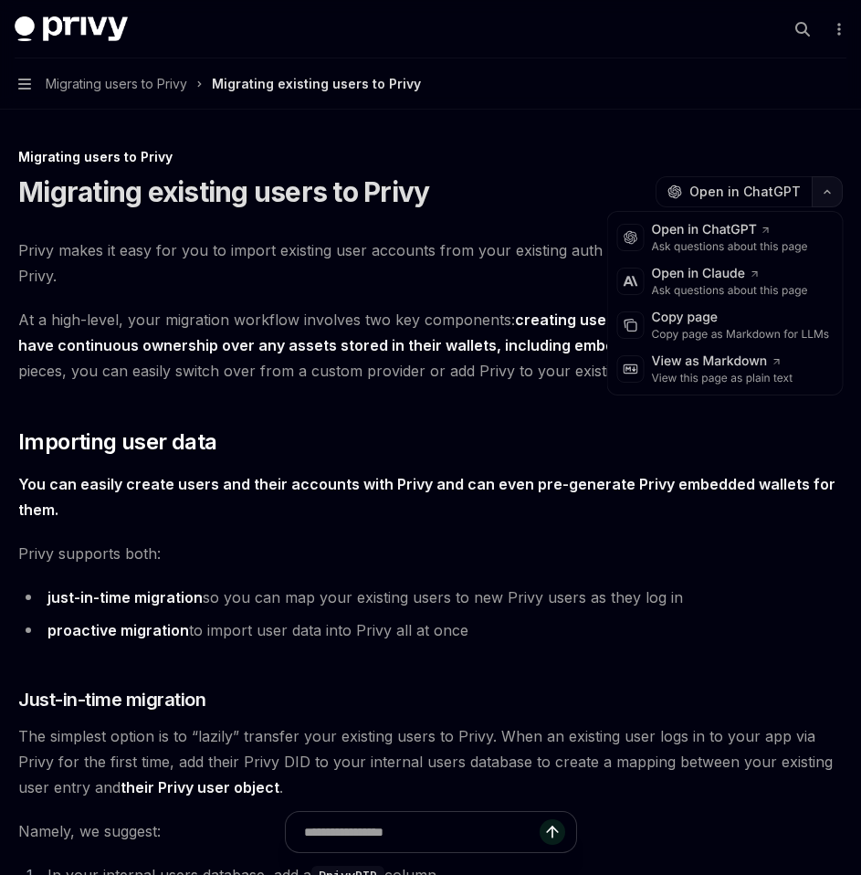
click at [824, 184] on button "button" at bounding box center [827, 191] width 31 height 31
click at [725, 335] on div "Copy page as Markdown for LLMs" at bounding box center [741, 334] width 178 height 15
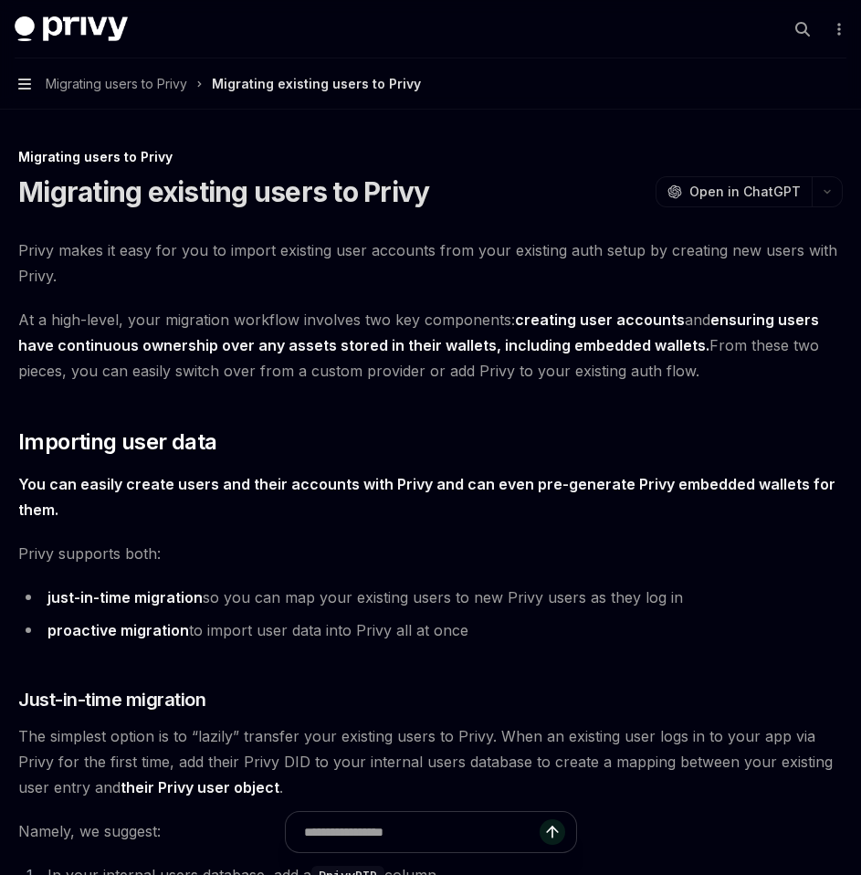
click at [22, 88] on icon "button" at bounding box center [24, 84] width 13 height 11
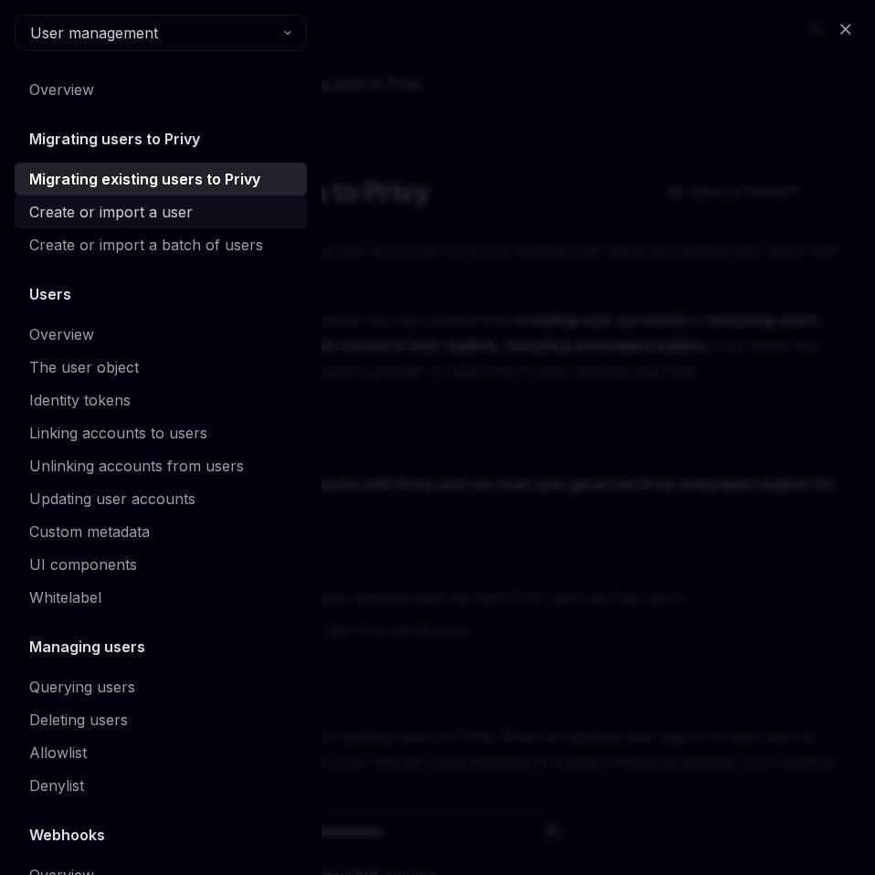
click at [92, 205] on div "Create or import a user" at bounding box center [110, 212] width 163 height 22
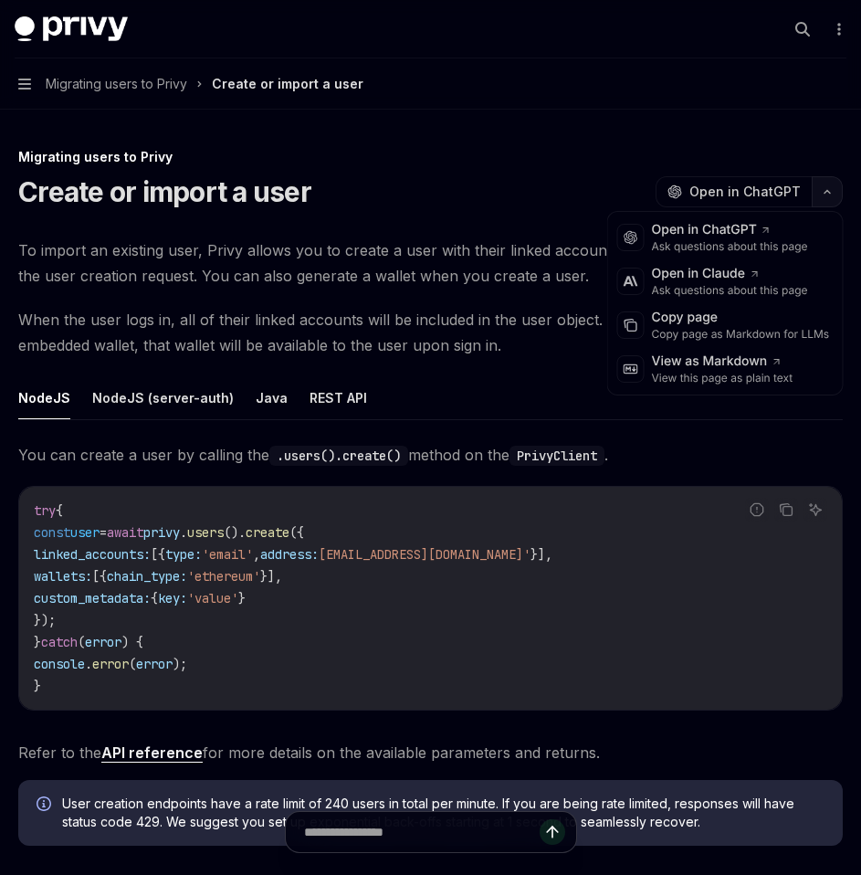
click at [821, 187] on button "button" at bounding box center [827, 191] width 31 height 31
click at [700, 322] on div "Copy page" at bounding box center [741, 318] width 178 height 18
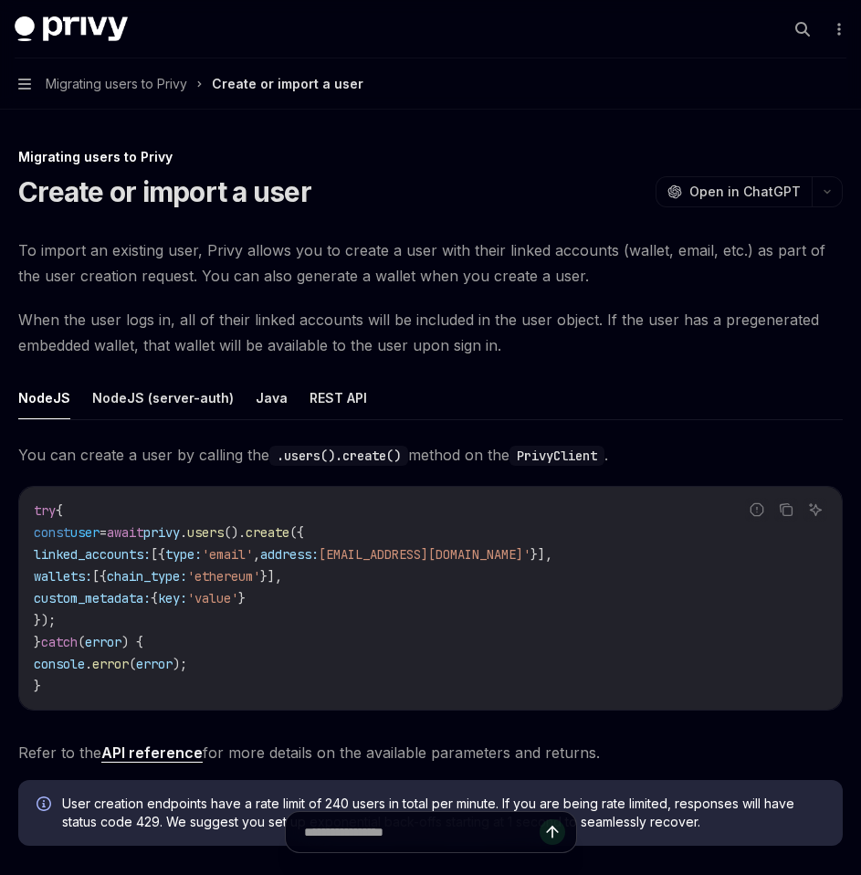
click at [35, 91] on button "Navigation Migrating users to Privy Create or import a user" at bounding box center [430, 83] width 861 height 51
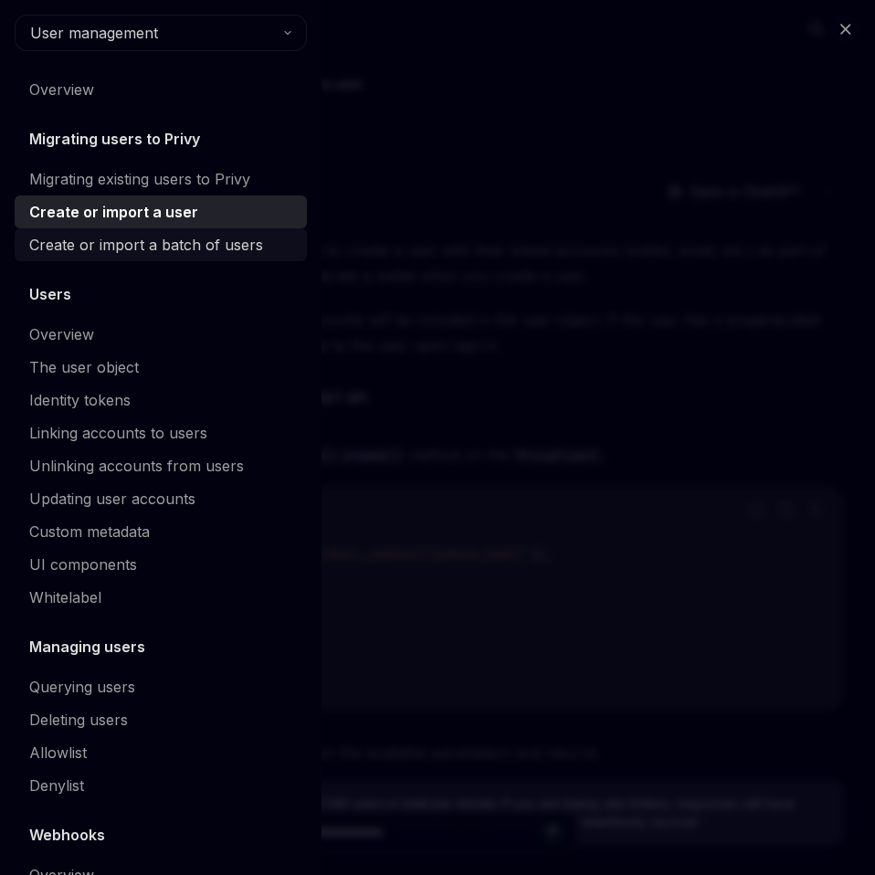
click at [100, 248] on div "Create or import a batch of users" at bounding box center [146, 245] width 234 height 22
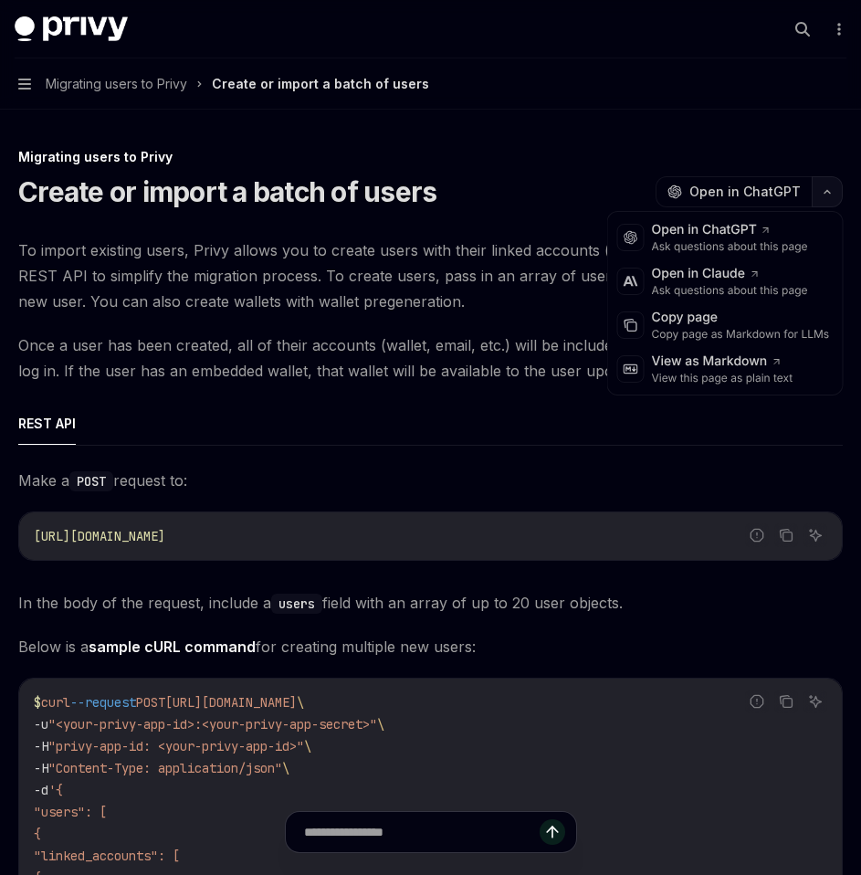
click at [835, 195] on icon "button" at bounding box center [827, 191] width 22 height 7
click at [721, 331] on div "Copy page as Markdown for LLMs" at bounding box center [741, 334] width 178 height 15
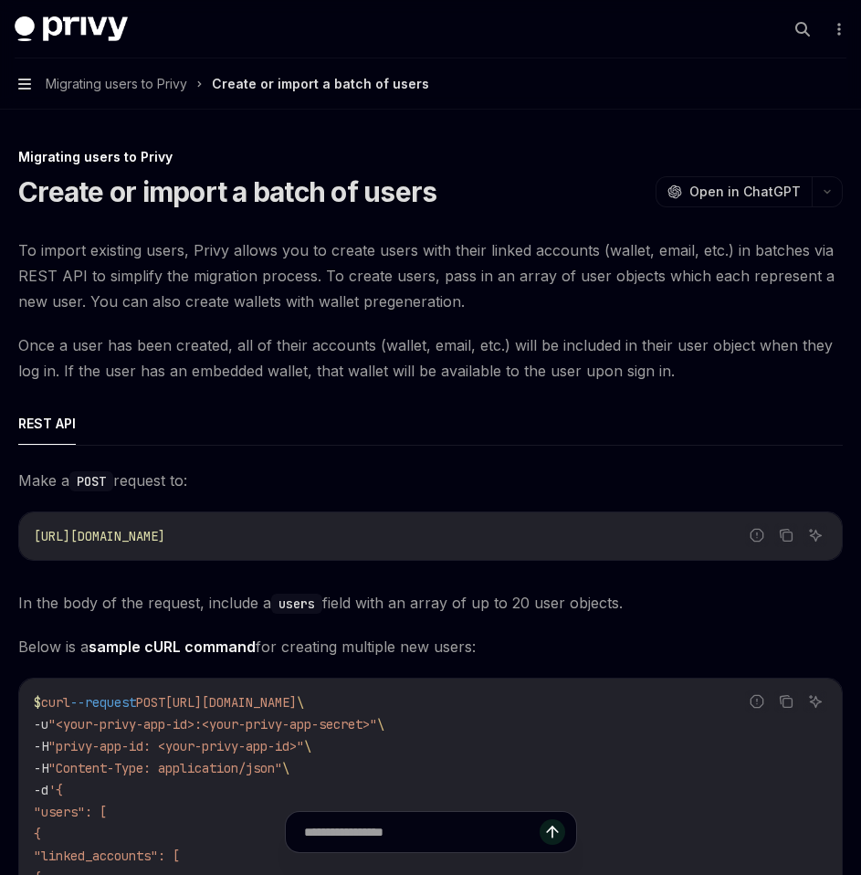
click at [26, 79] on icon "button" at bounding box center [24, 84] width 13 height 11
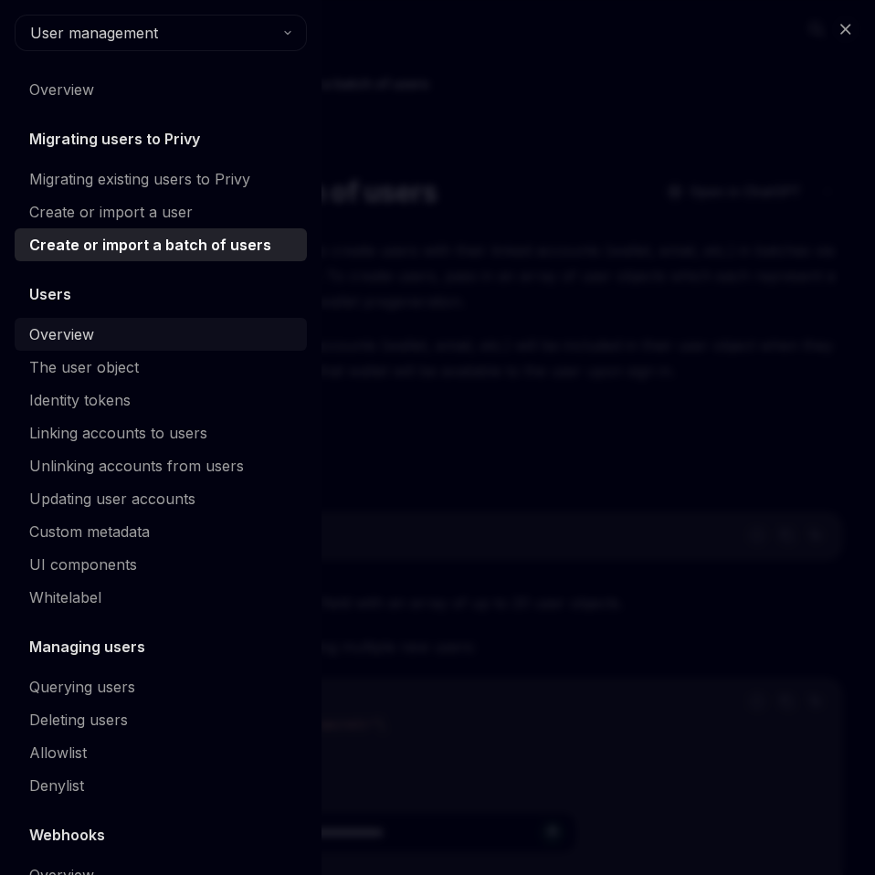
click at [75, 345] on link "Overview" at bounding box center [161, 334] width 292 height 33
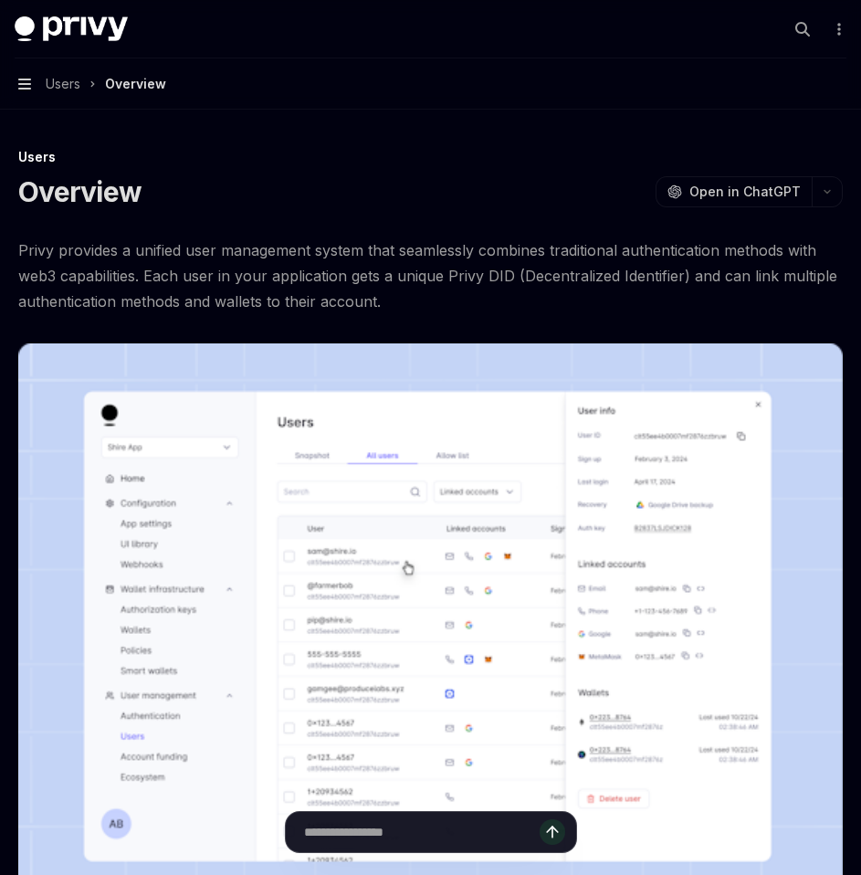
click at [22, 89] on icon "button" at bounding box center [24, 84] width 13 height 11
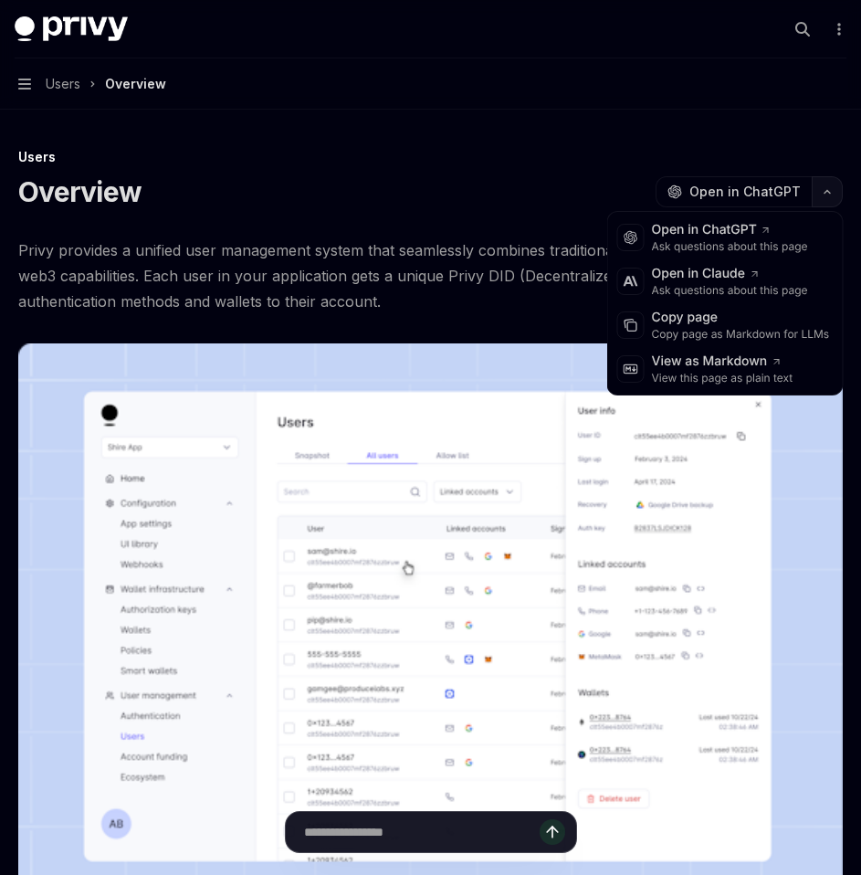
click at [823, 194] on icon "button" at bounding box center [827, 191] width 22 height 7
click at [711, 320] on div "Copy page" at bounding box center [741, 318] width 178 height 18
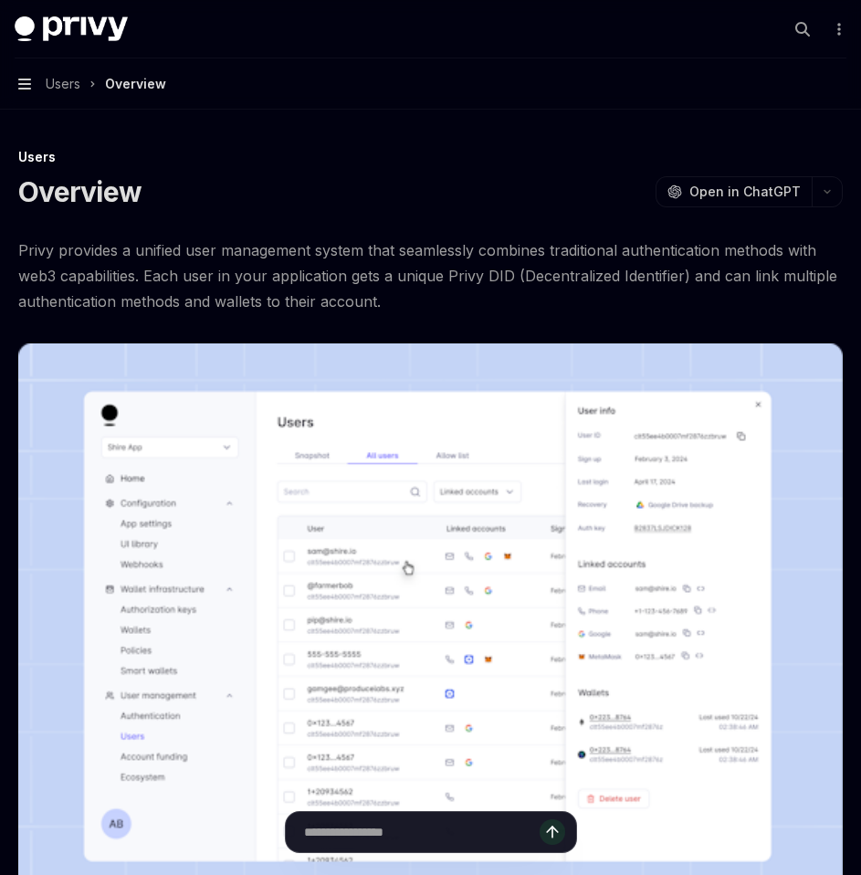
click at [27, 80] on icon "button" at bounding box center [24, 84] width 13 height 11
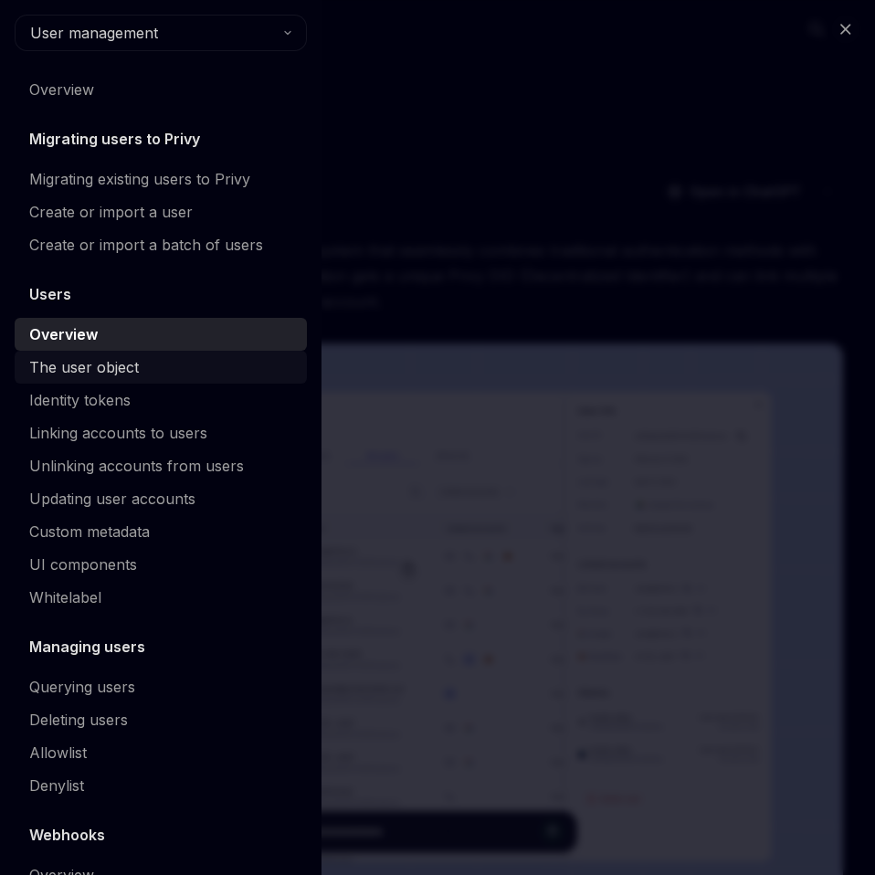
click at [98, 367] on div "The user object" at bounding box center [84, 367] width 110 height 22
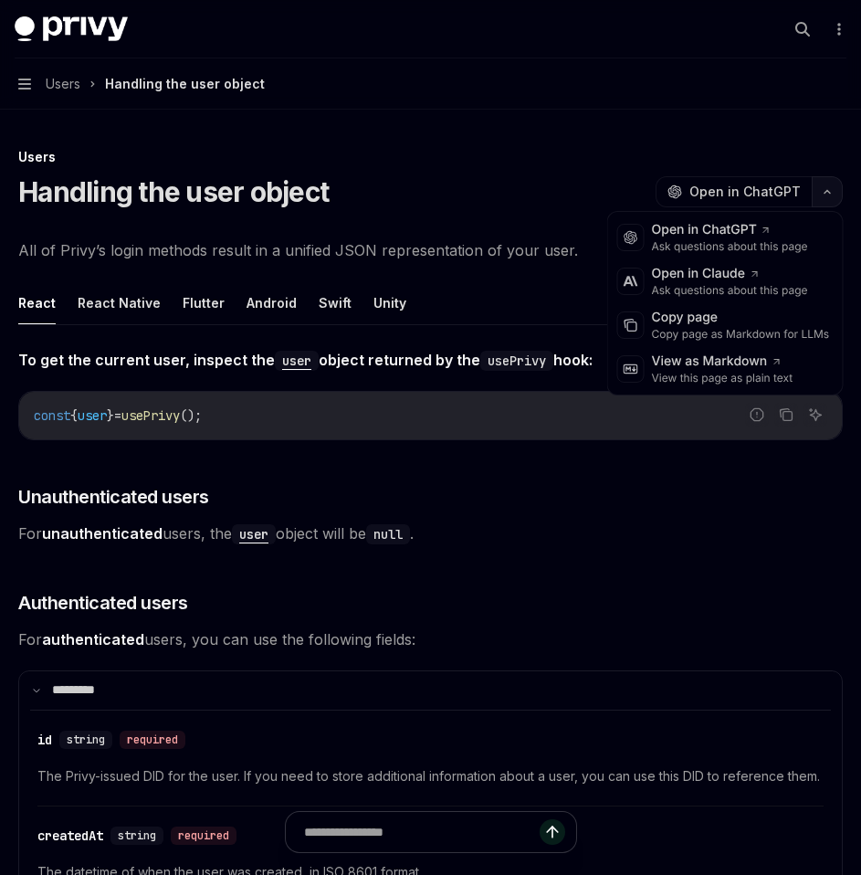
click at [832, 191] on icon "button" at bounding box center [827, 191] width 22 height 7
click at [722, 338] on div "Copy page as Markdown for LLMs" at bounding box center [741, 334] width 178 height 15
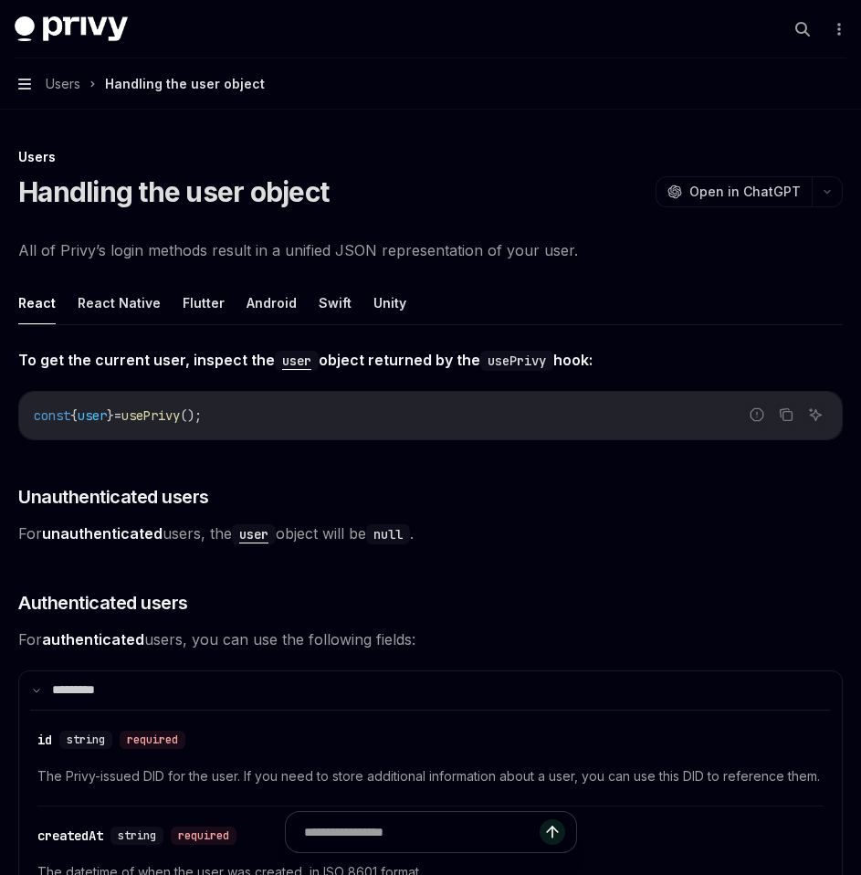
click at [30, 82] on icon "button" at bounding box center [24, 84] width 13 height 15
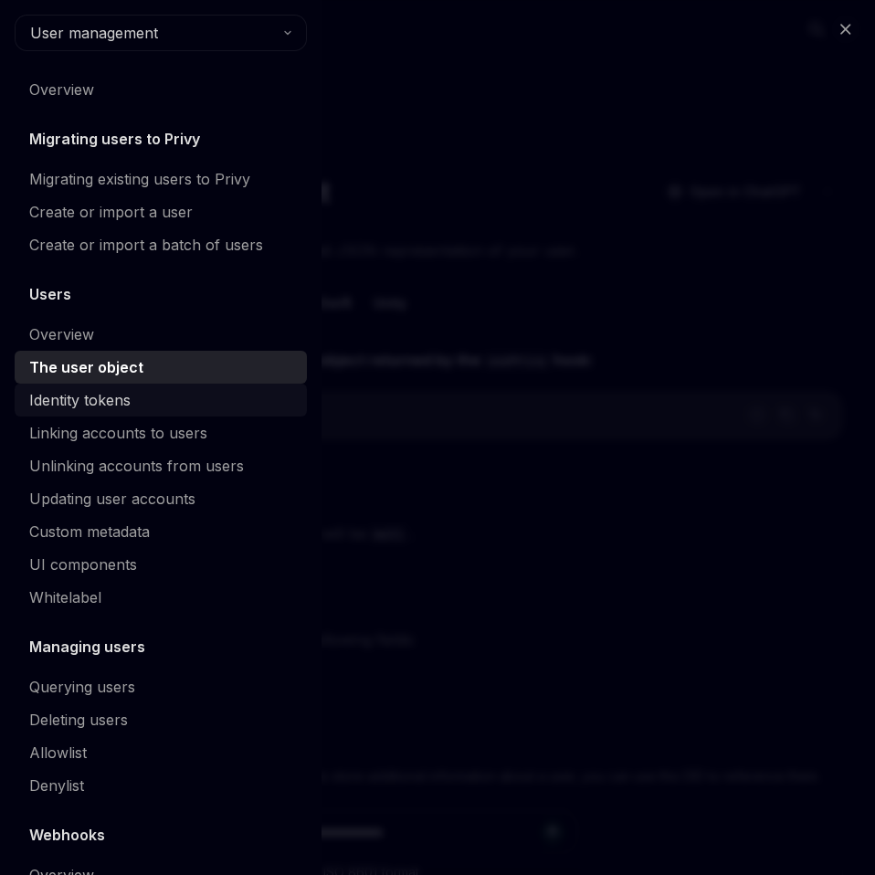
click at [100, 398] on div "Identity tokens" at bounding box center [79, 400] width 101 height 22
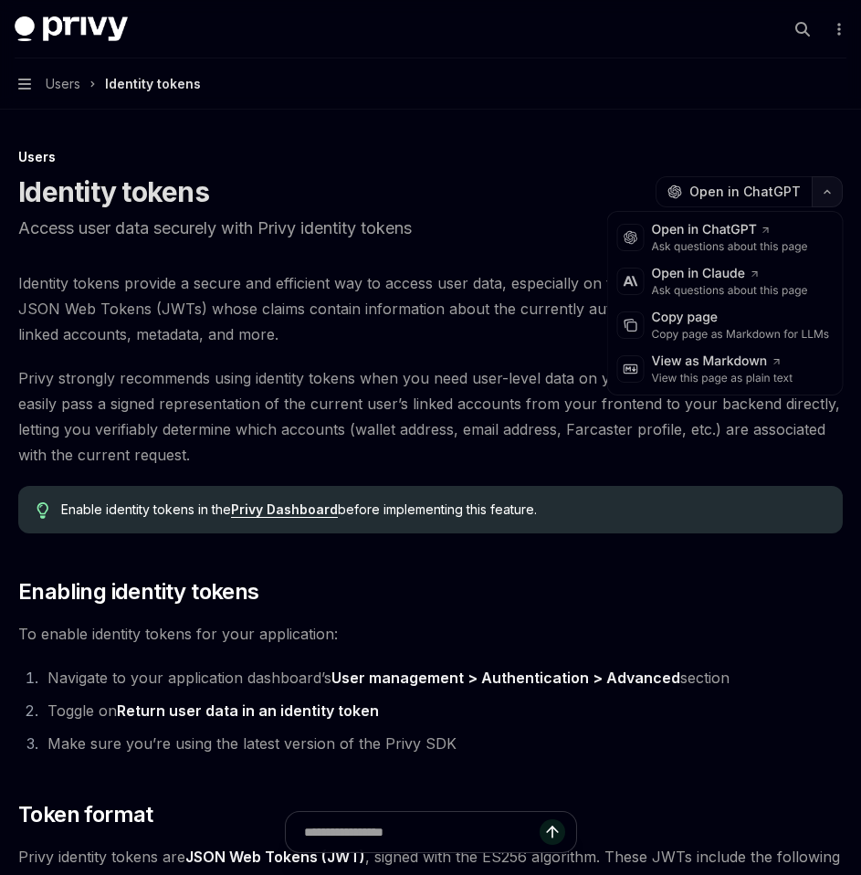
click at [831, 198] on button "button" at bounding box center [827, 191] width 31 height 31
click at [708, 336] on div "Copy page as Markdown for LLMs" at bounding box center [741, 334] width 178 height 15
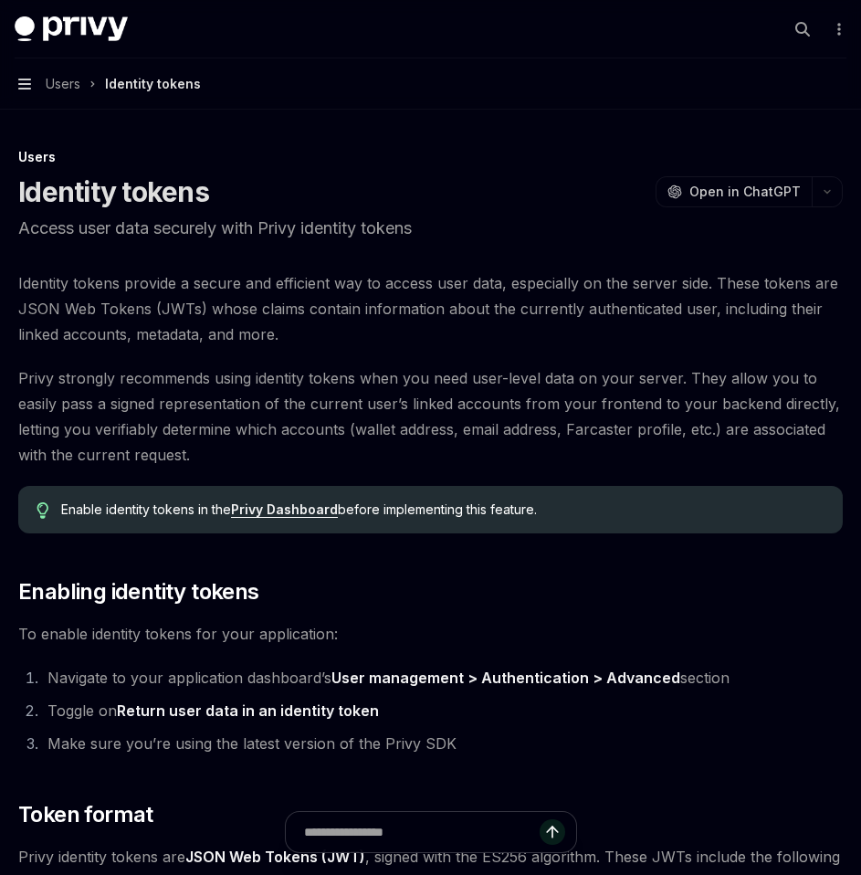
click at [23, 84] on icon "button" at bounding box center [24, 84] width 13 height 11
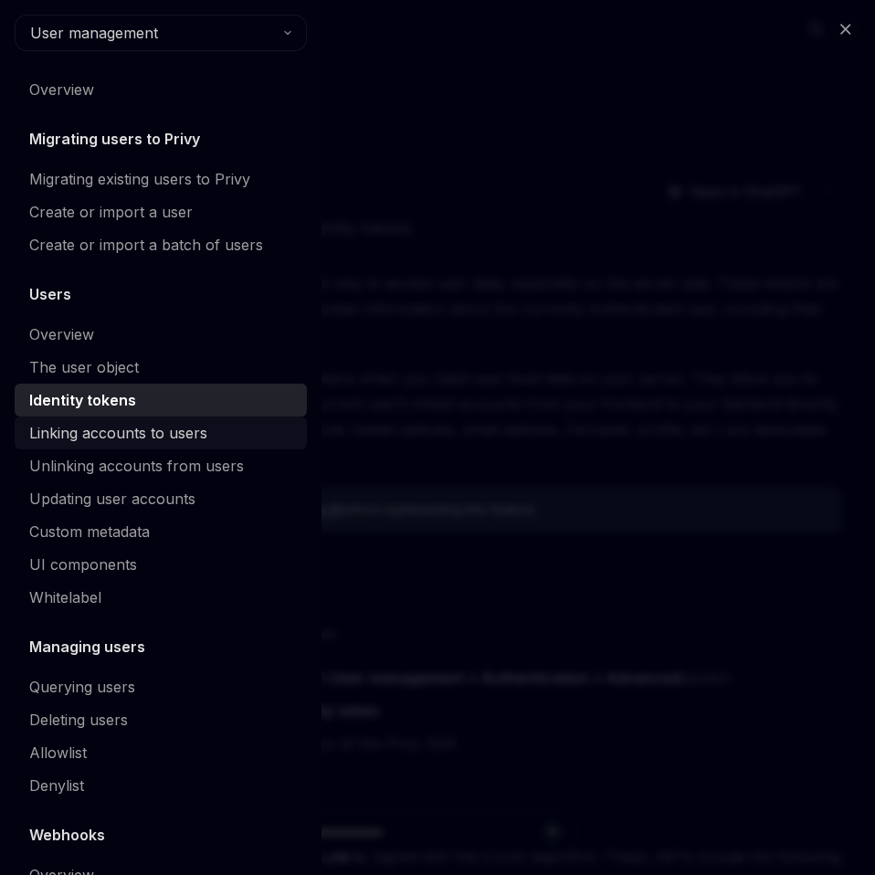
click at [142, 427] on div "Linking accounts to users" at bounding box center [118, 433] width 178 height 22
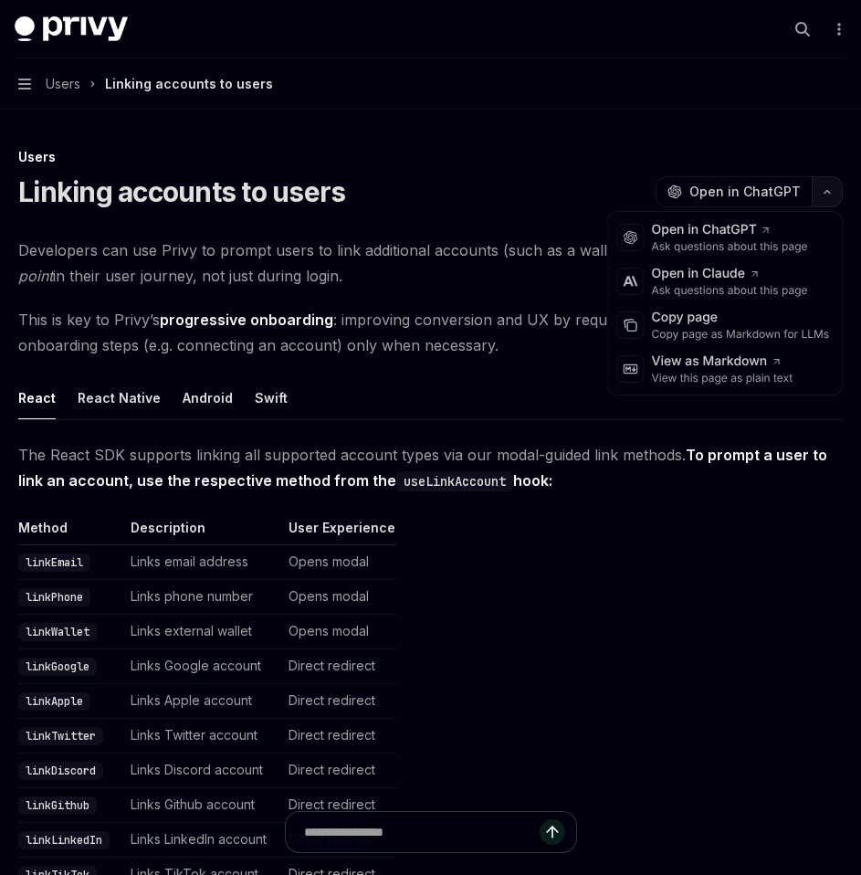
click at [829, 200] on button "button" at bounding box center [827, 191] width 31 height 31
click at [749, 323] on div "Copy page" at bounding box center [741, 318] width 178 height 18
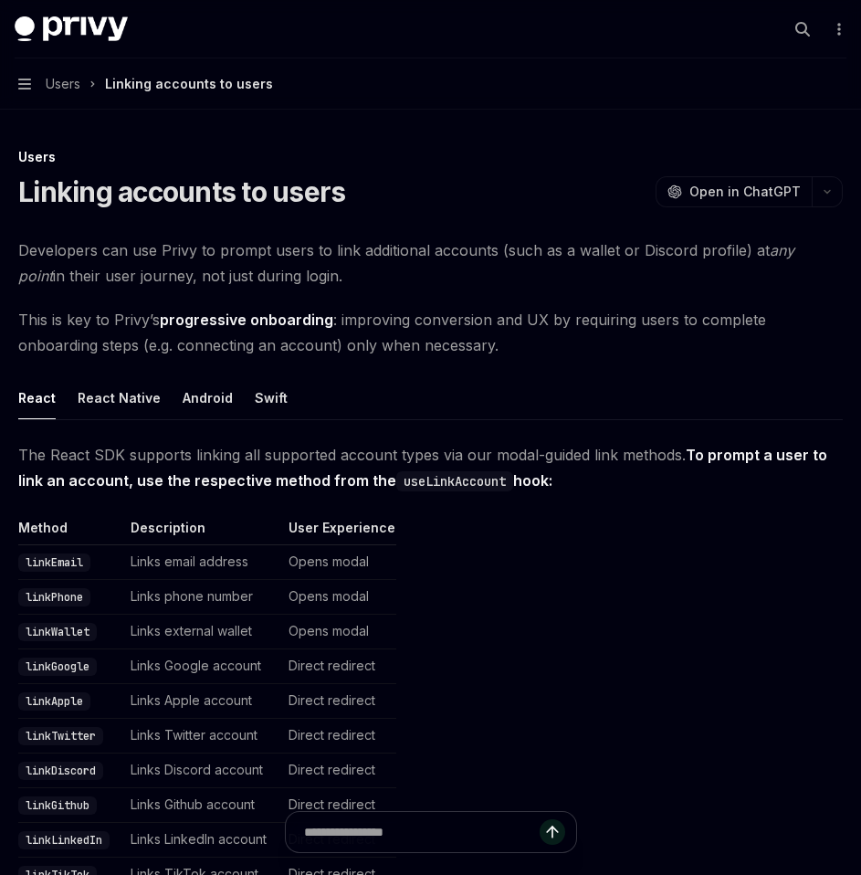
click at [25, 70] on button "Navigation Users Linking accounts to users" at bounding box center [430, 83] width 861 height 51
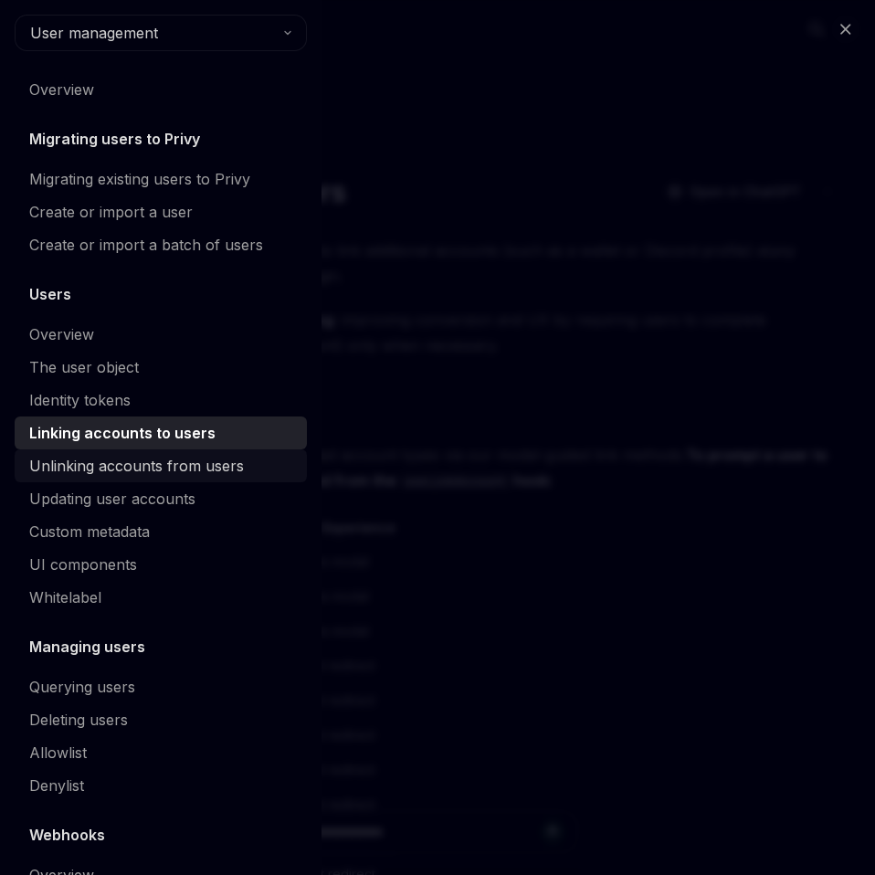
click at [131, 467] on div "Unlinking accounts from users" at bounding box center [136, 466] width 215 height 22
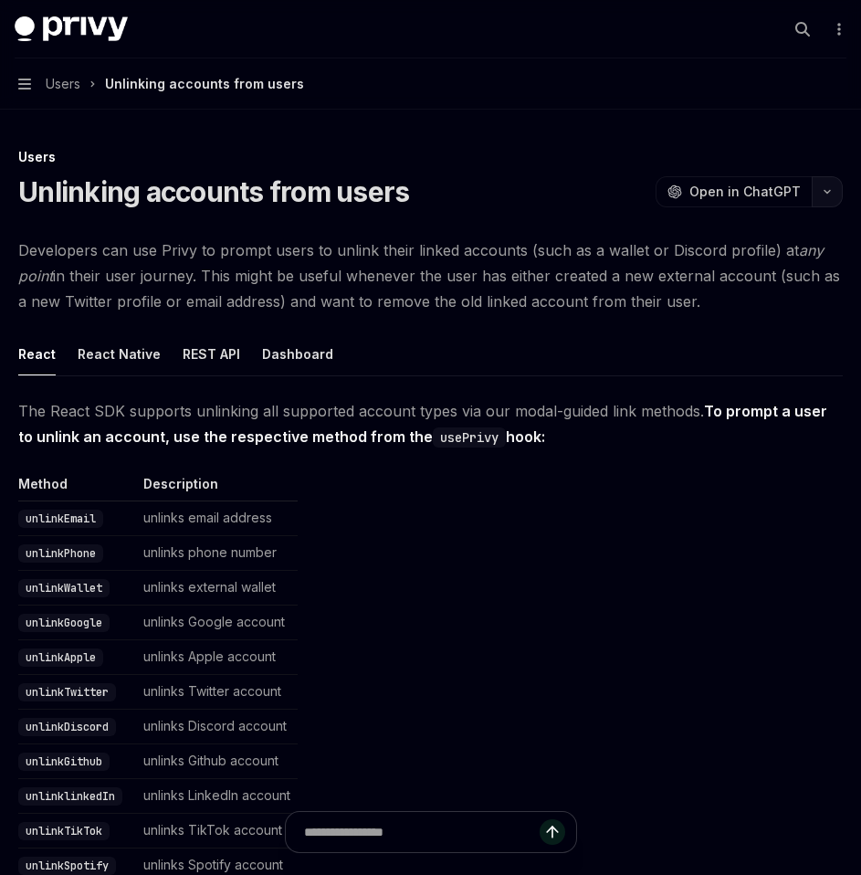
click at [823, 187] on button "button" at bounding box center [827, 191] width 31 height 31
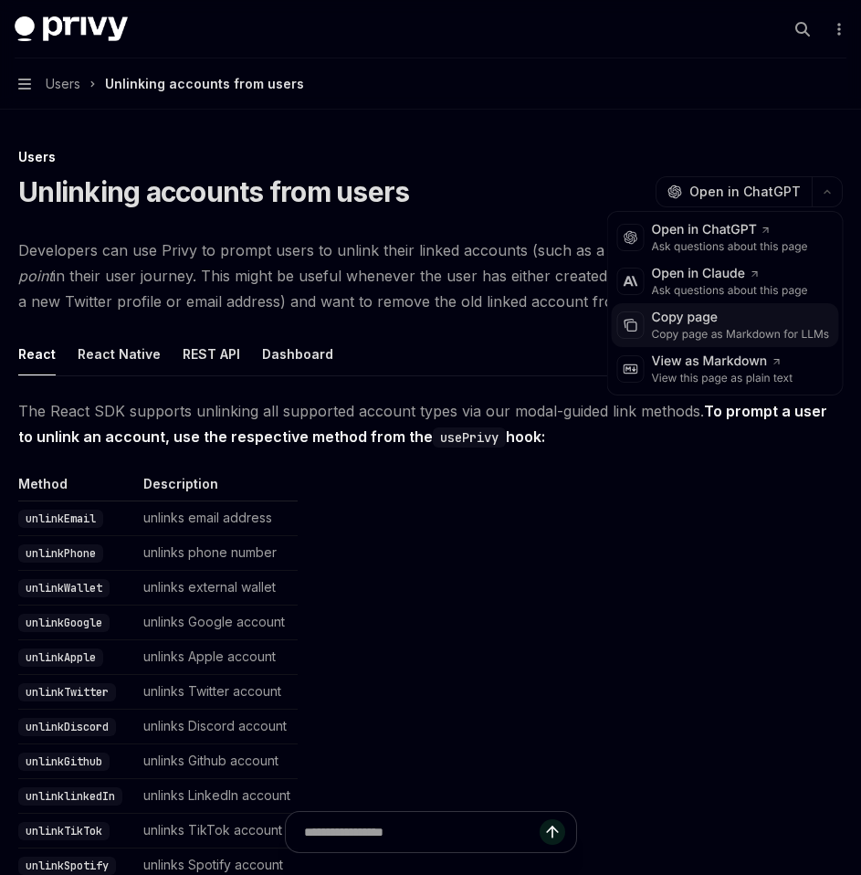
click at [710, 332] on div "Copy page as Markdown for LLMs" at bounding box center [741, 334] width 178 height 15
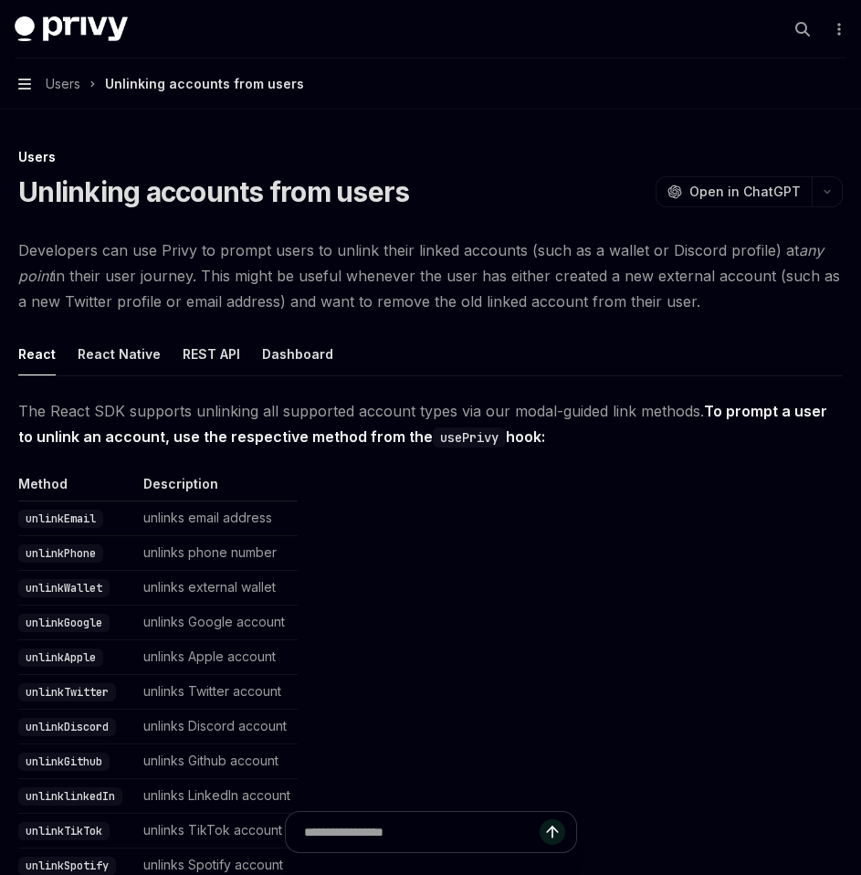
click at [29, 90] on icon "button" at bounding box center [24, 84] width 13 height 11
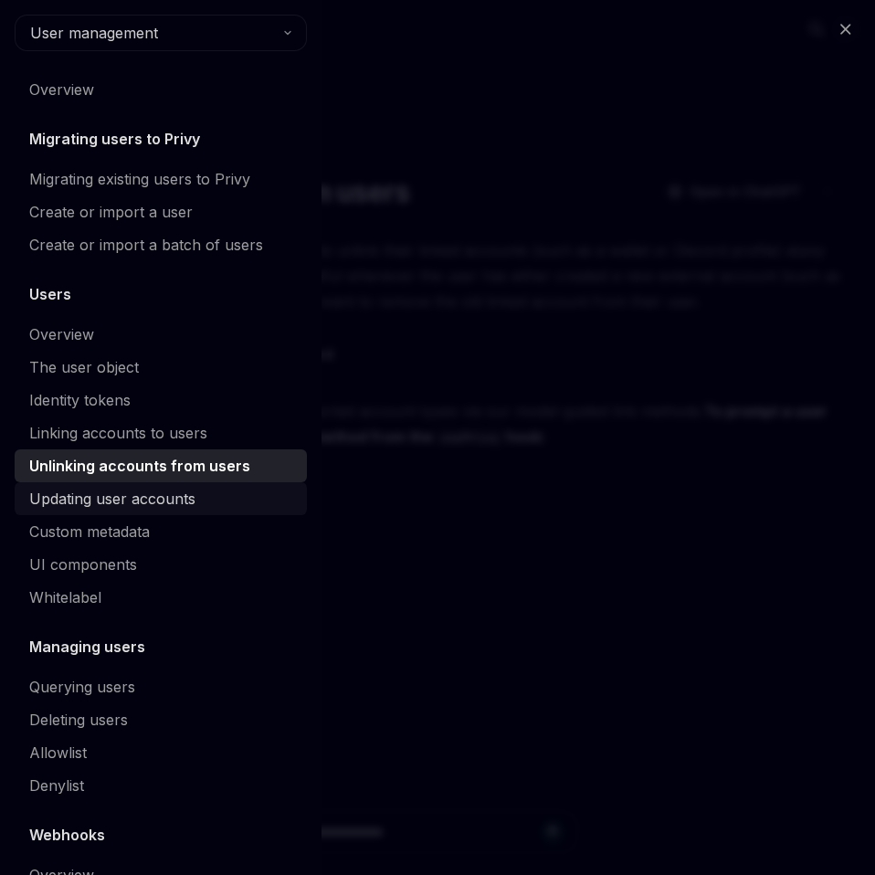
click at [113, 502] on div "Updating user accounts" at bounding box center [112, 499] width 166 height 22
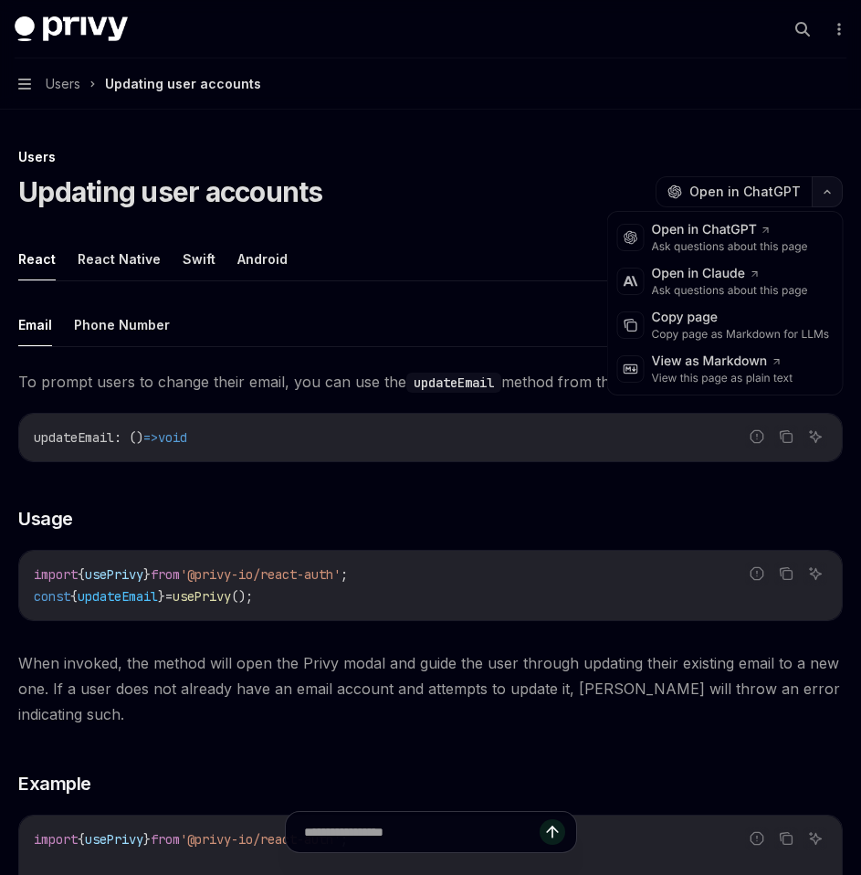
click at [826, 195] on button "button" at bounding box center [827, 191] width 31 height 31
click at [716, 328] on div "Copy page as Markdown for LLMs" at bounding box center [741, 334] width 178 height 15
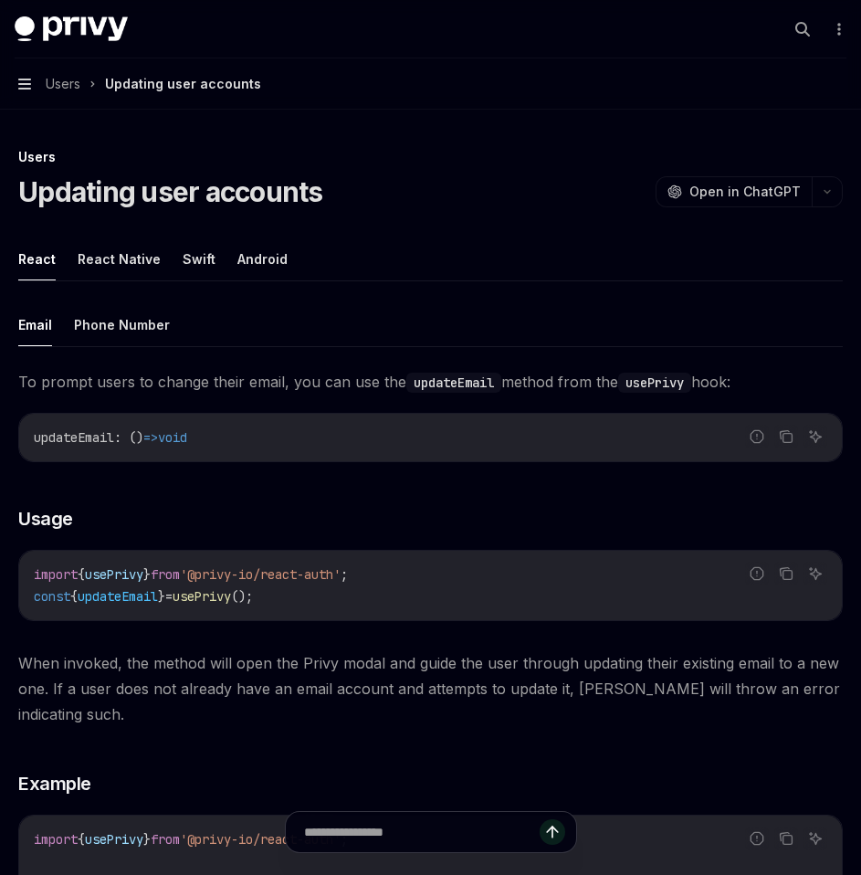
click at [24, 85] on icon "button" at bounding box center [24, 84] width 13 height 11
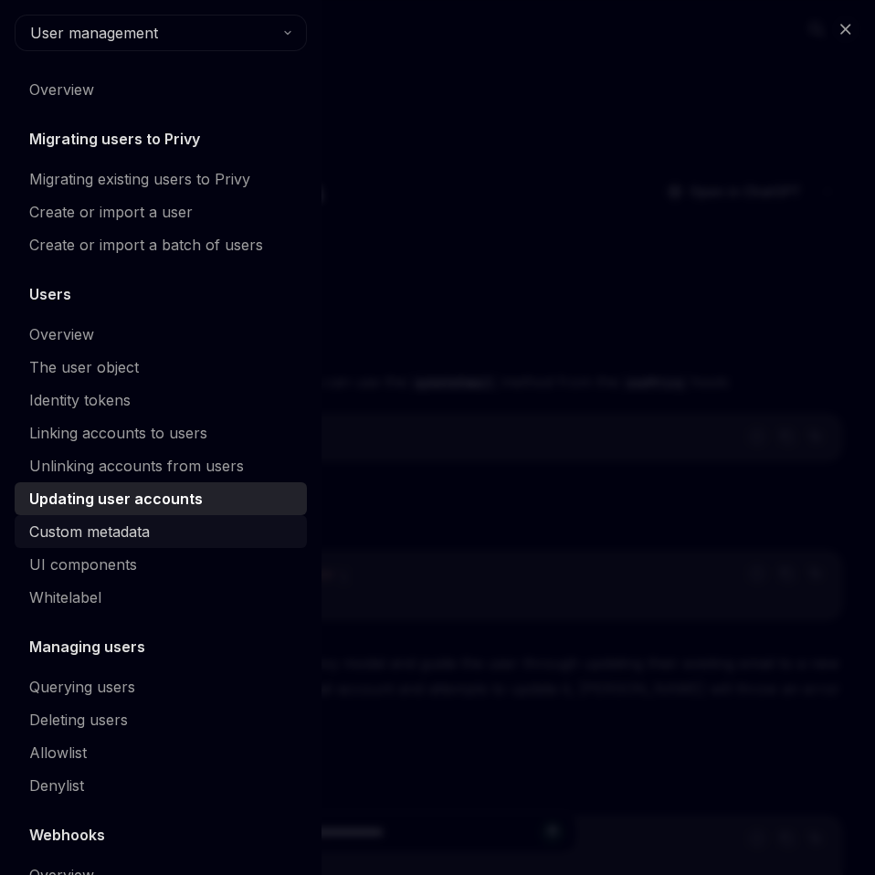
click at [103, 537] on div "Custom metadata" at bounding box center [89, 532] width 121 height 22
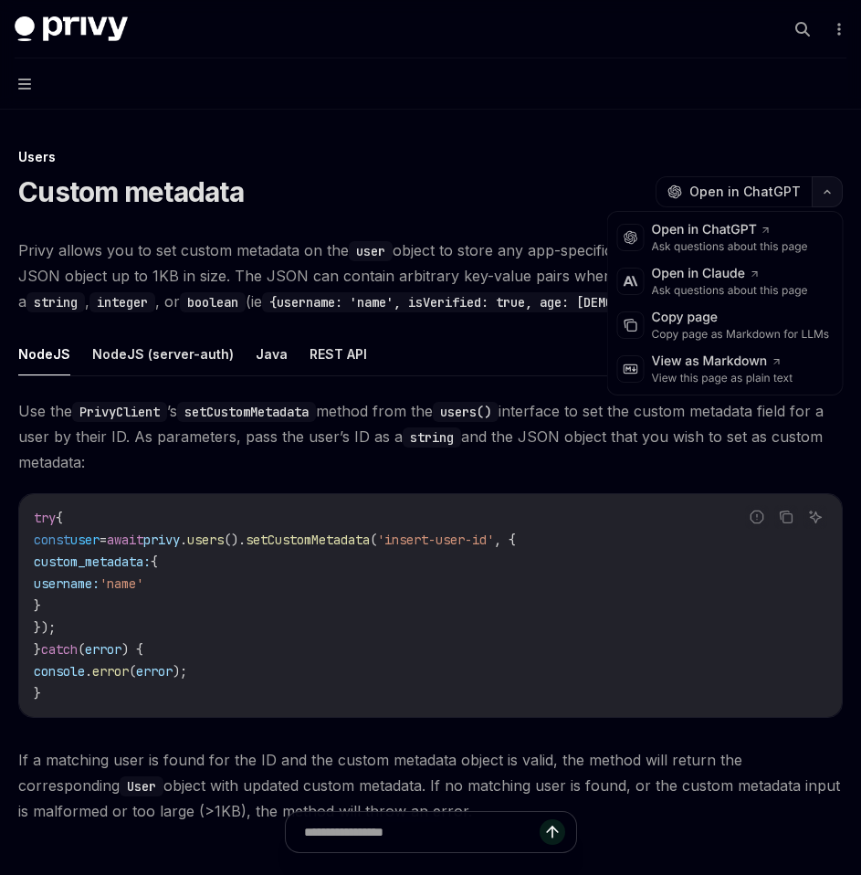
click at [828, 193] on icon "button" at bounding box center [827, 191] width 22 height 7
click at [710, 337] on div "Copy page as Markdown for LLMs" at bounding box center [741, 334] width 178 height 15
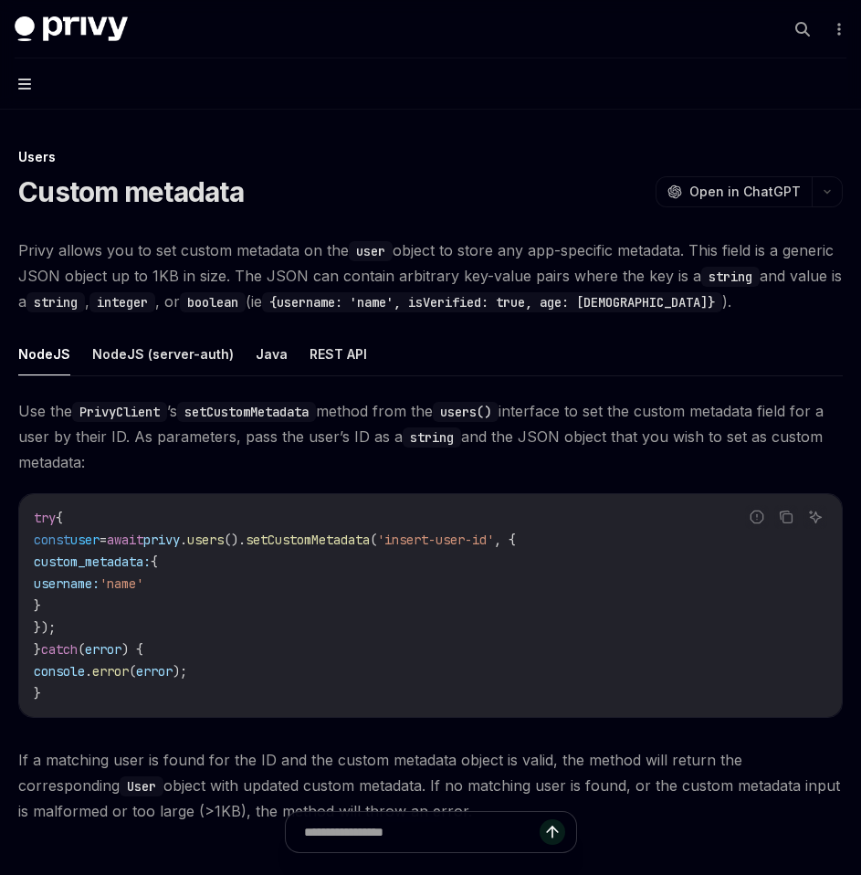
click at [22, 85] on icon "button" at bounding box center [24, 84] width 13 height 11
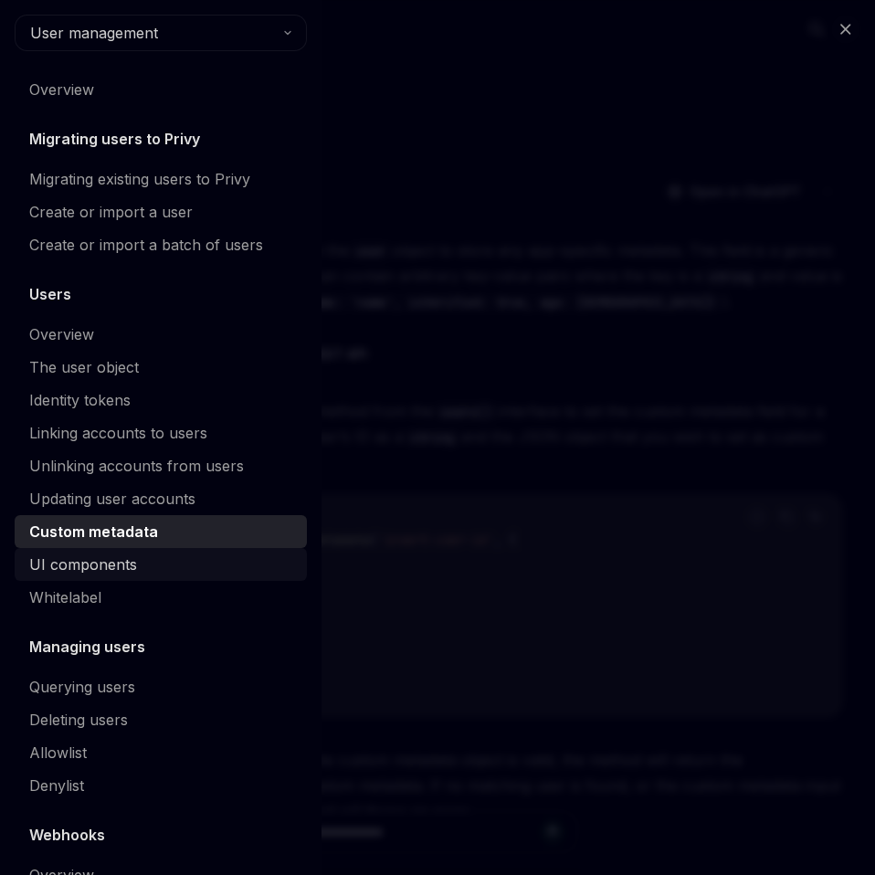
click at [113, 560] on div "UI components" at bounding box center [83, 564] width 108 height 22
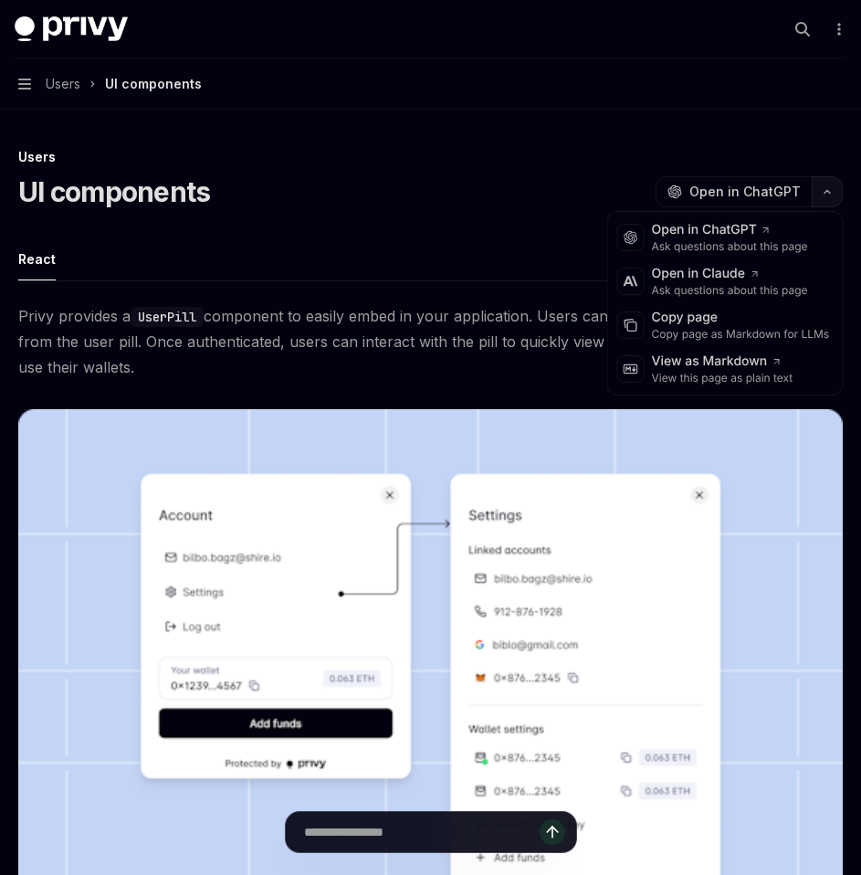
click at [825, 200] on button "button" at bounding box center [827, 191] width 31 height 31
click at [679, 326] on div "Copy page" at bounding box center [741, 318] width 178 height 18
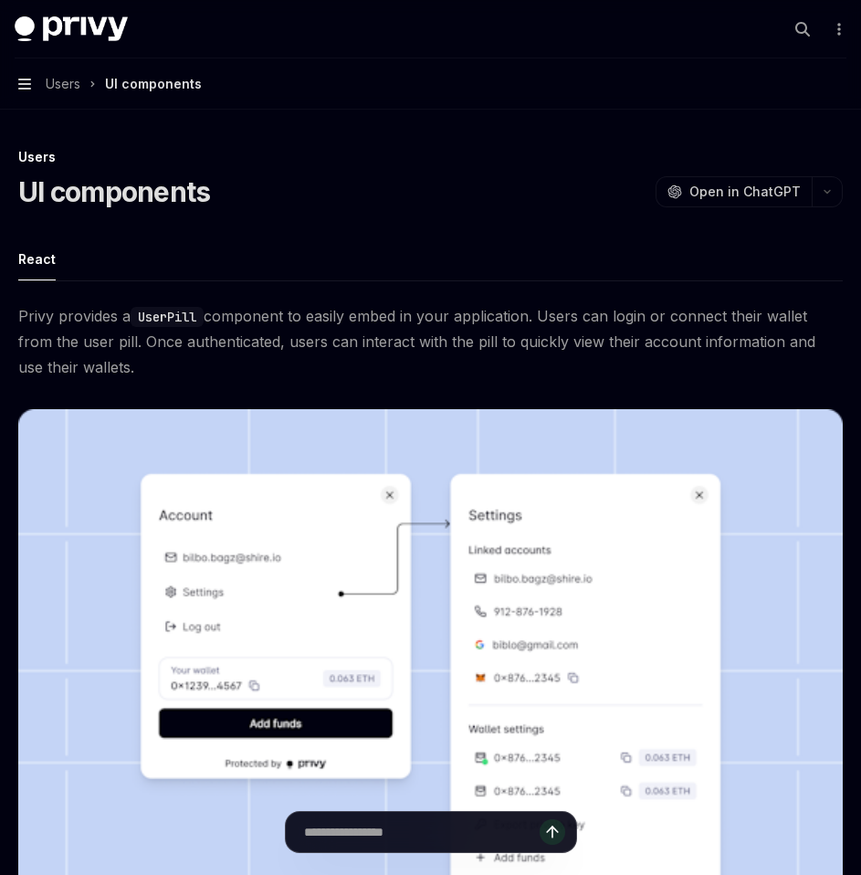
click at [28, 79] on icon "button" at bounding box center [24, 84] width 13 height 11
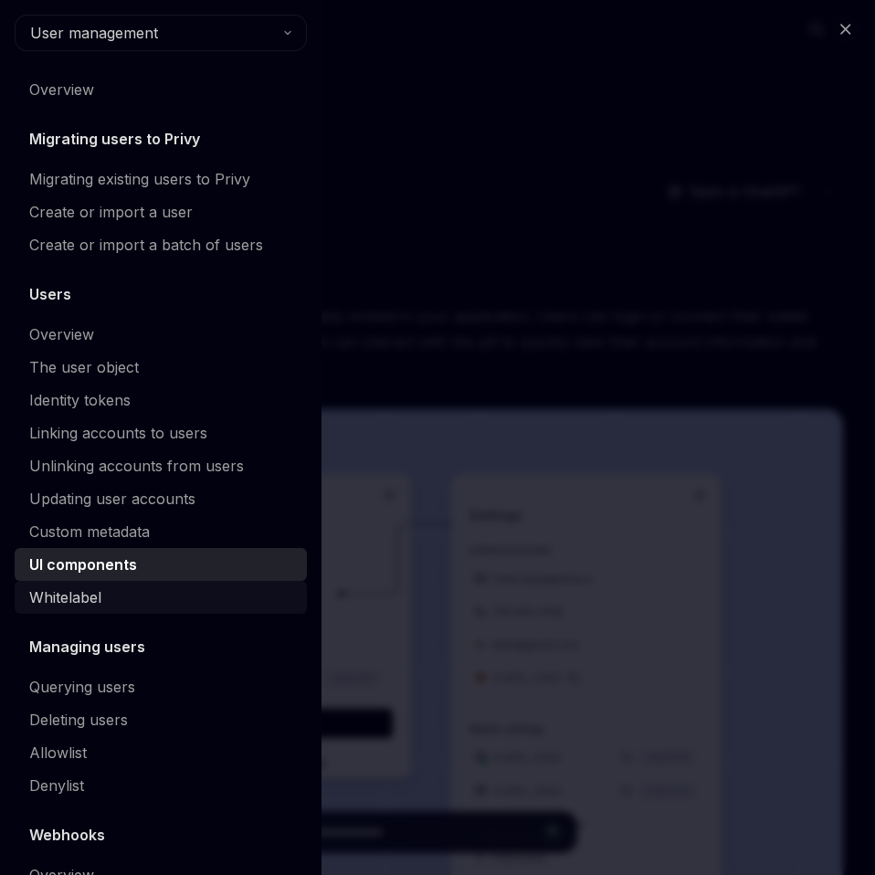
click at [108, 595] on div "Whitelabel" at bounding box center [162, 597] width 267 height 22
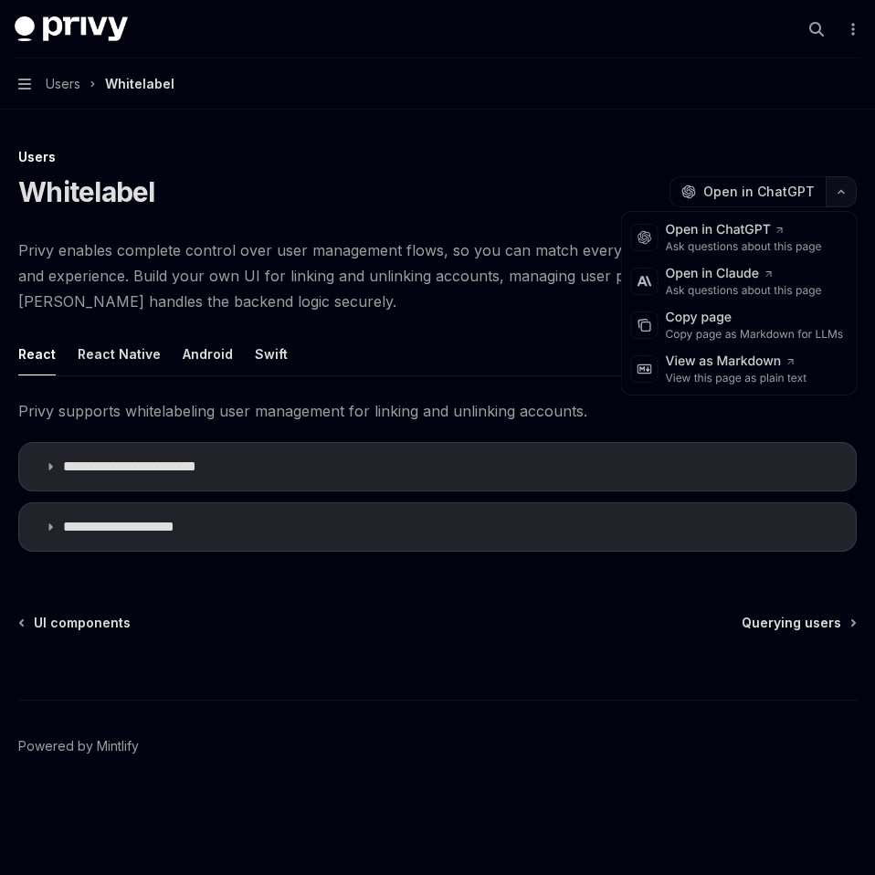
click at [838, 192] on icon "button" at bounding box center [840, 192] width 5 height 3
click at [710, 333] on div "Copy page as Markdown for LLMs" at bounding box center [755, 334] width 178 height 15
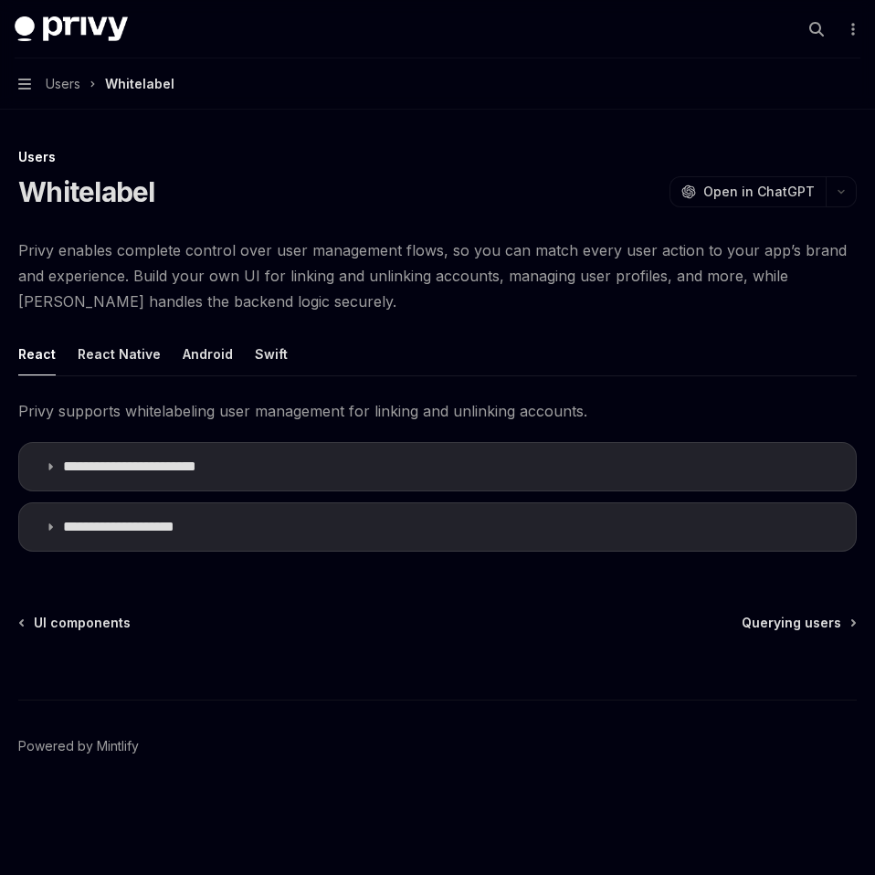
click at [31, 85] on button "Navigation Users Whitelabel" at bounding box center [437, 83] width 875 height 51
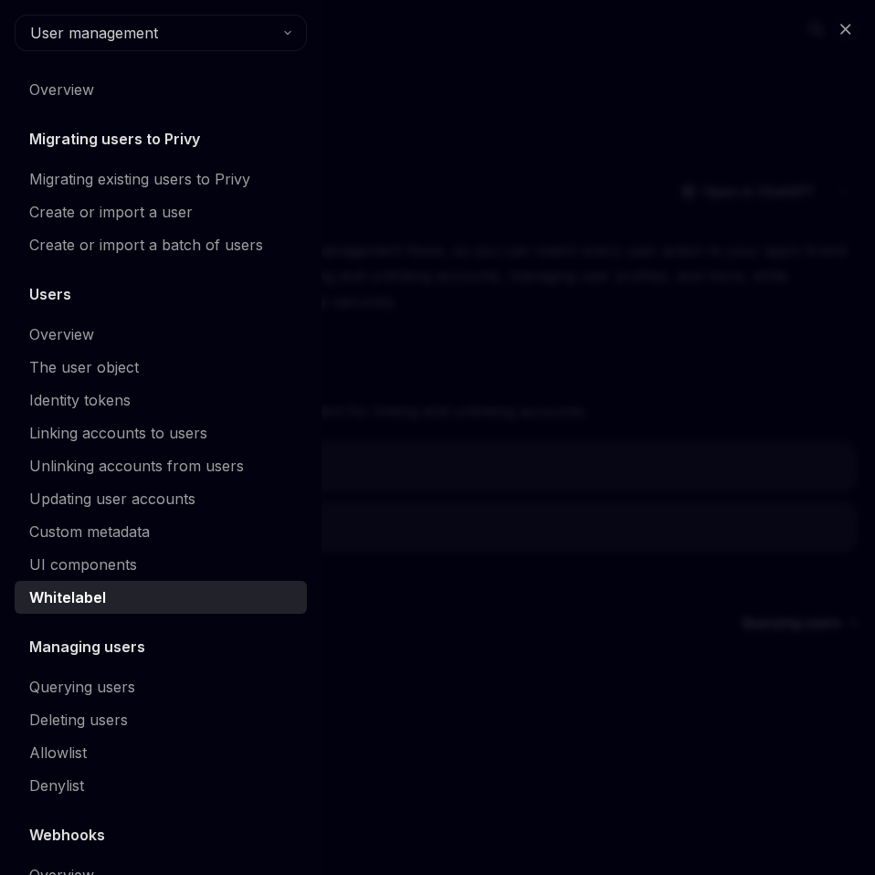
scroll to position [93, 0]
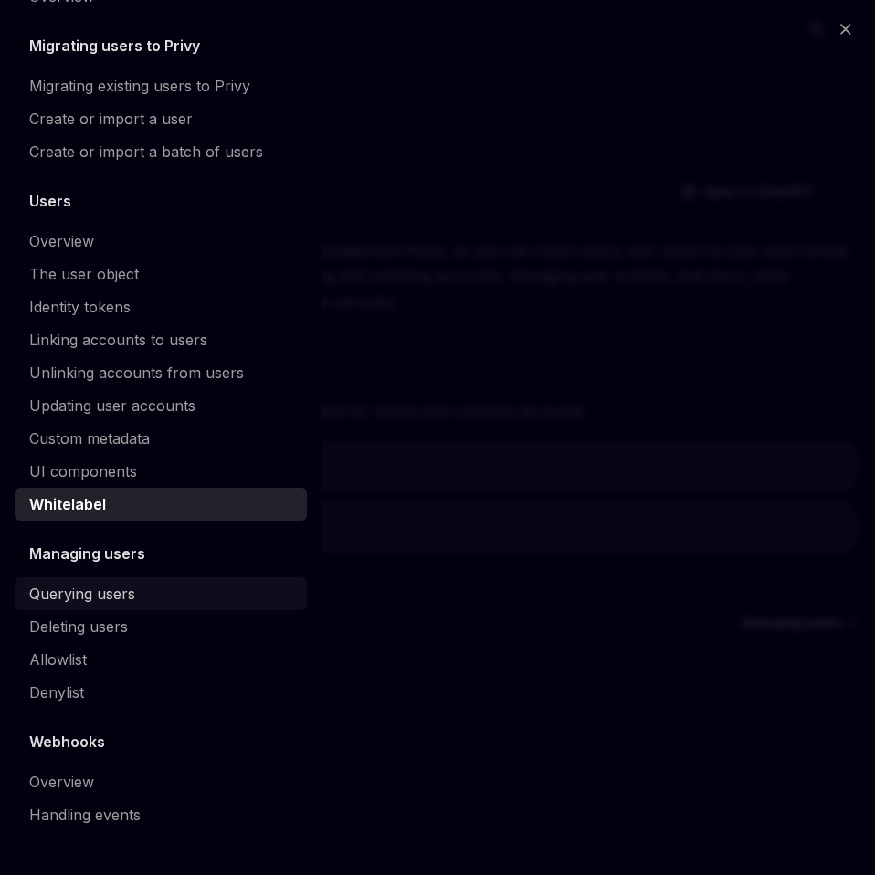
click at [100, 592] on div "Querying users" at bounding box center [82, 594] width 106 height 22
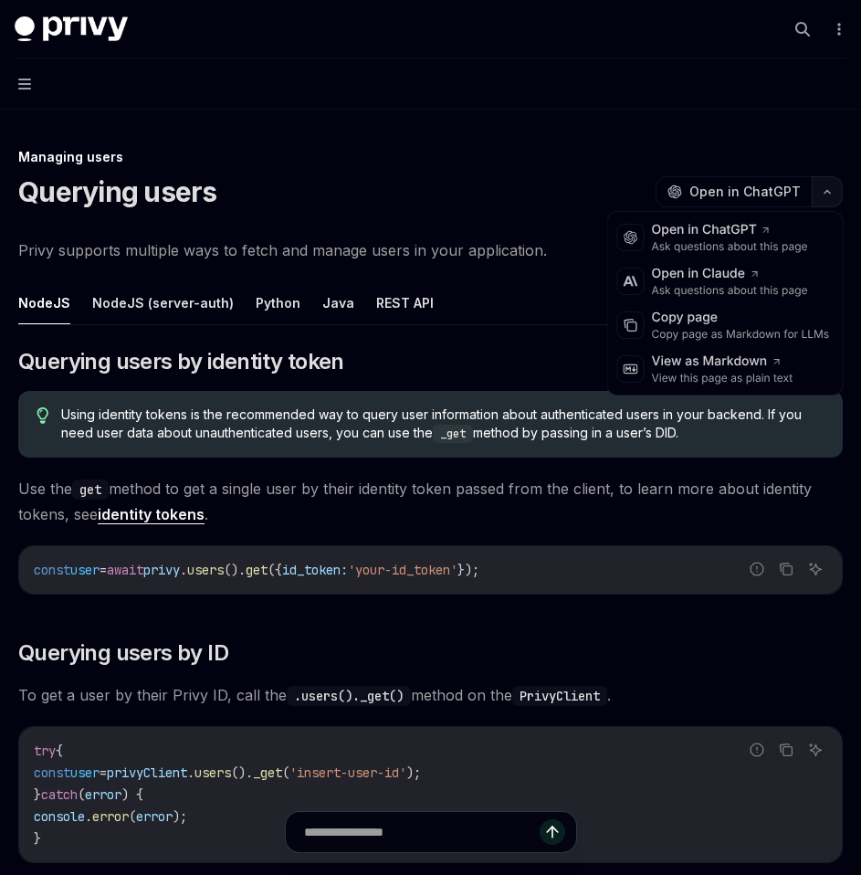
click at [827, 194] on icon "button" at bounding box center [827, 191] width 22 height 7
click at [716, 321] on div "Copy page" at bounding box center [741, 318] width 178 height 18
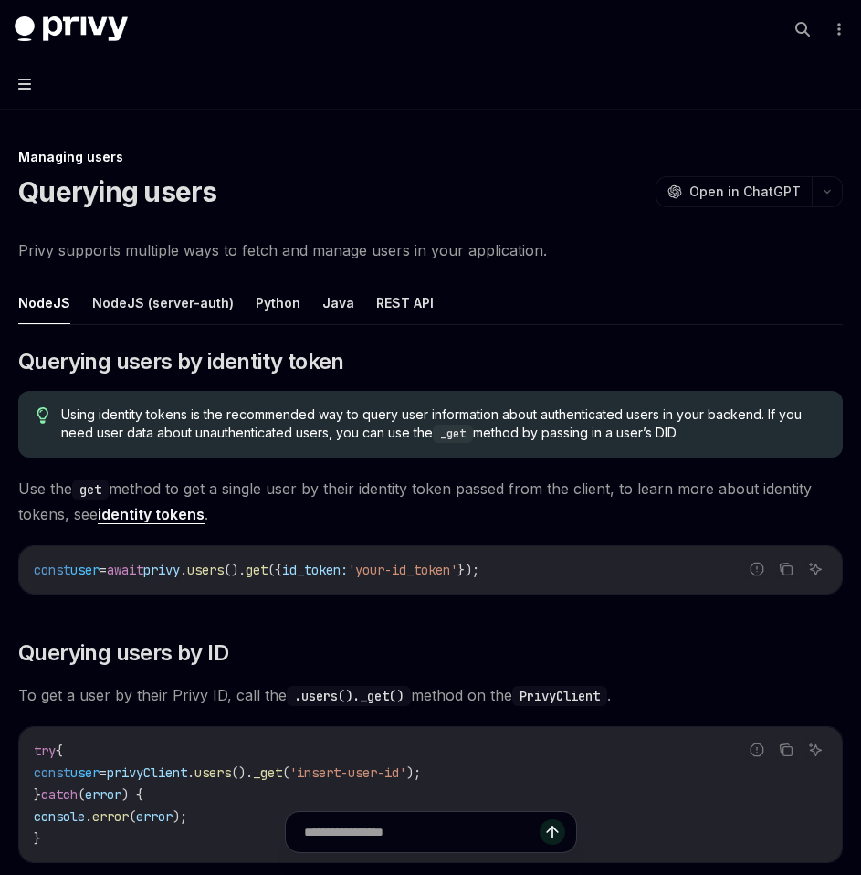
click at [25, 83] on icon "button" at bounding box center [24, 84] width 13 height 11
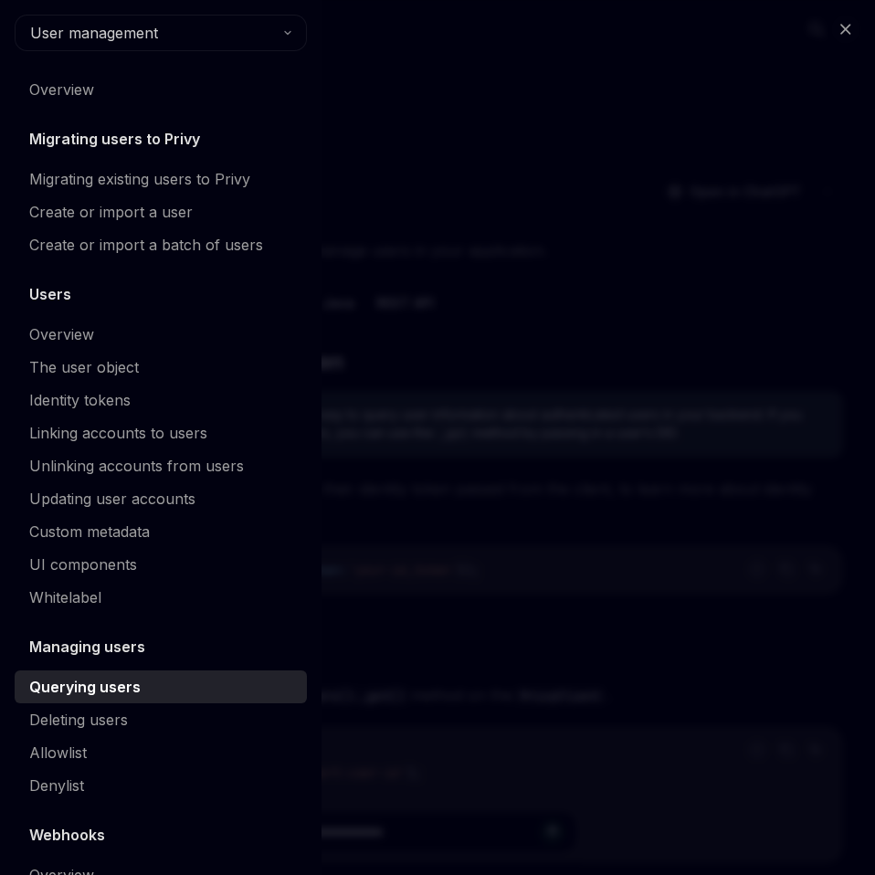
scroll to position [93, 0]
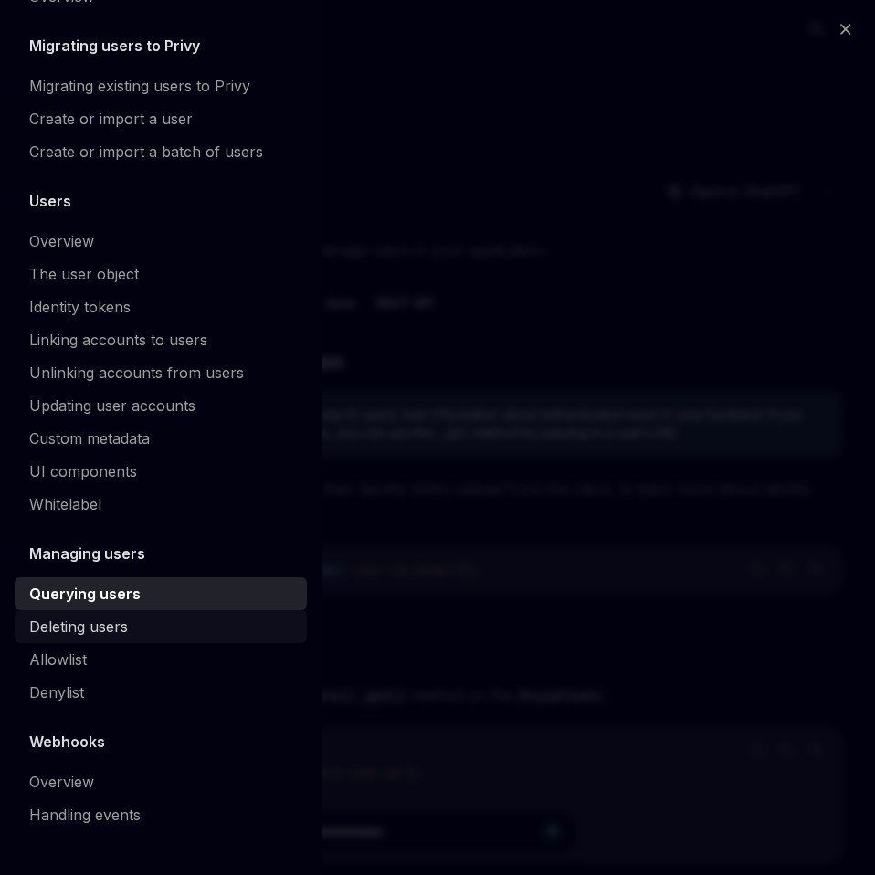
click at [83, 626] on div "Deleting users" at bounding box center [78, 627] width 99 height 22
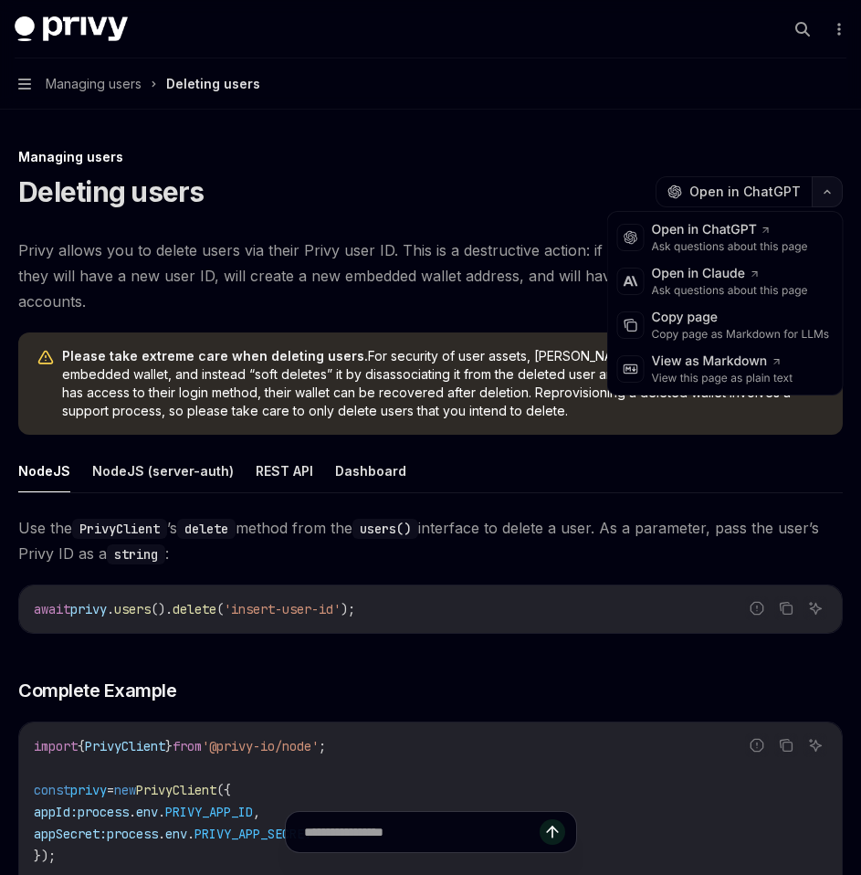
click at [827, 193] on icon "button" at bounding box center [827, 191] width 22 height 7
click at [722, 318] on div "Copy page" at bounding box center [741, 318] width 178 height 18
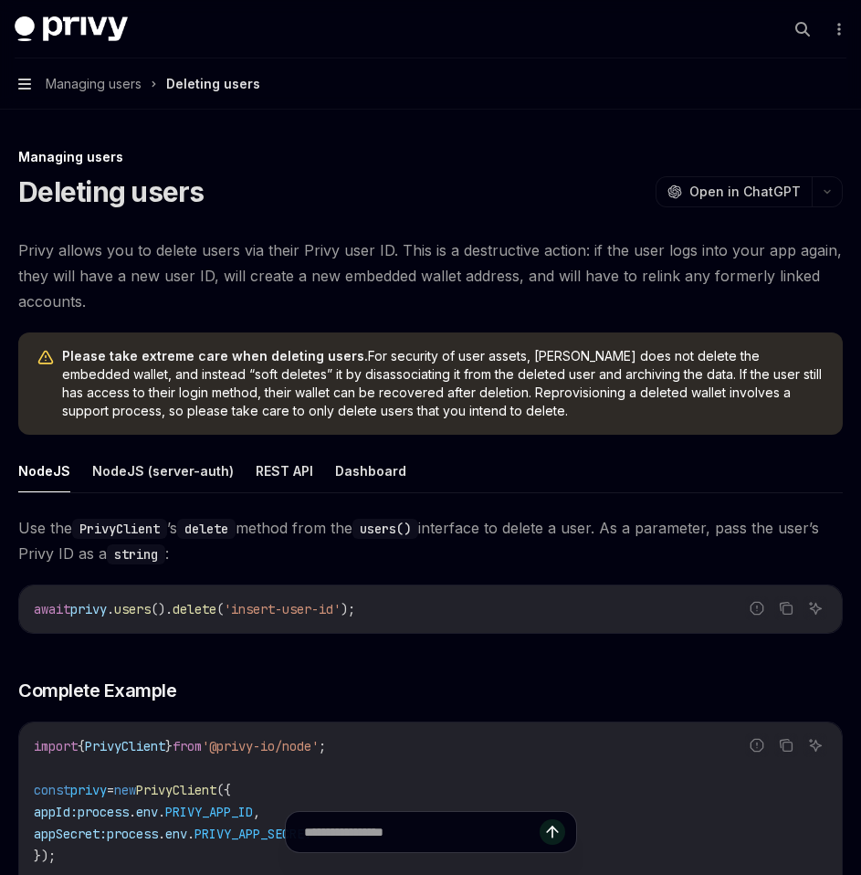
click at [27, 82] on icon "button" at bounding box center [24, 84] width 13 height 15
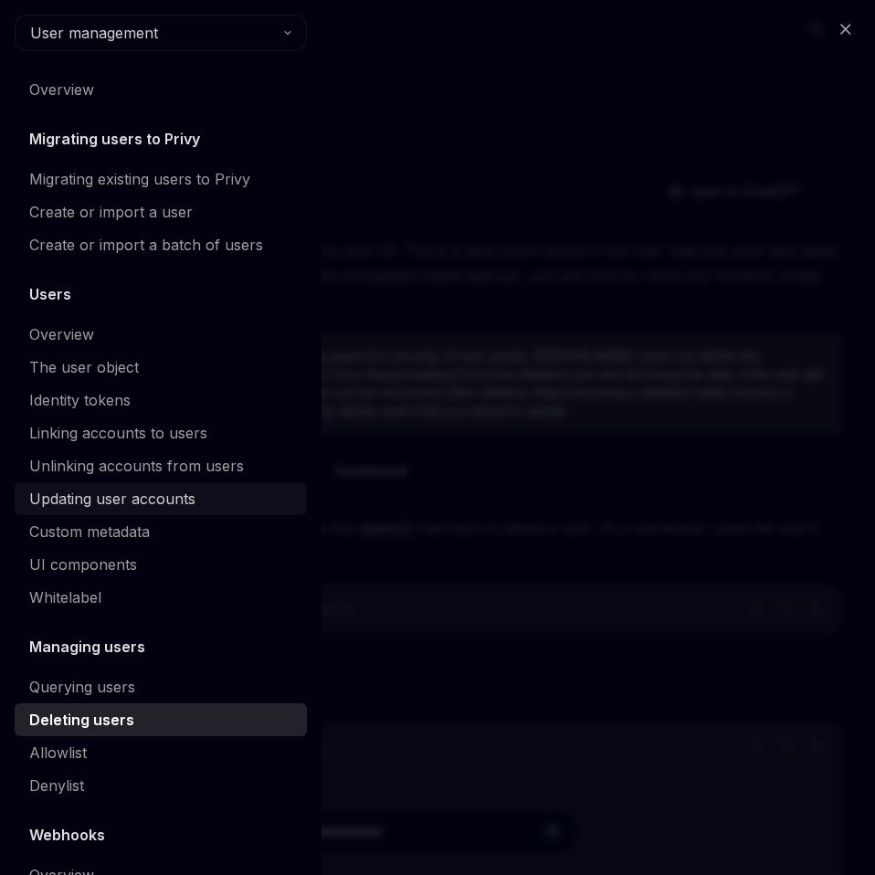
scroll to position [93, 0]
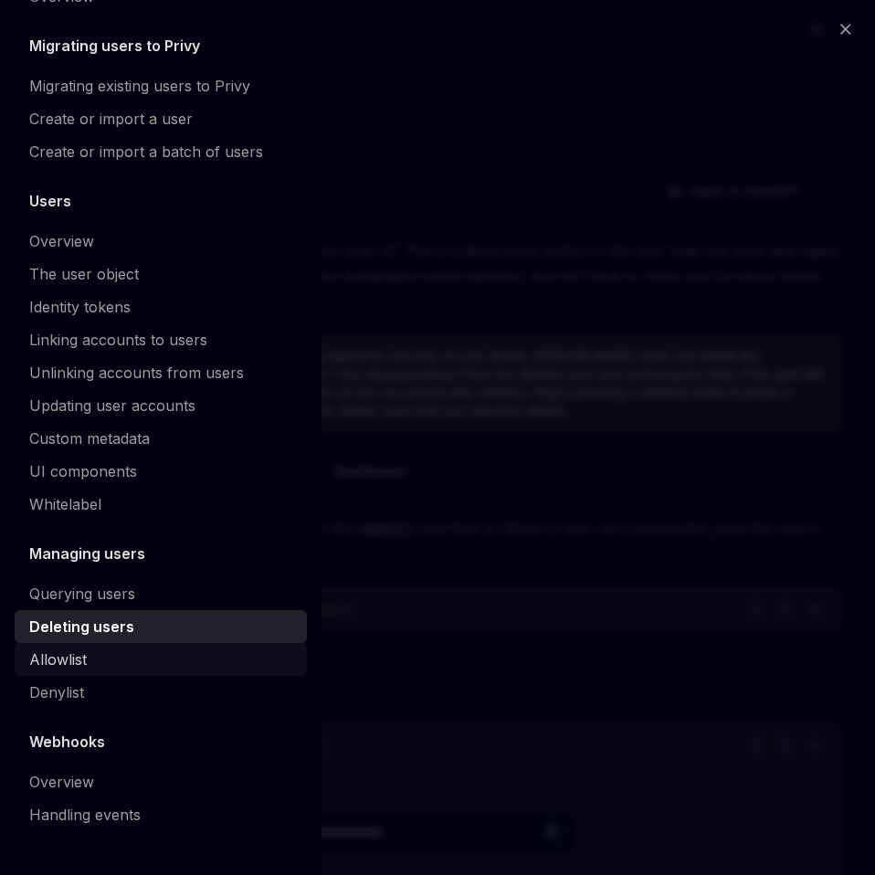
click at [90, 653] on div "Allowlist" at bounding box center [162, 659] width 267 height 22
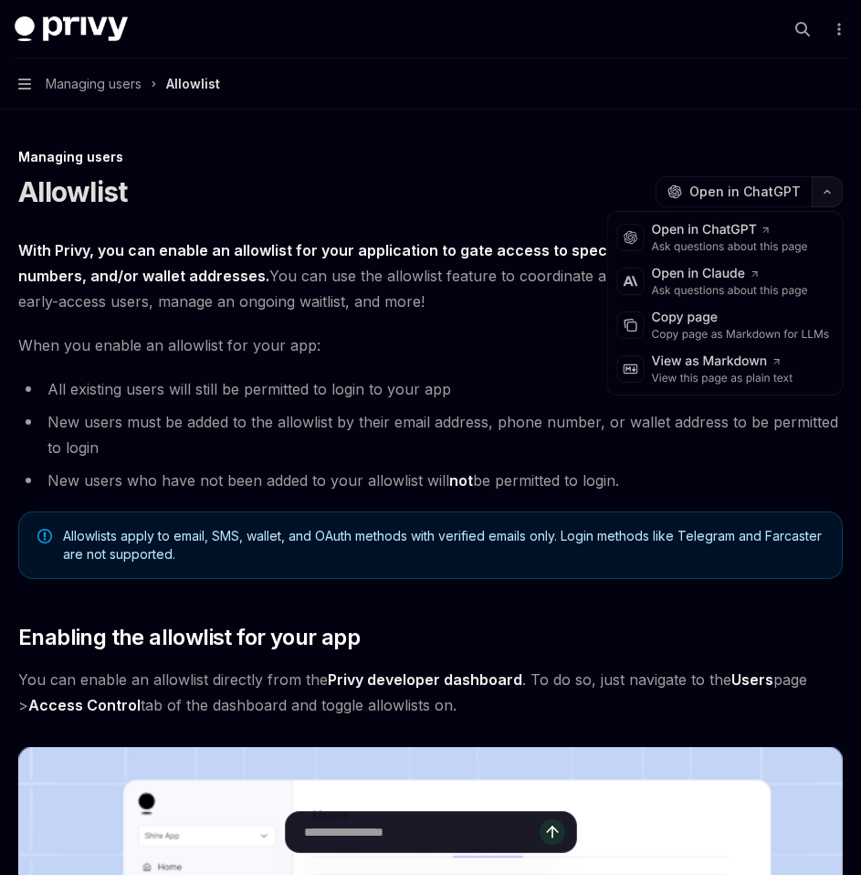
click at [827, 195] on icon "button" at bounding box center [827, 191] width 22 height 7
click at [738, 329] on div "Copy page as Markdown for LLMs" at bounding box center [741, 334] width 178 height 15
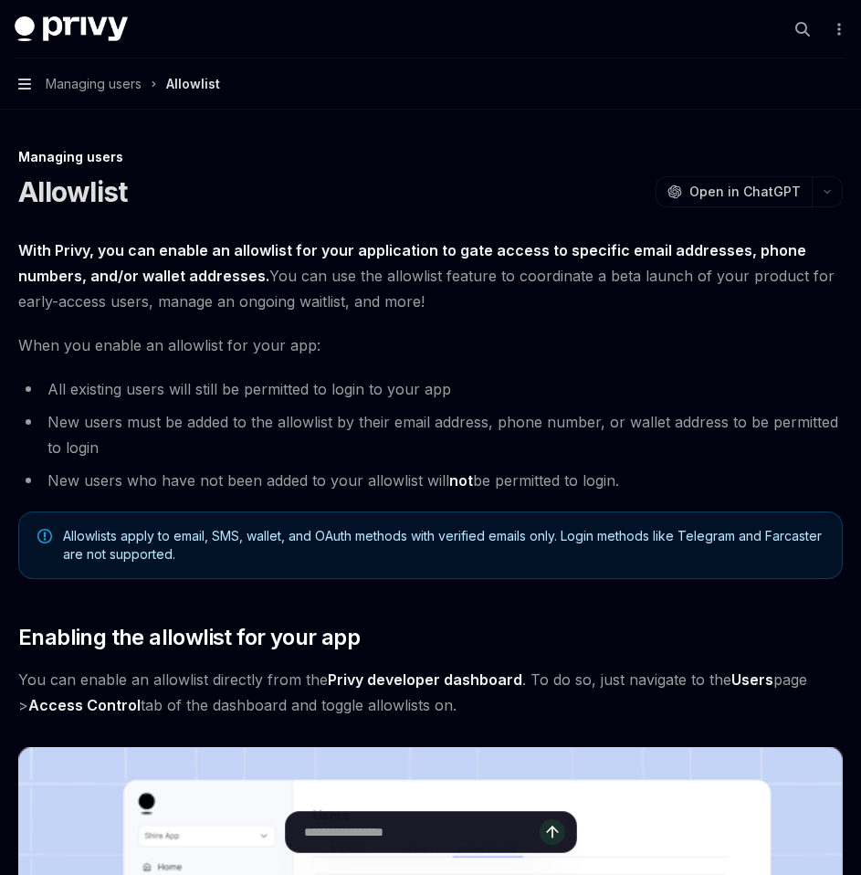
click at [25, 88] on icon "button" at bounding box center [24, 84] width 13 height 11
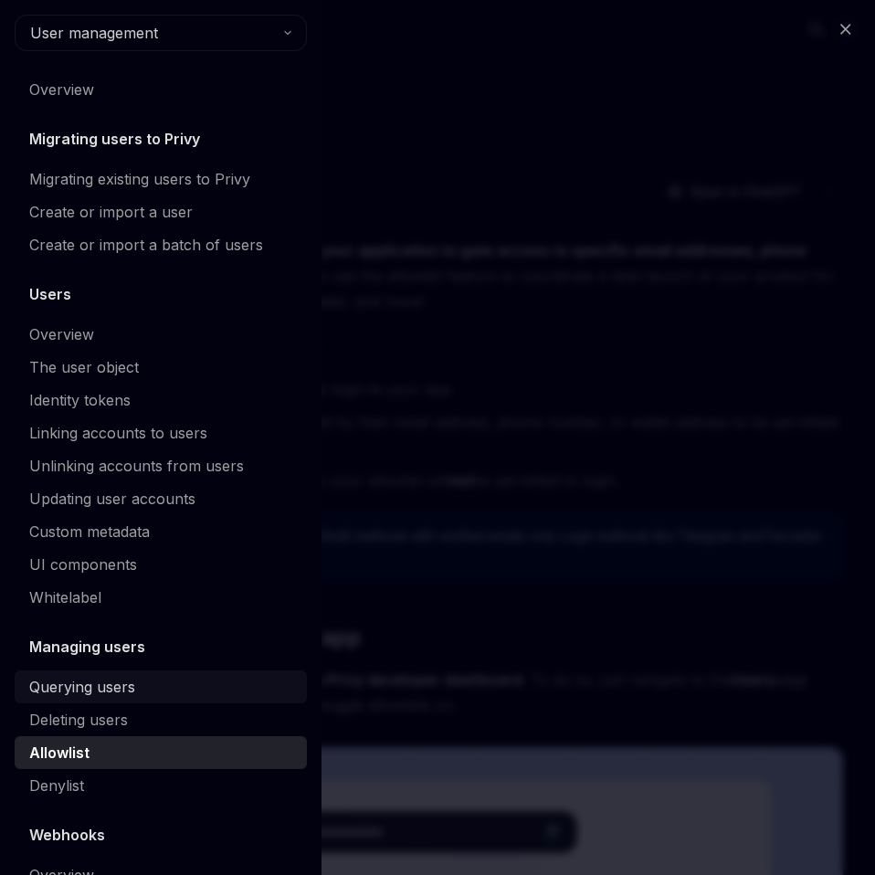
scroll to position [93, 0]
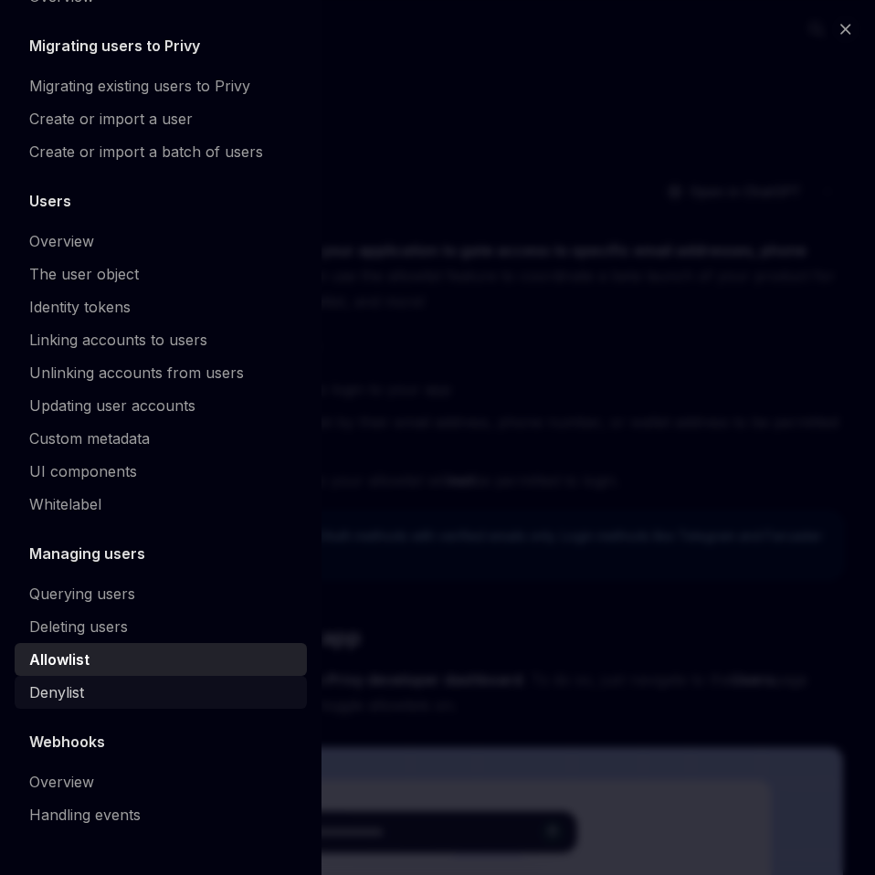
click at [93, 692] on div "Denylist" at bounding box center [162, 692] width 267 height 22
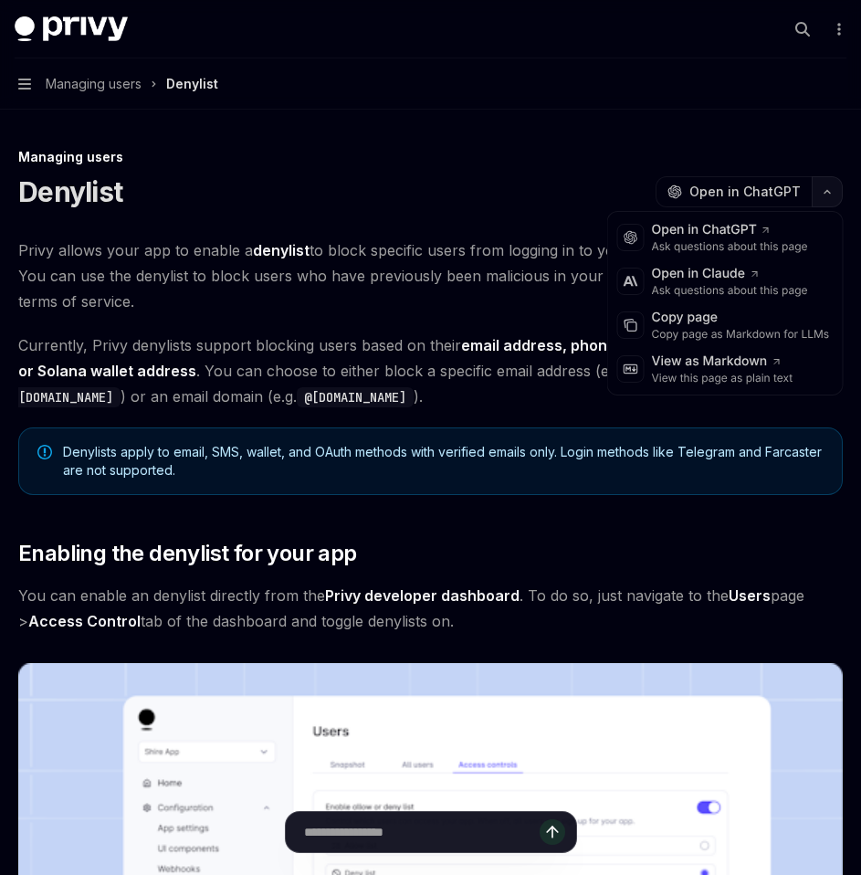
click at [825, 194] on icon "button" at bounding box center [827, 191] width 22 height 7
click at [674, 316] on div "Copy page" at bounding box center [741, 318] width 178 height 18
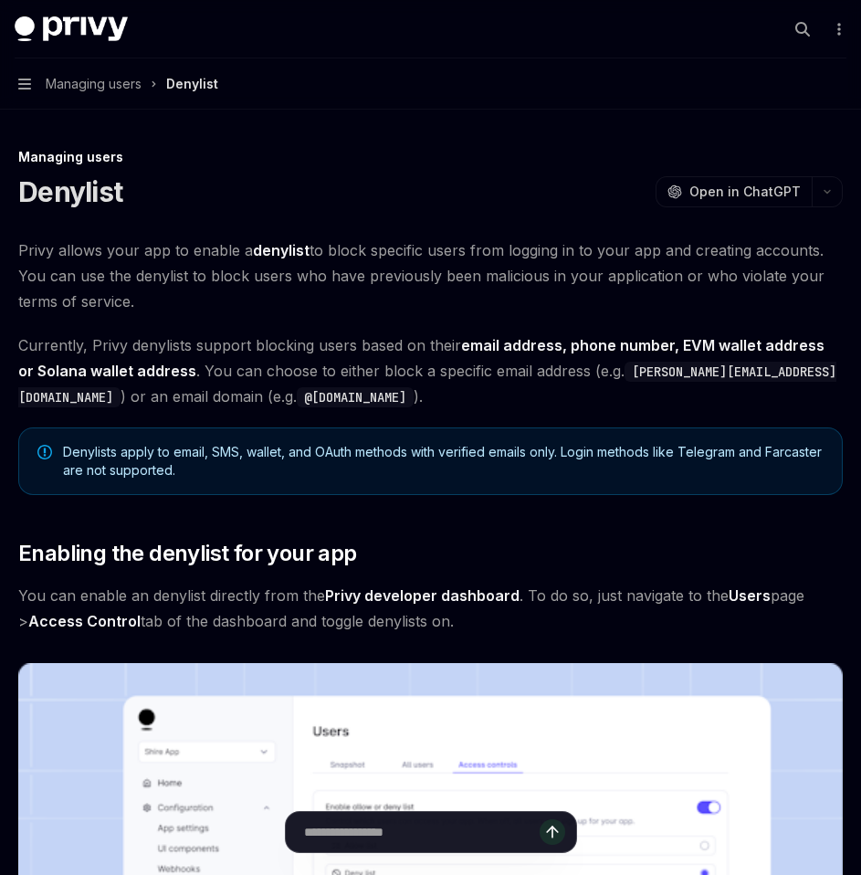
click at [31, 86] on button "Navigation Managing users Denylist" at bounding box center [430, 83] width 861 height 51
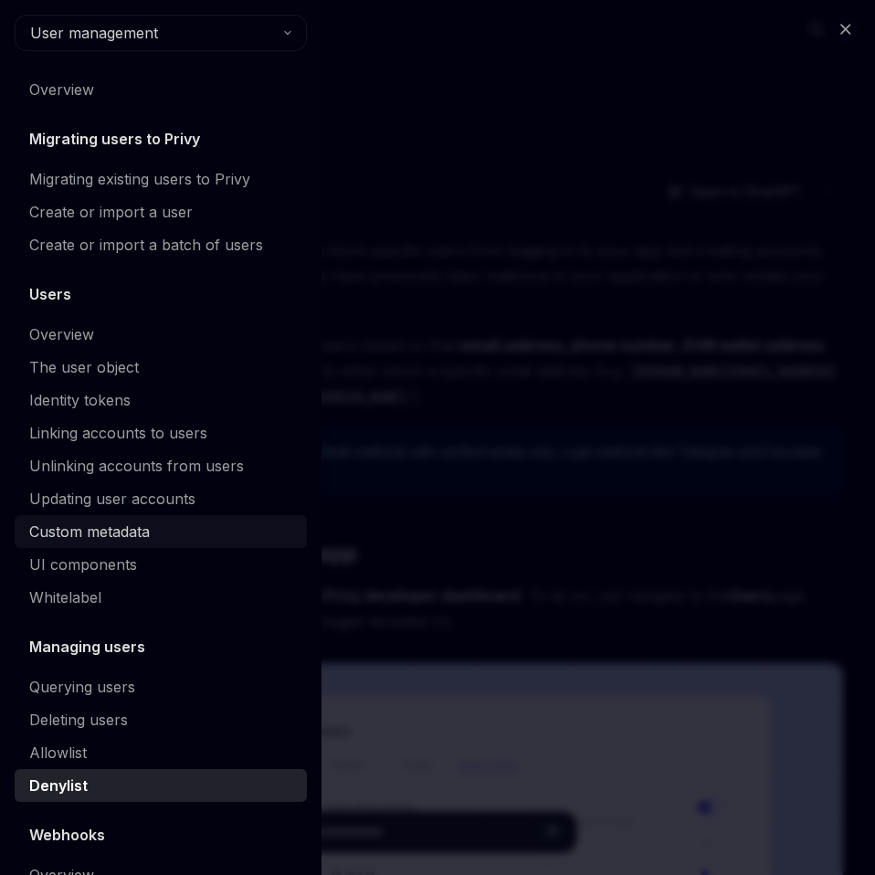
scroll to position [93, 0]
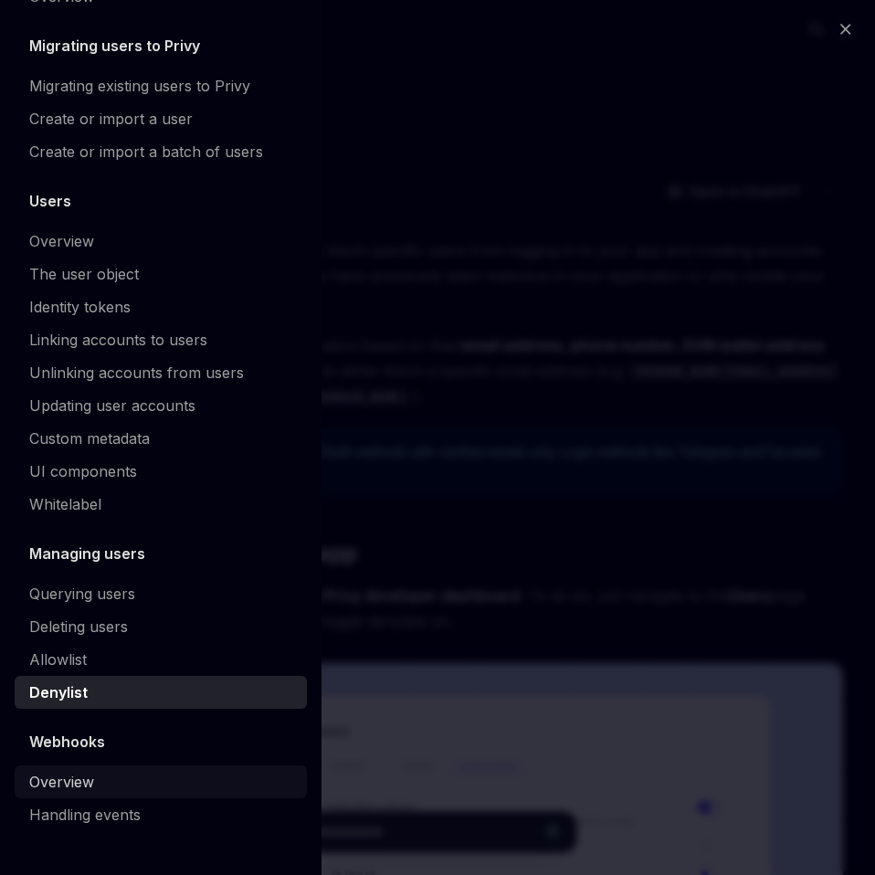
click at [81, 789] on div "Overview" at bounding box center [61, 782] width 65 height 22
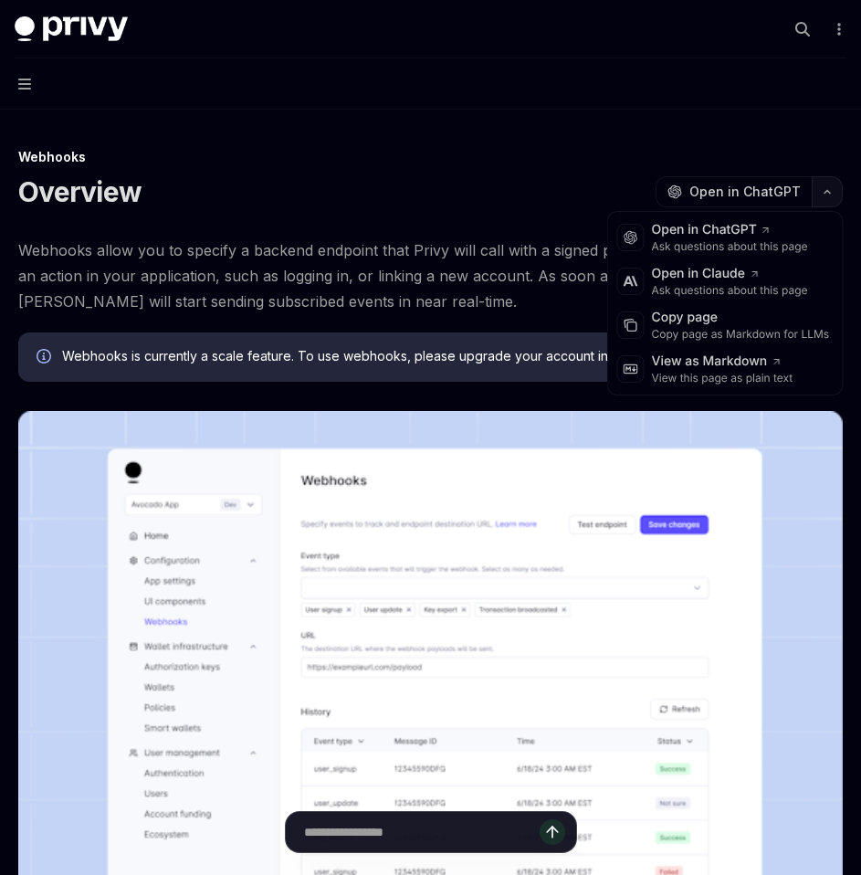
click at [825, 199] on button "button" at bounding box center [827, 191] width 31 height 31
click at [720, 321] on div "Copy page" at bounding box center [741, 318] width 178 height 18
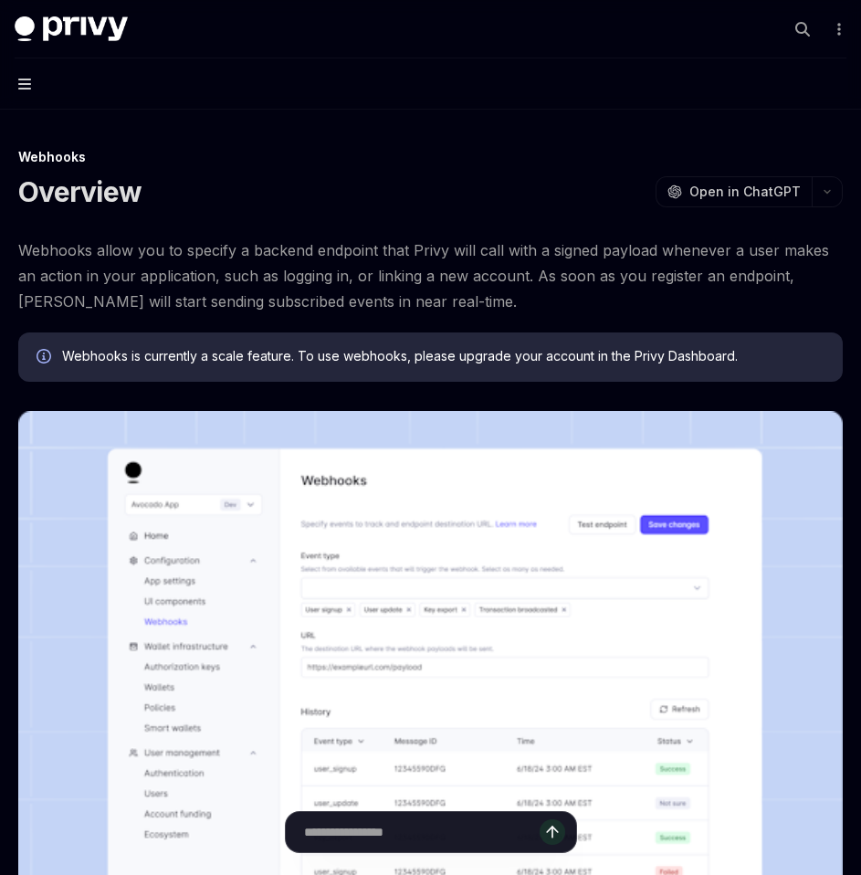
click at [26, 86] on icon "button" at bounding box center [24, 84] width 13 height 15
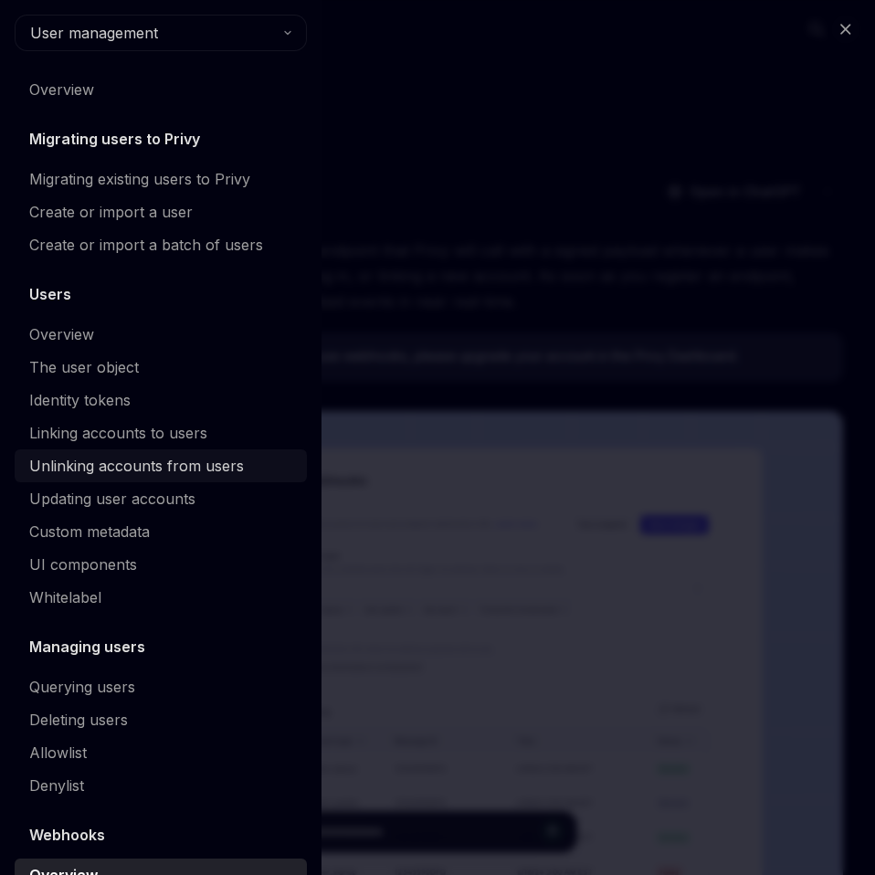
scroll to position [93, 0]
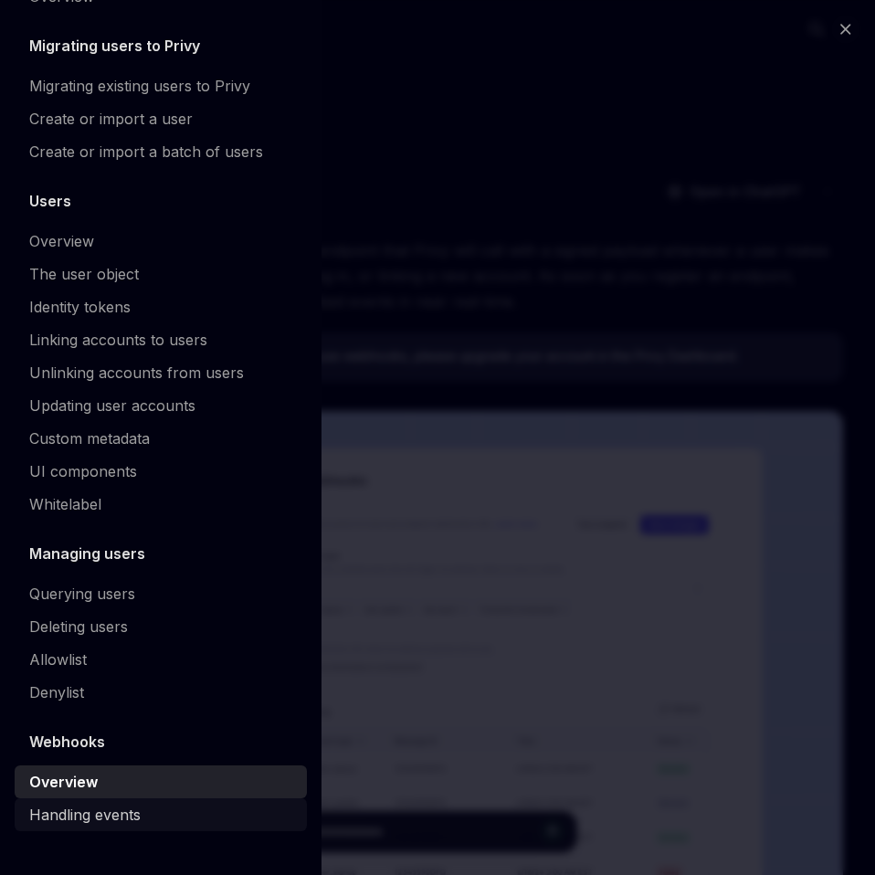
click at [86, 822] on div "Handling events" at bounding box center [84, 815] width 111 height 22
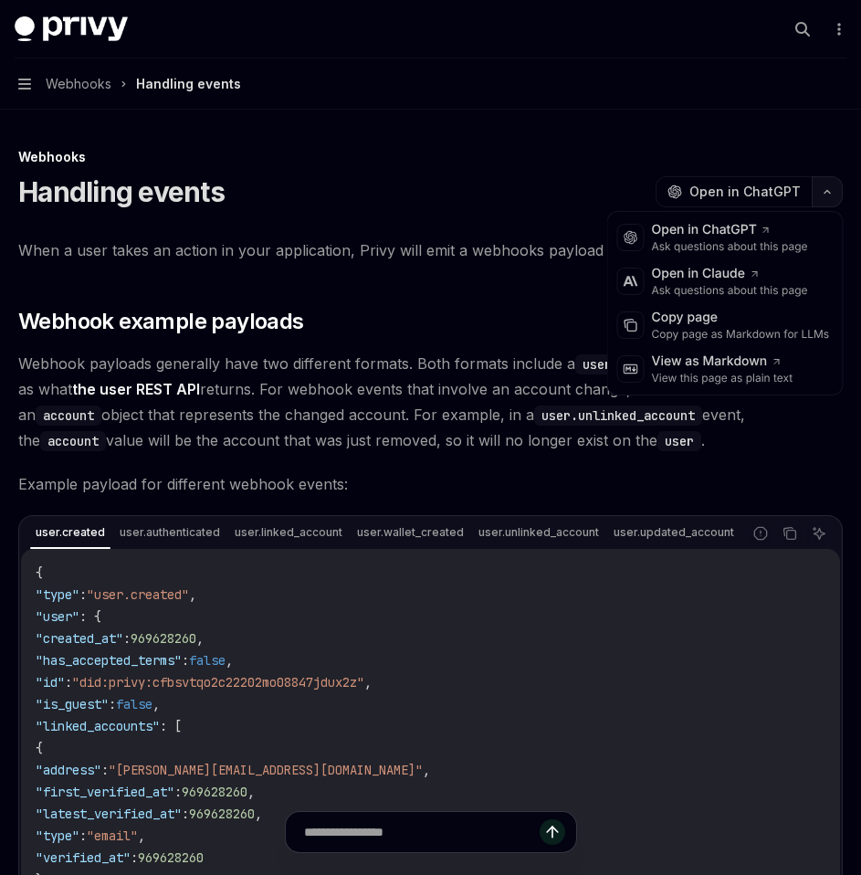
click at [831, 202] on button "button" at bounding box center [827, 191] width 31 height 31
click at [721, 320] on div "Copy page" at bounding box center [741, 318] width 178 height 18
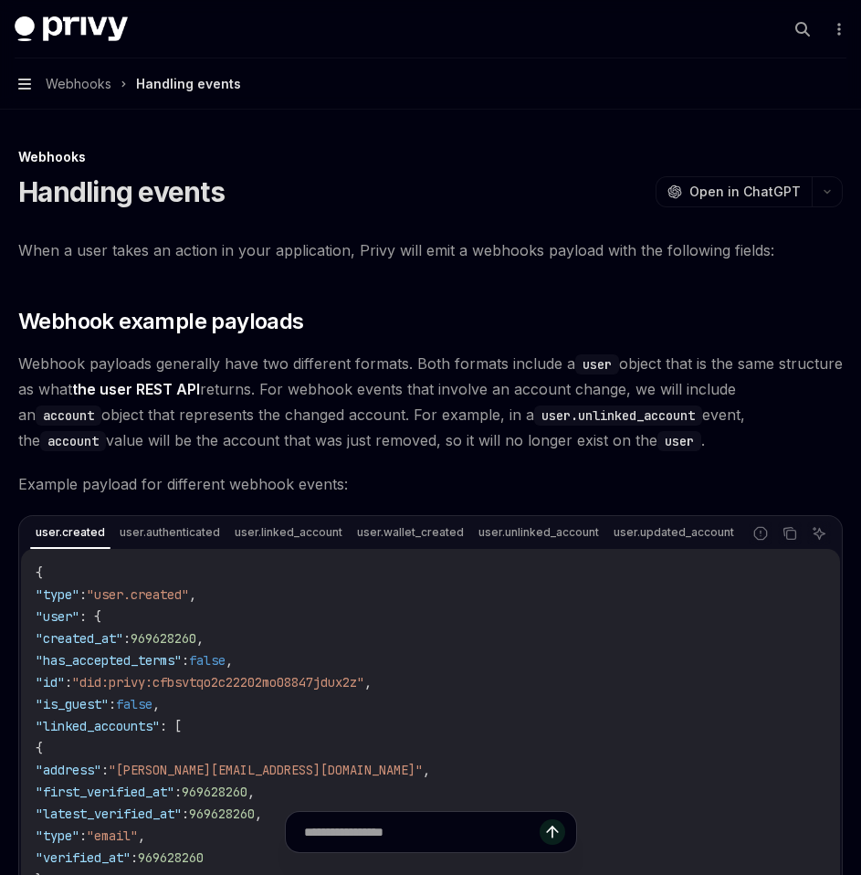
click at [29, 79] on icon "button" at bounding box center [24, 84] width 13 height 11
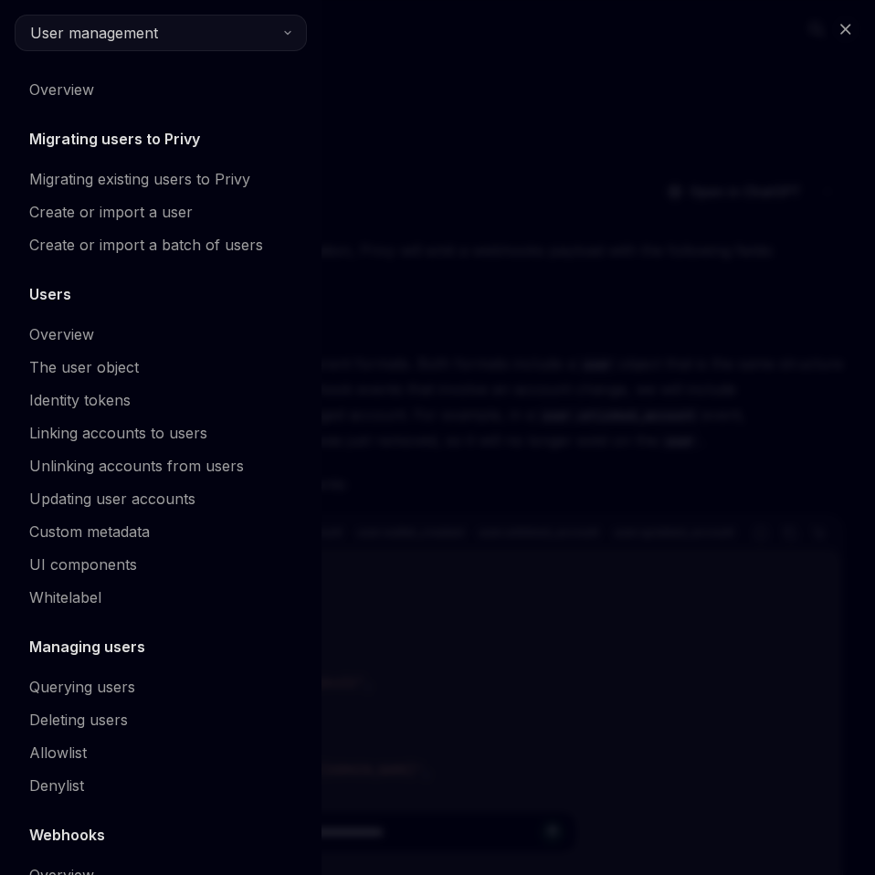
click at [190, 40] on button "User management" at bounding box center [161, 33] width 292 height 37
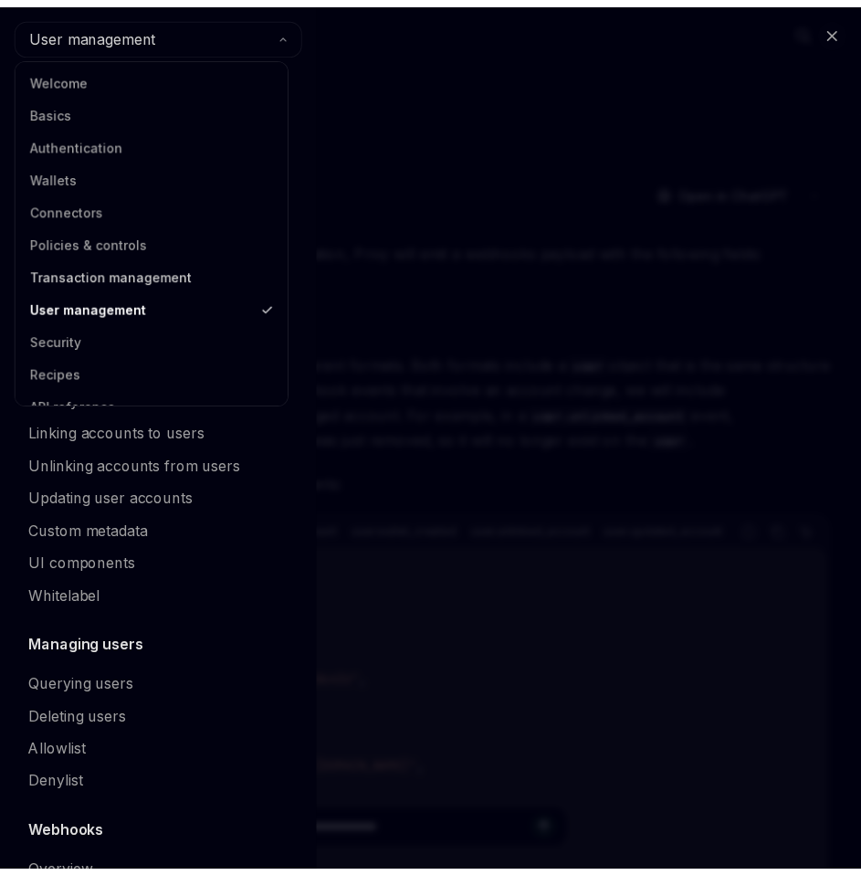
scroll to position [24, 0]
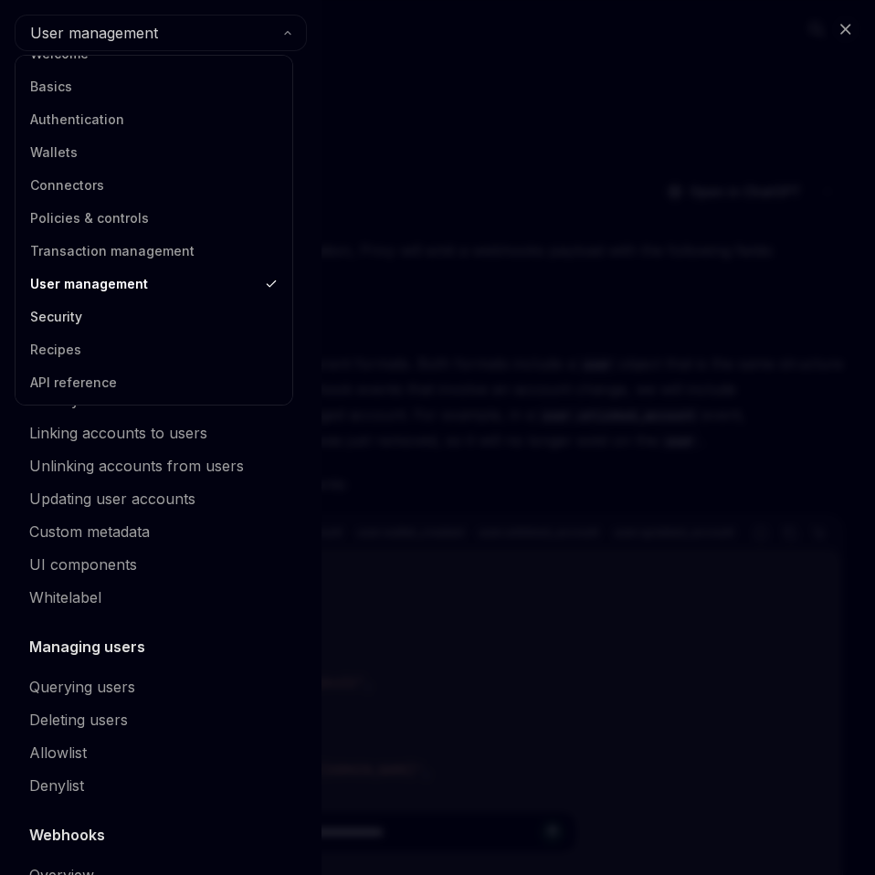
click at [82, 305] on link "Security" at bounding box center [154, 316] width 266 height 33
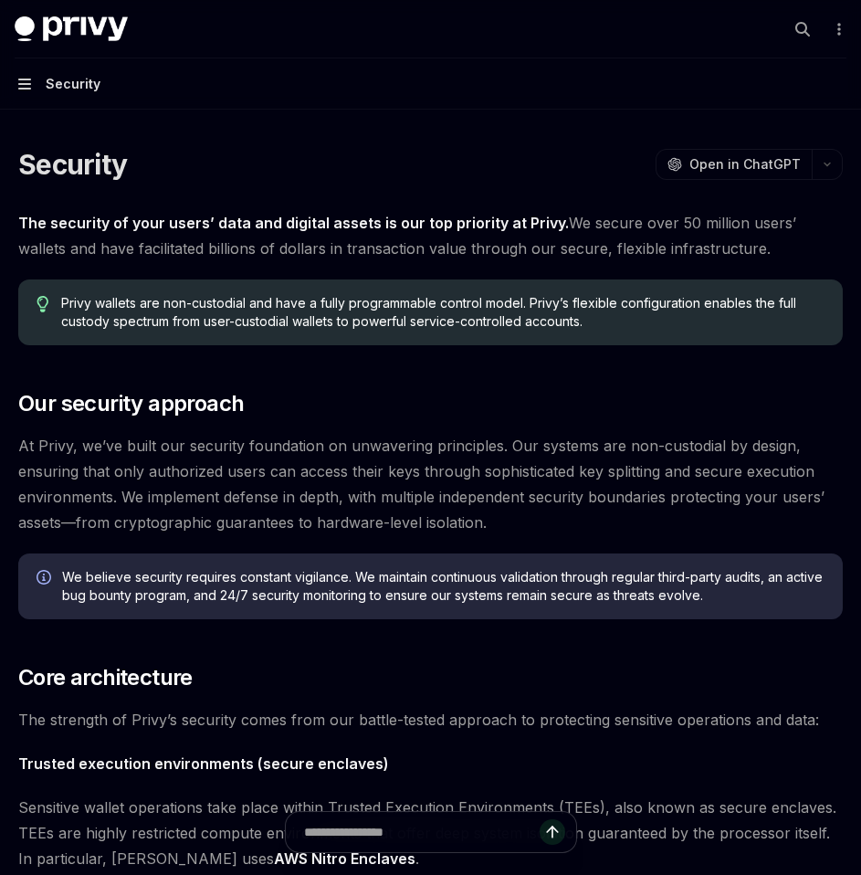
click at [30, 83] on icon "button" at bounding box center [24, 84] width 13 height 11
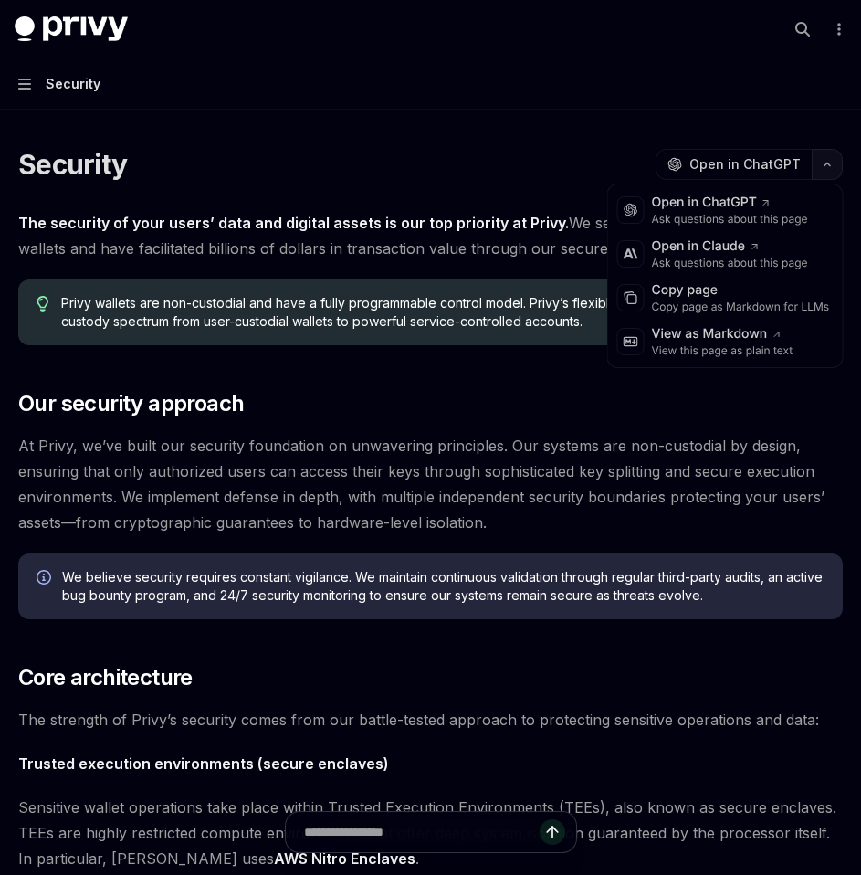
click at [830, 158] on button "button" at bounding box center [827, 164] width 31 height 31
click at [703, 299] on div "Copy page" at bounding box center [741, 290] width 178 height 18
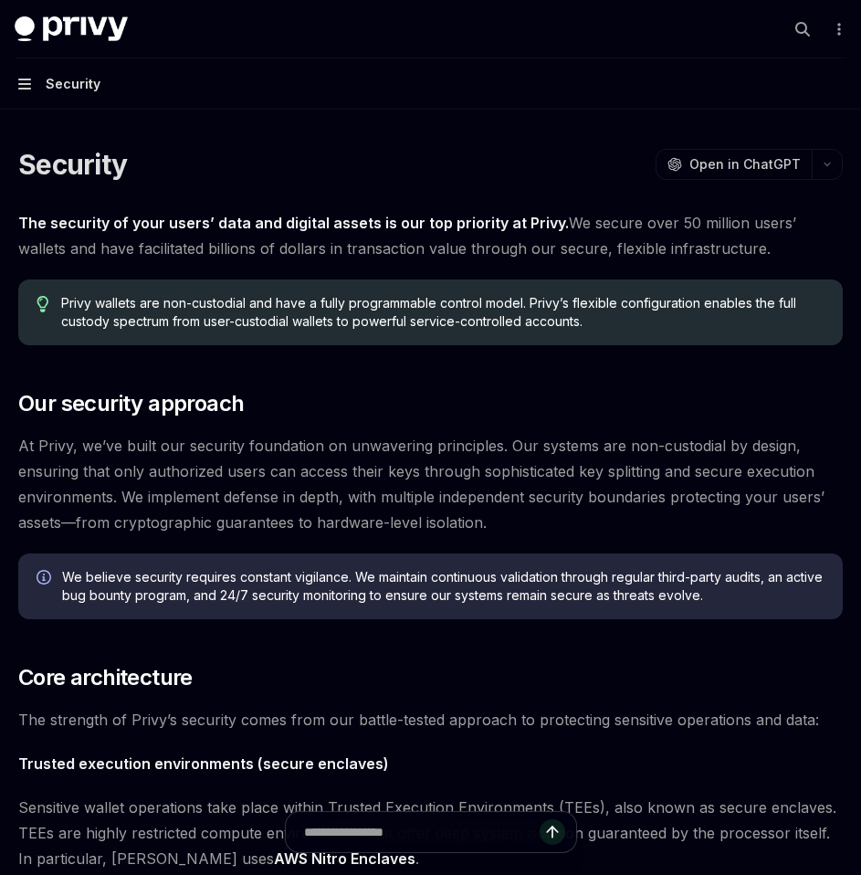
click at [19, 89] on icon "button" at bounding box center [24, 84] width 13 height 11
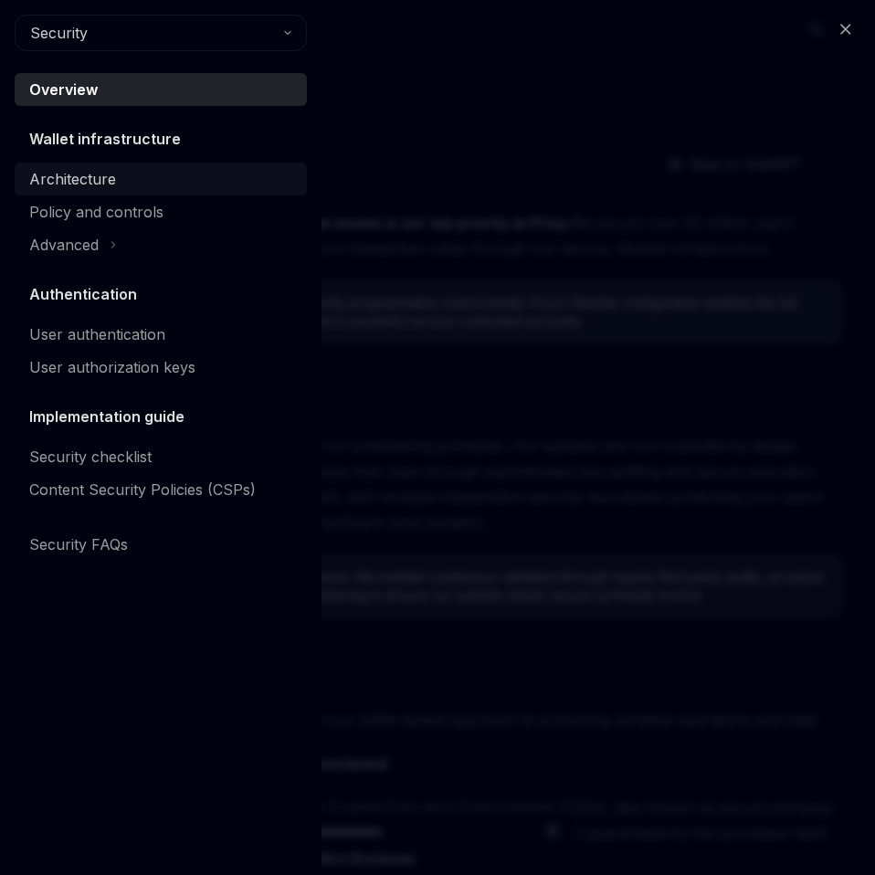
click at [84, 187] on div "Architecture" at bounding box center [72, 179] width 87 height 22
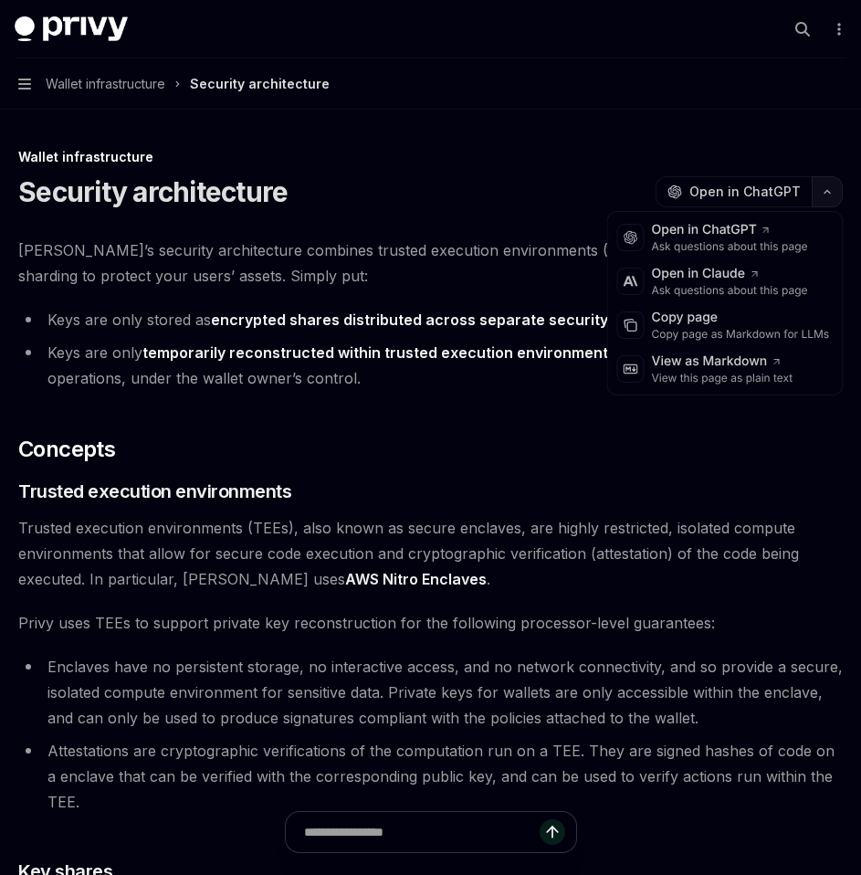
click at [821, 190] on icon "button" at bounding box center [827, 191] width 22 height 7
click at [702, 318] on div "Copy page" at bounding box center [741, 318] width 178 height 18
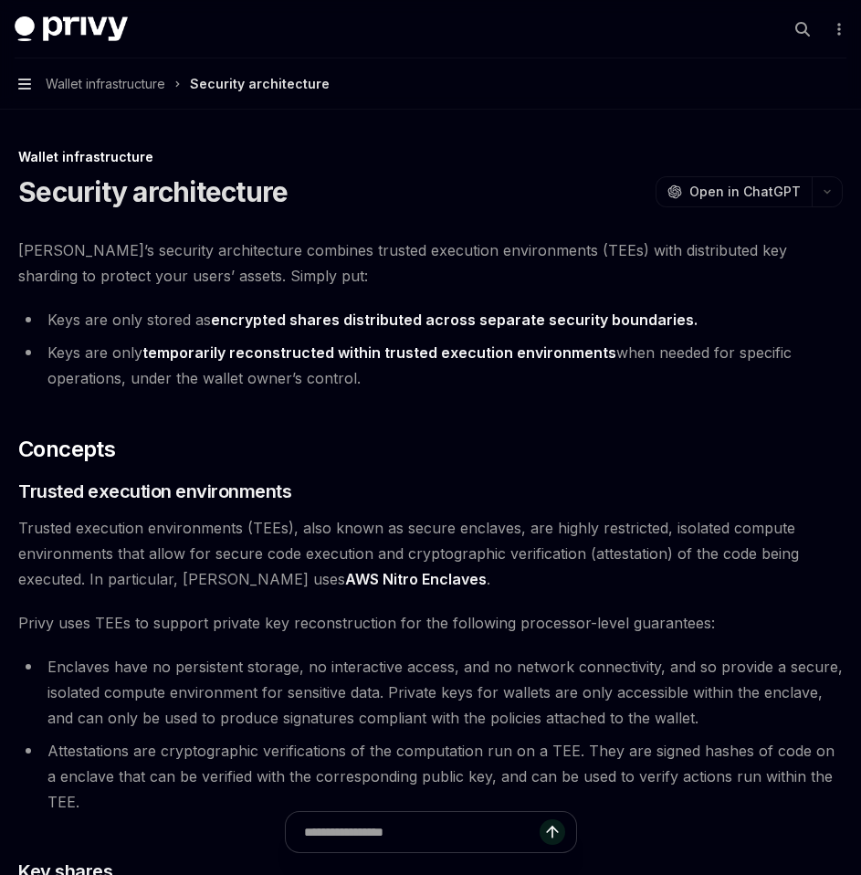
click at [26, 87] on icon "button" at bounding box center [24, 84] width 13 height 15
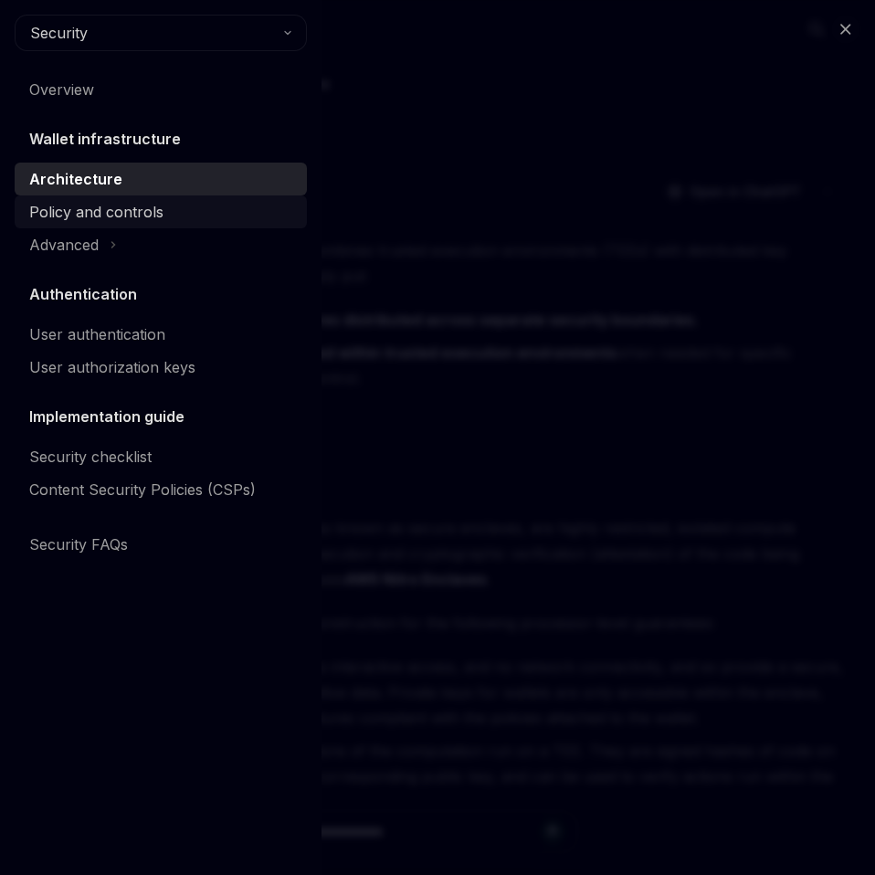
click at [101, 218] on div "Policy and controls" at bounding box center [96, 212] width 134 height 22
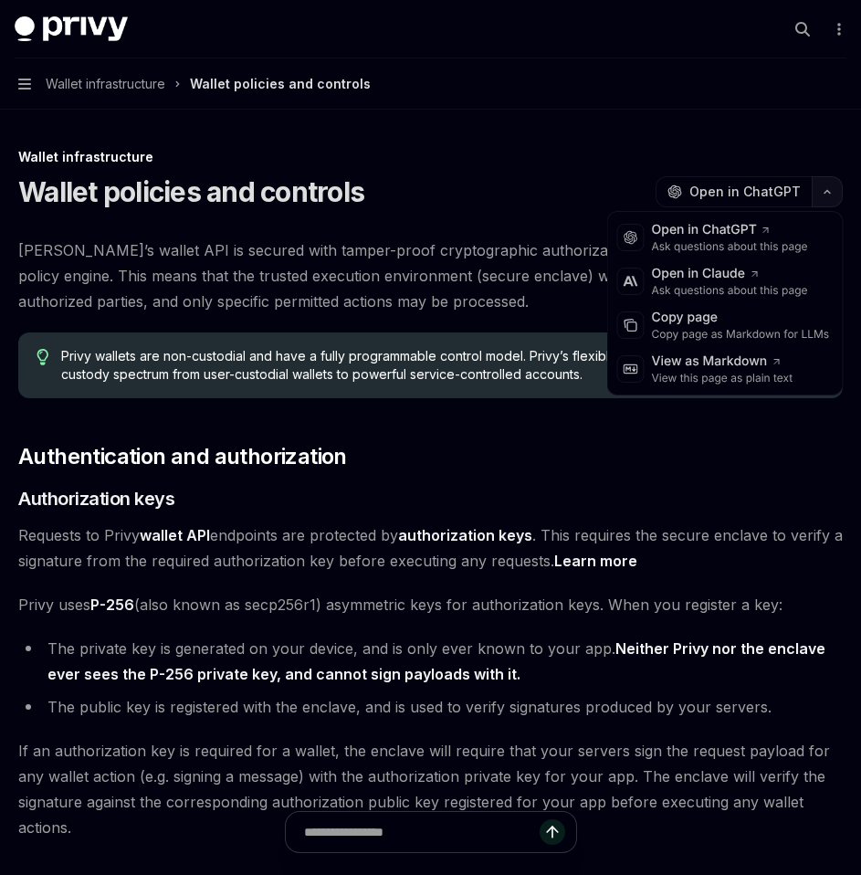
click at [819, 195] on button "button" at bounding box center [827, 191] width 31 height 31
click at [676, 316] on div "Copy page" at bounding box center [741, 318] width 178 height 18
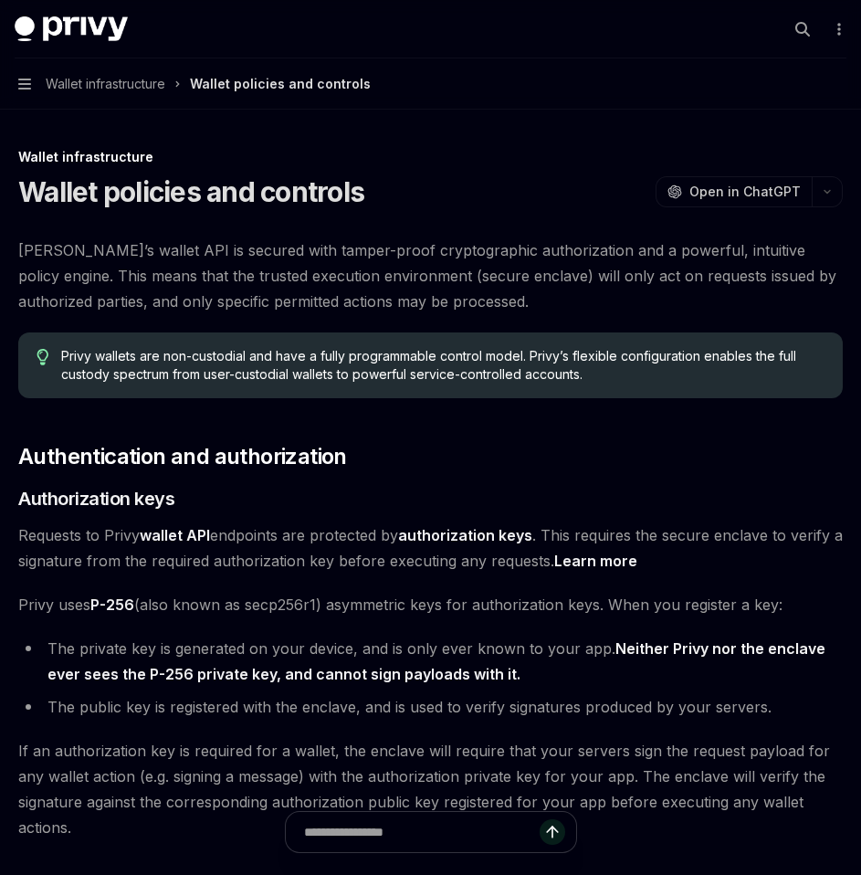
click at [31, 75] on button "Navigation Wallet infrastructure Wallet policies and controls" at bounding box center [430, 83] width 861 height 51
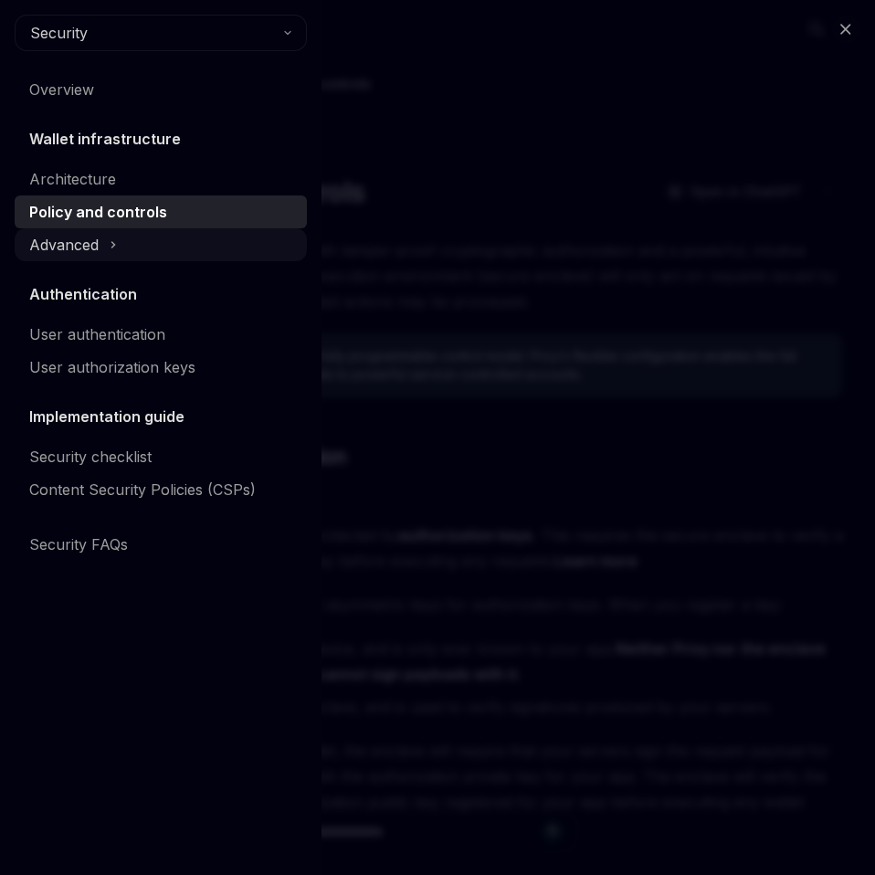
click at [87, 253] on div "Advanced" at bounding box center [63, 245] width 69 height 22
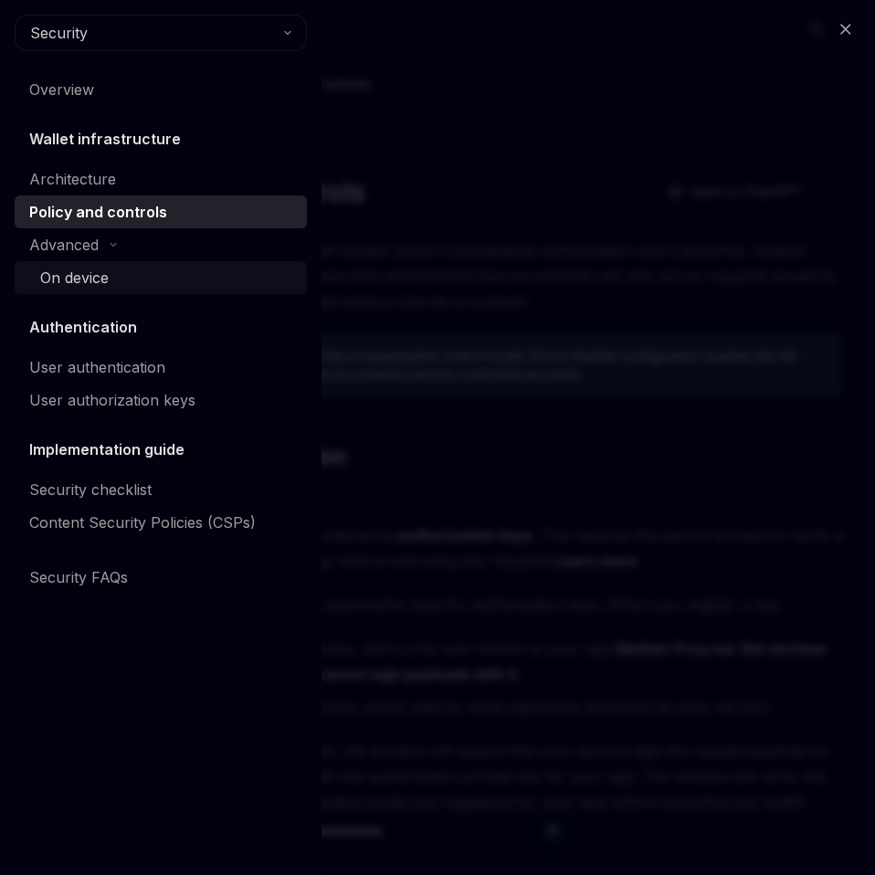
click at [87, 290] on link "On device" at bounding box center [161, 277] width 292 height 33
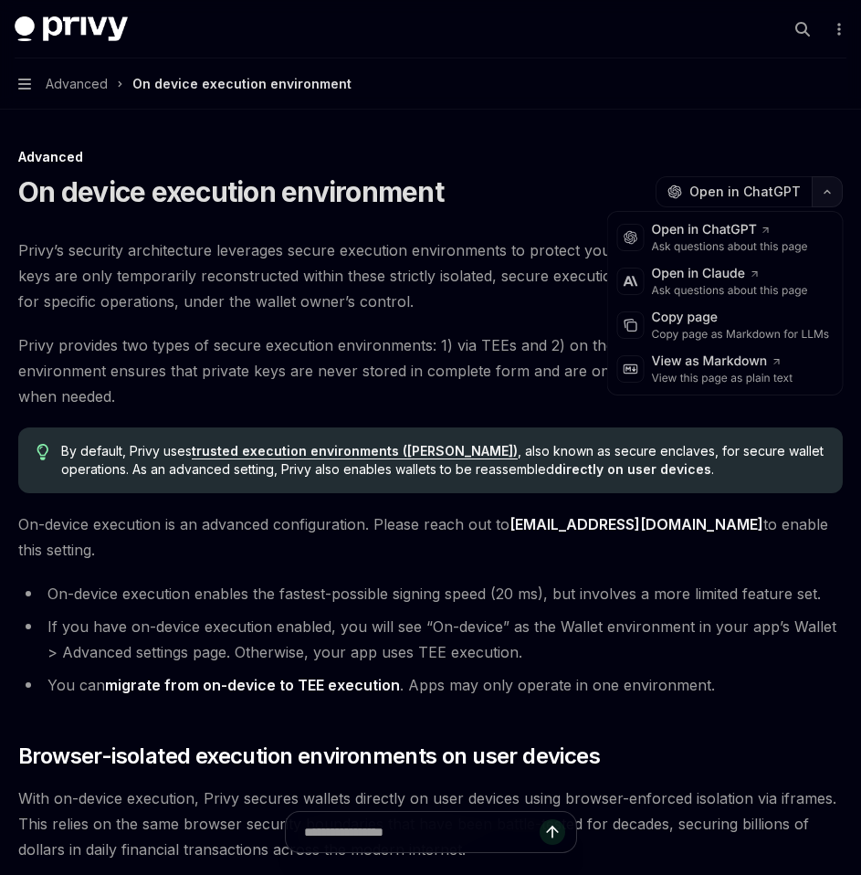
click at [820, 197] on button "button" at bounding box center [827, 191] width 31 height 31
click at [711, 339] on div "Copy page as Markdown for LLMs" at bounding box center [741, 334] width 178 height 15
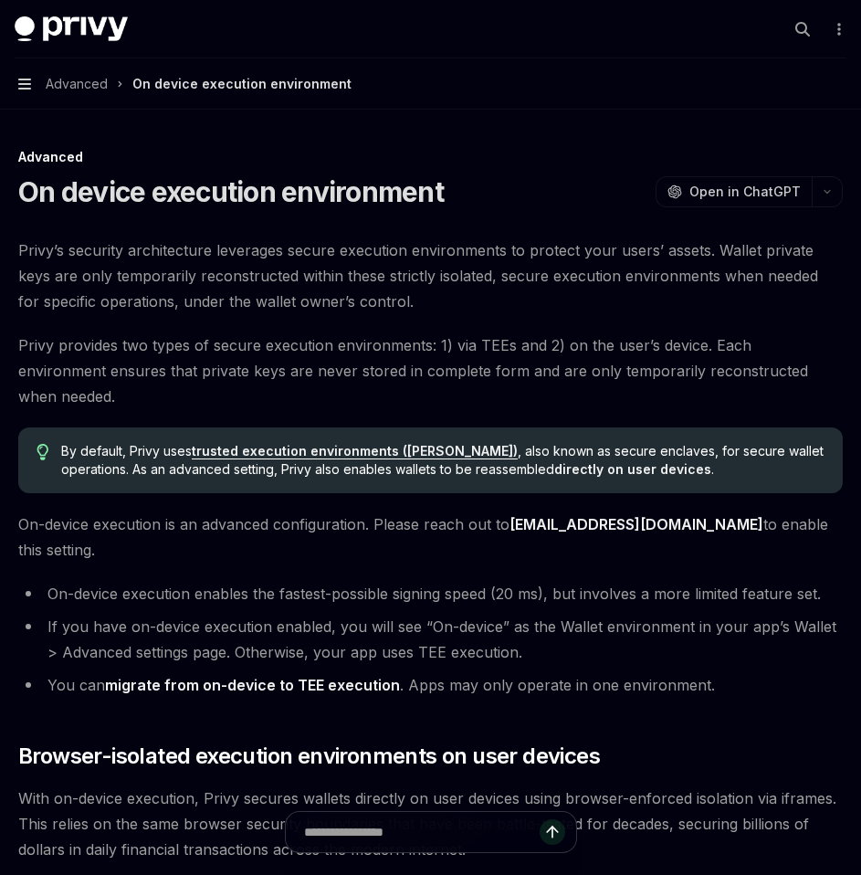
click at [28, 86] on icon "button" at bounding box center [24, 84] width 13 height 15
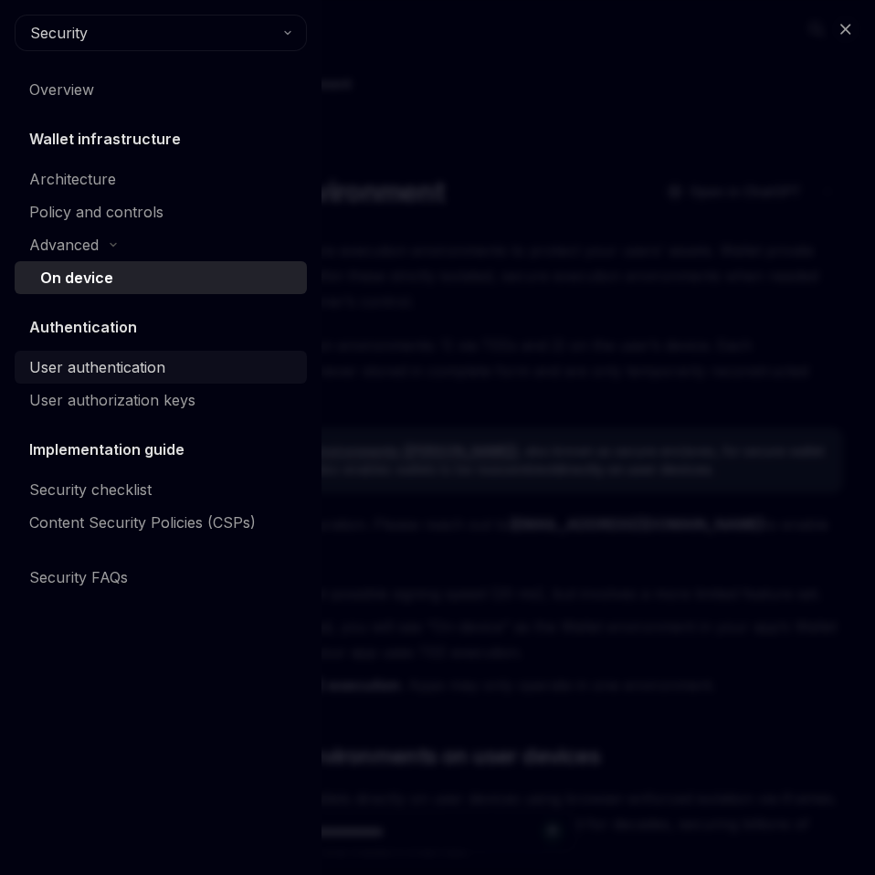
click at [116, 362] on div "User authentication" at bounding box center [97, 367] width 136 height 22
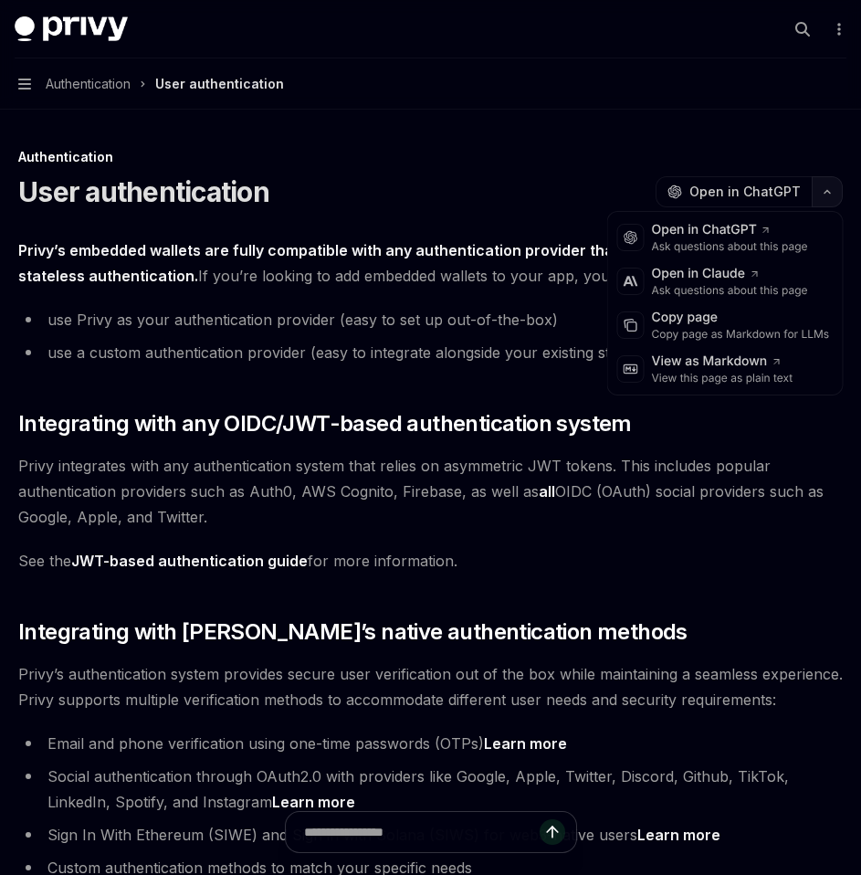
click at [826, 191] on icon "button" at bounding box center [827, 192] width 5 height 3
click at [722, 331] on div "Copy page as Markdown for LLMs" at bounding box center [741, 334] width 178 height 15
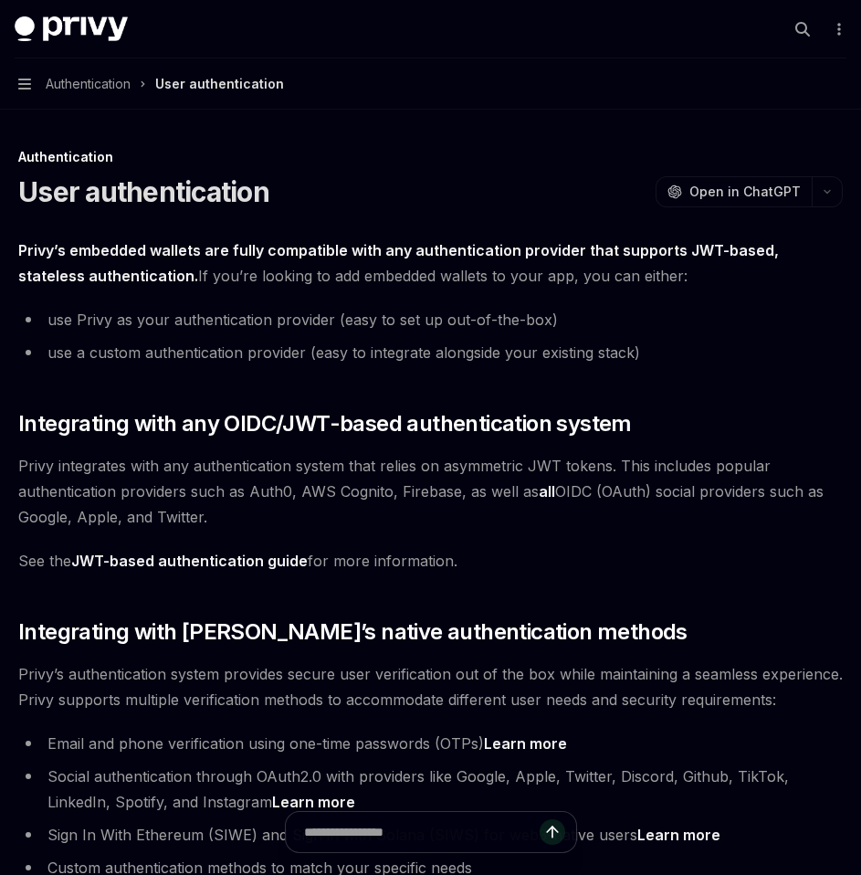
click at [31, 89] on button "Navigation Authentication User authentication" at bounding box center [430, 83] width 861 height 51
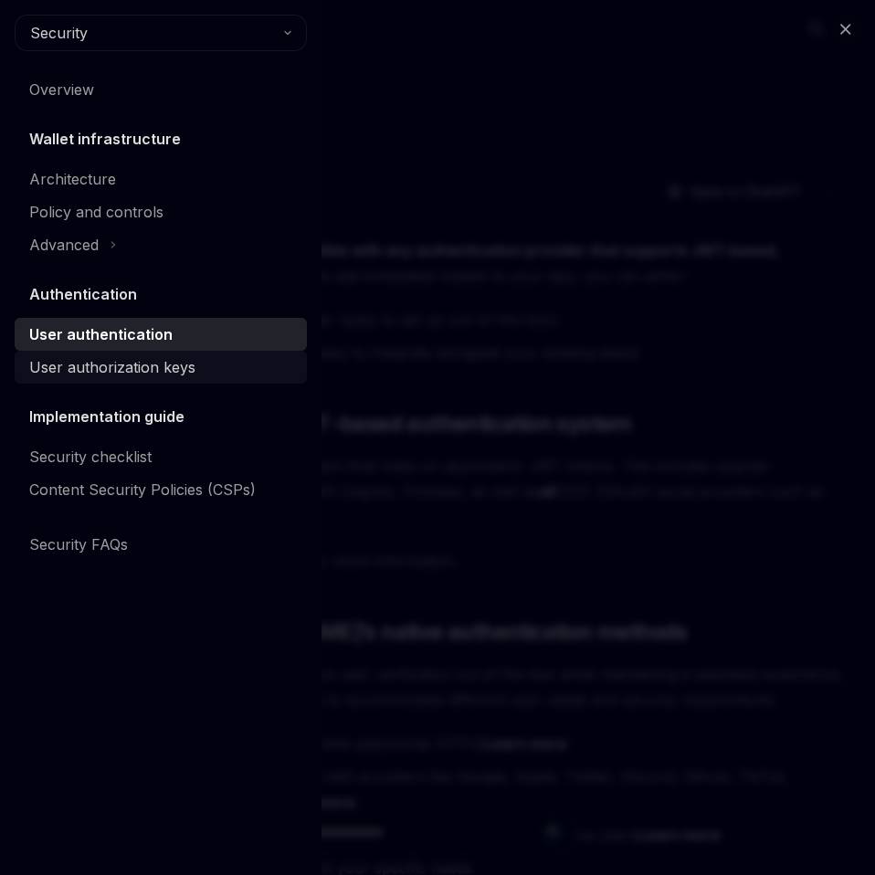
click at [89, 372] on div "User authorization keys" at bounding box center [112, 367] width 166 height 22
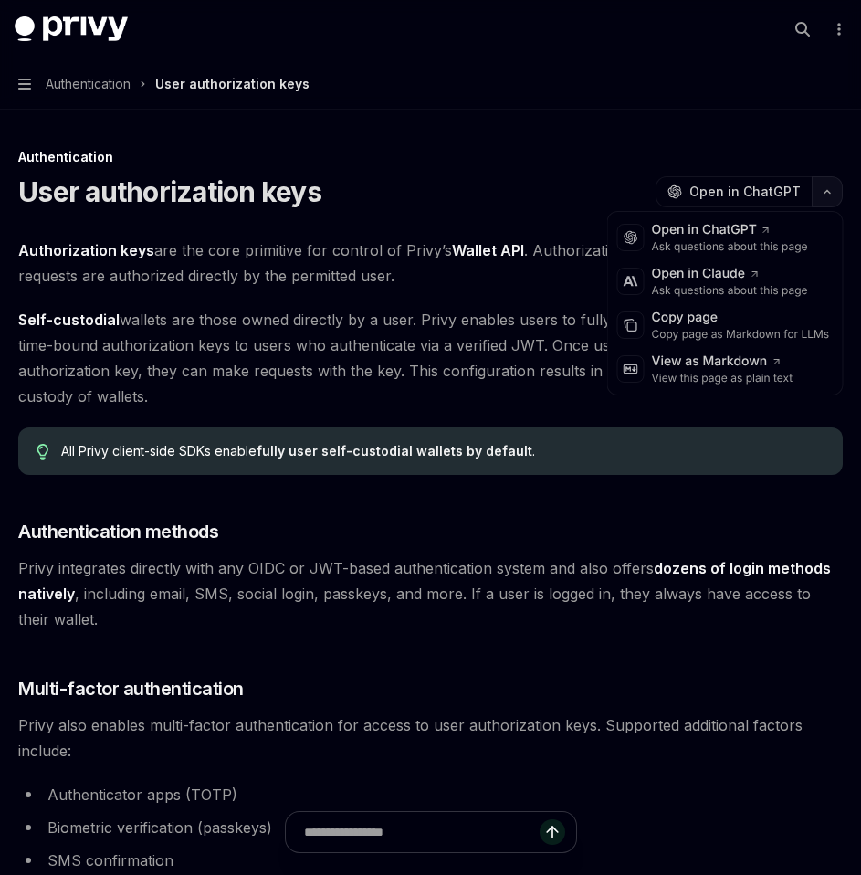
click at [827, 185] on button "button" at bounding box center [827, 191] width 31 height 31
click at [706, 326] on div "Copy page" at bounding box center [741, 318] width 178 height 18
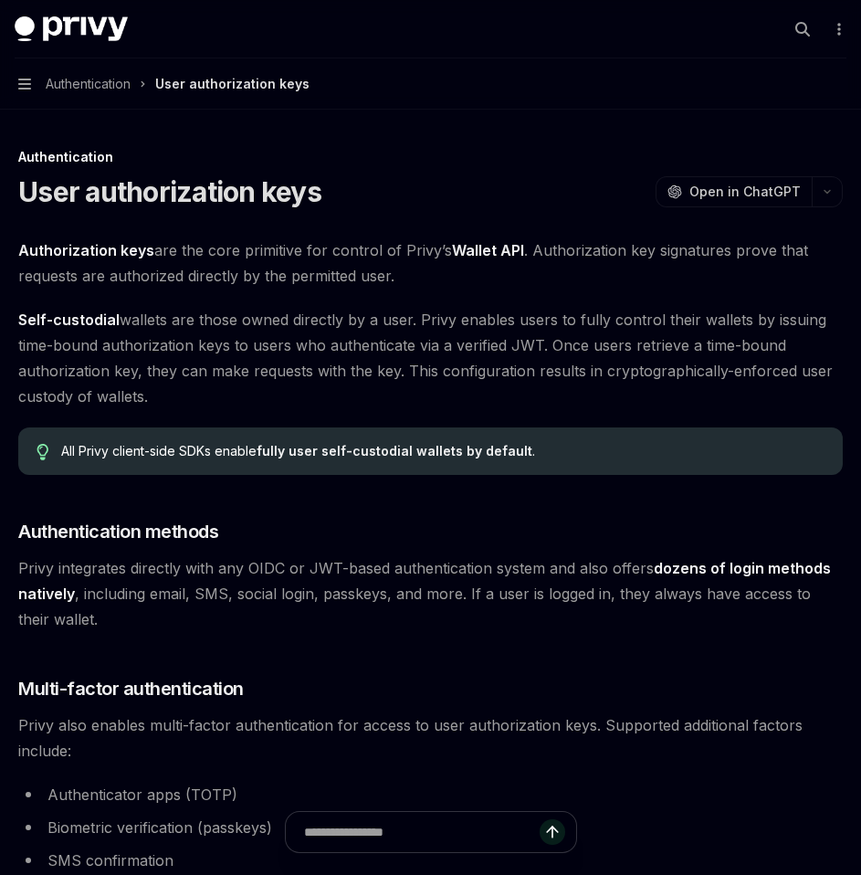
click at [21, 93] on button "Navigation Authentication User authorization keys" at bounding box center [430, 83] width 861 height 51
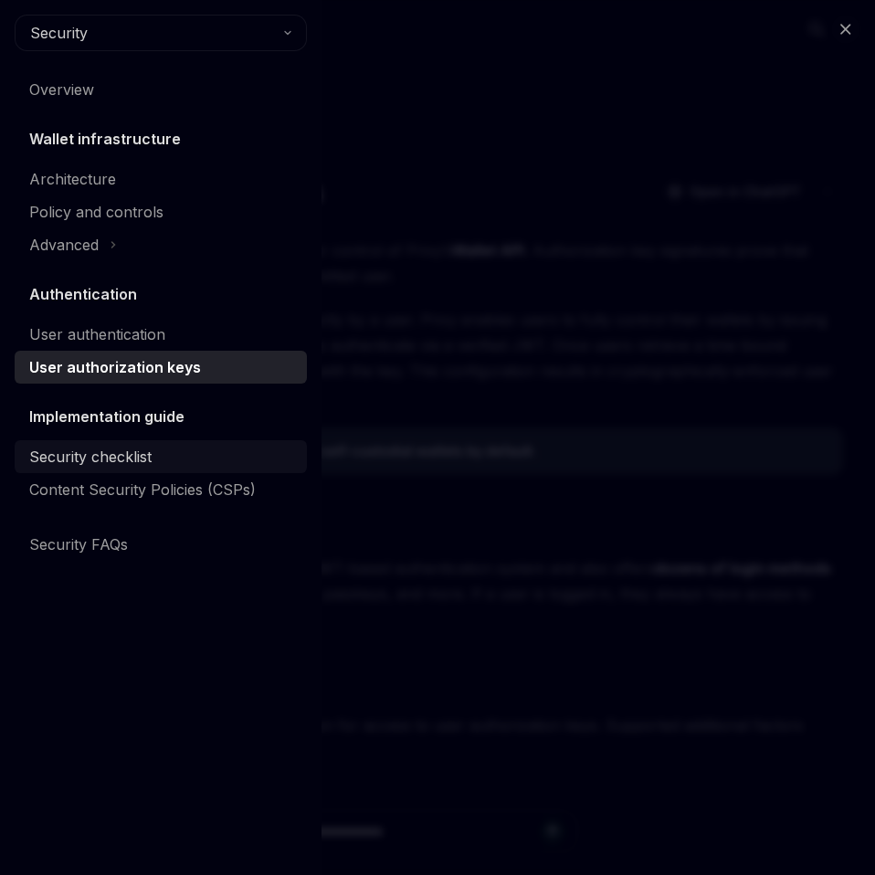
click at [79, 470] on link "Security checklist" at bounding box center [161, 456] width 292 height 33
type textarea "*"
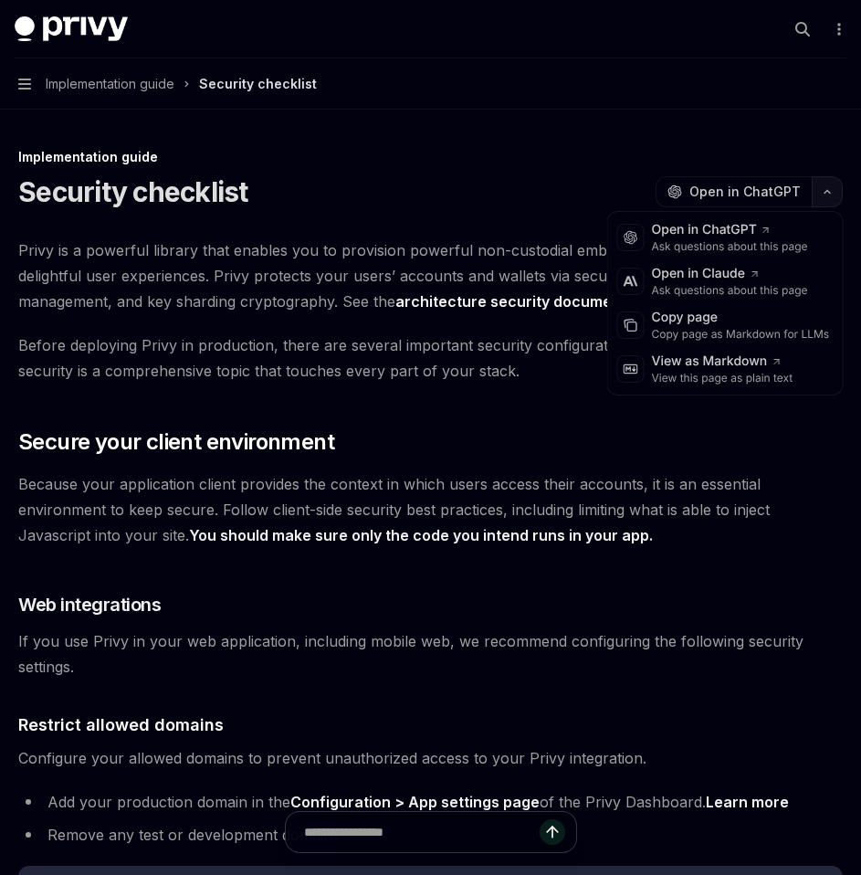
click at [820, 196] on button "button" at bounding box center [827, 191] width 31 height 31
click at [691, 331] on div "Copy page as Markdown for LLMs" at bounding box center [741, 334] width 178 height 15
